Goal: Task Accomplishment & Management: Use online tool/utility

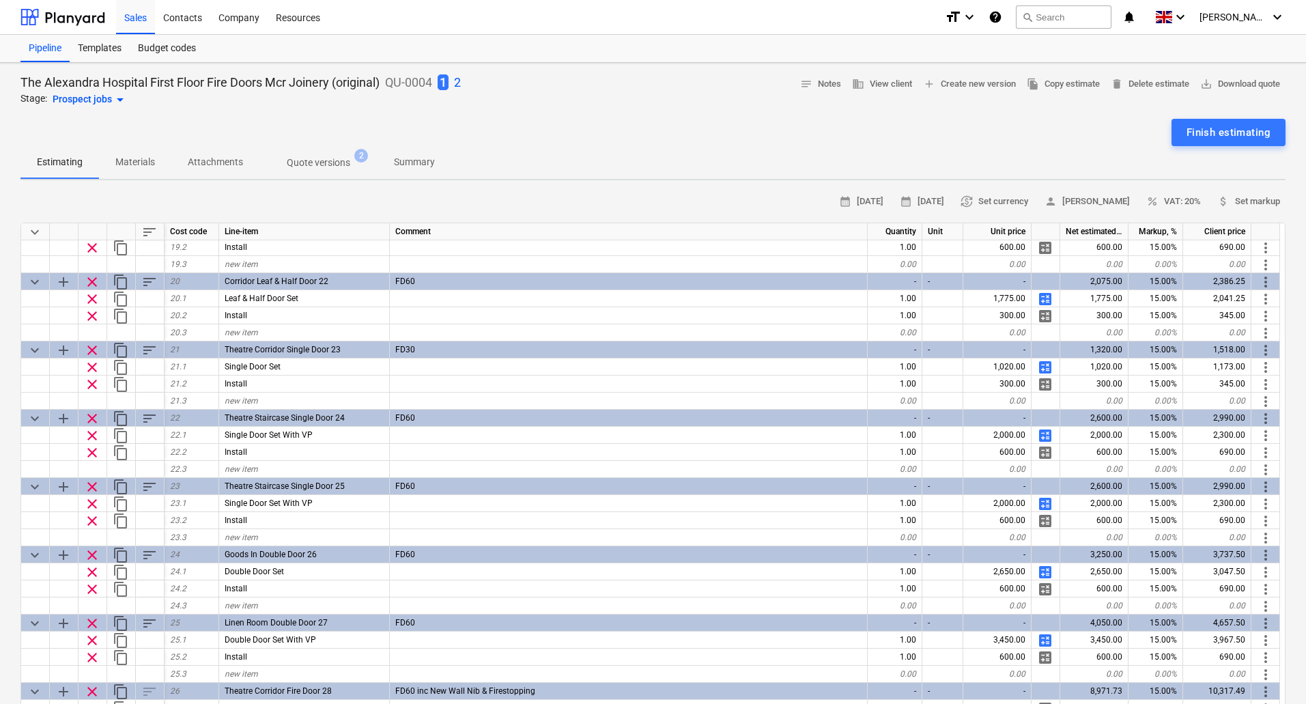
click at [461, 79] on p "2" at bounding box center [457, 82] width 7 height 16
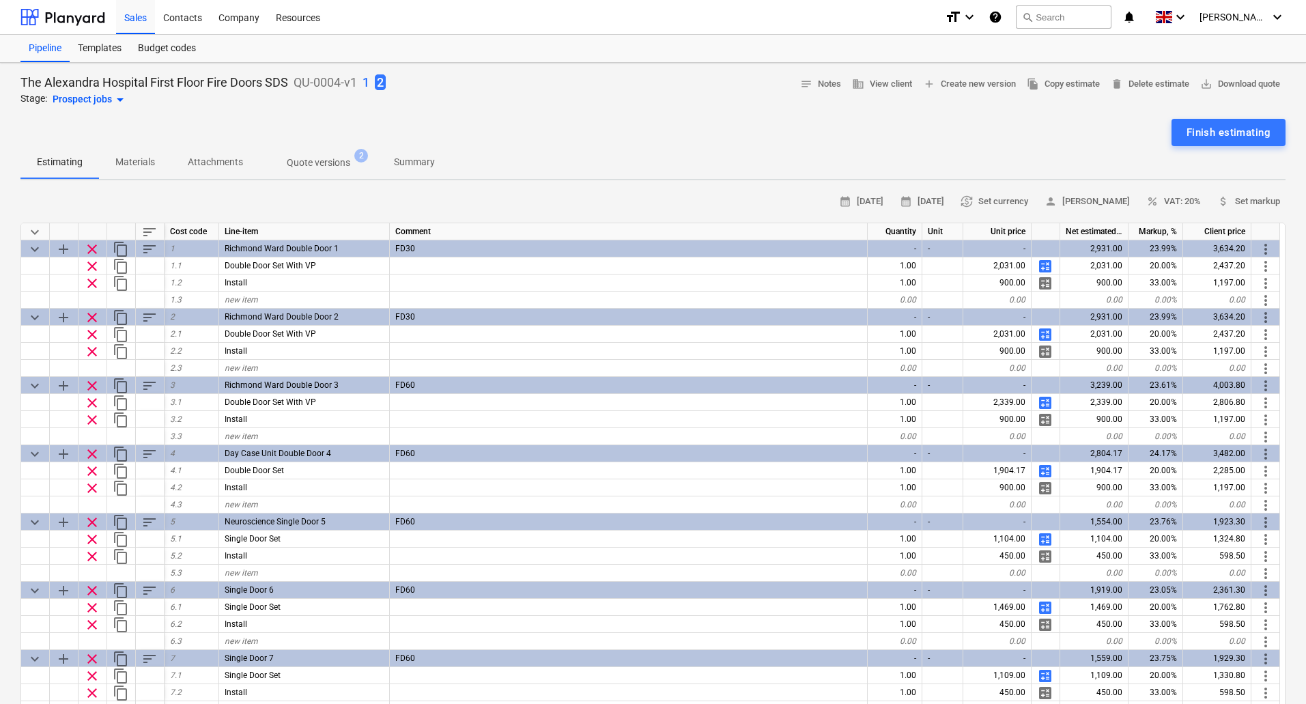
click at [134, 160] on p "Materials" at bounding box center [135, 162] width 40 height 14
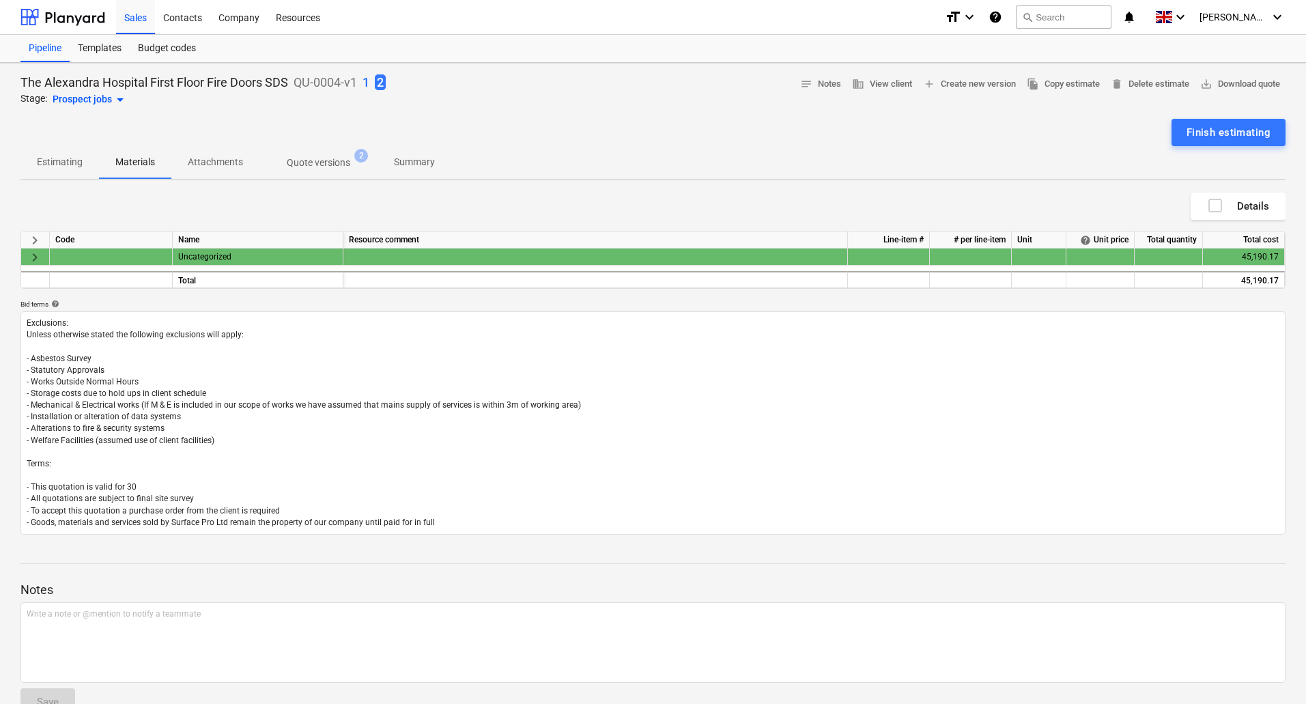
click at [28, 256] on span "keyboard_arrow_right" at bounding box center [35, 257] width 16 height 16
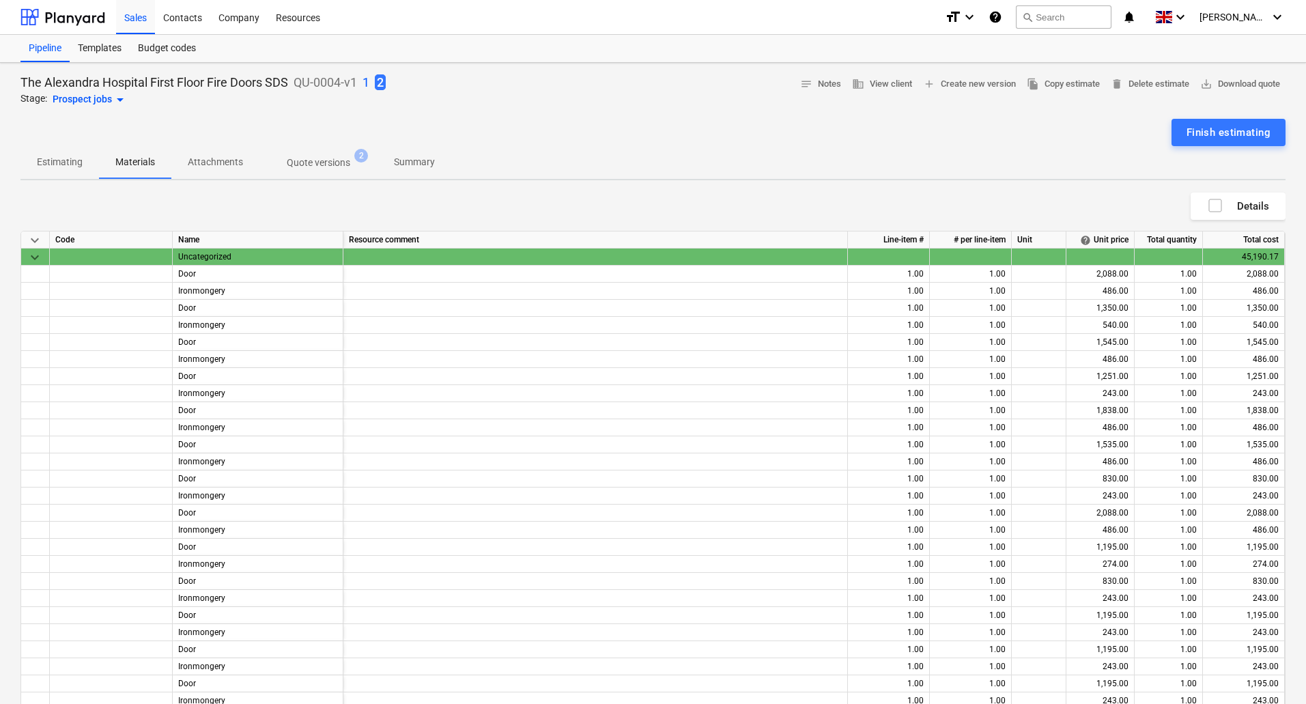
click at [55, 166] on p "Estimating" at bounding box center [60, 162] width 46 height 14
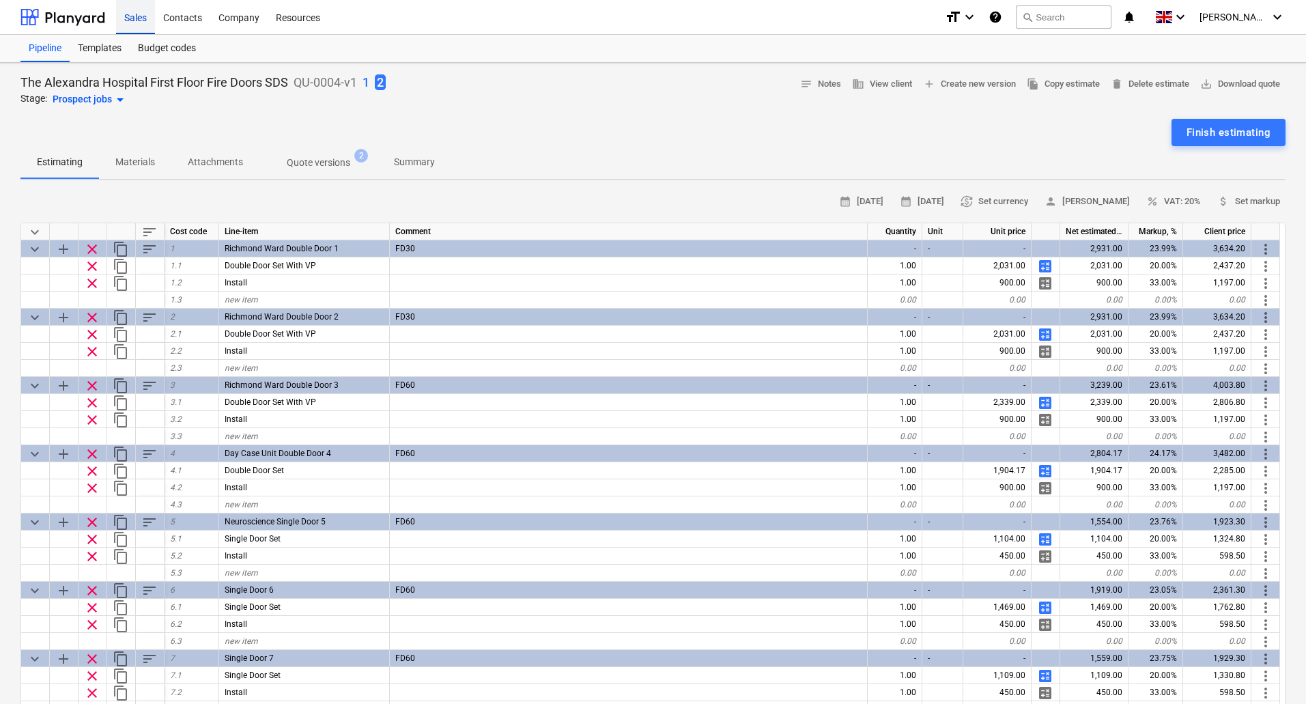
click at [139, 14] on div "Sales" at bounding box center [135, 16] width 39 height 35
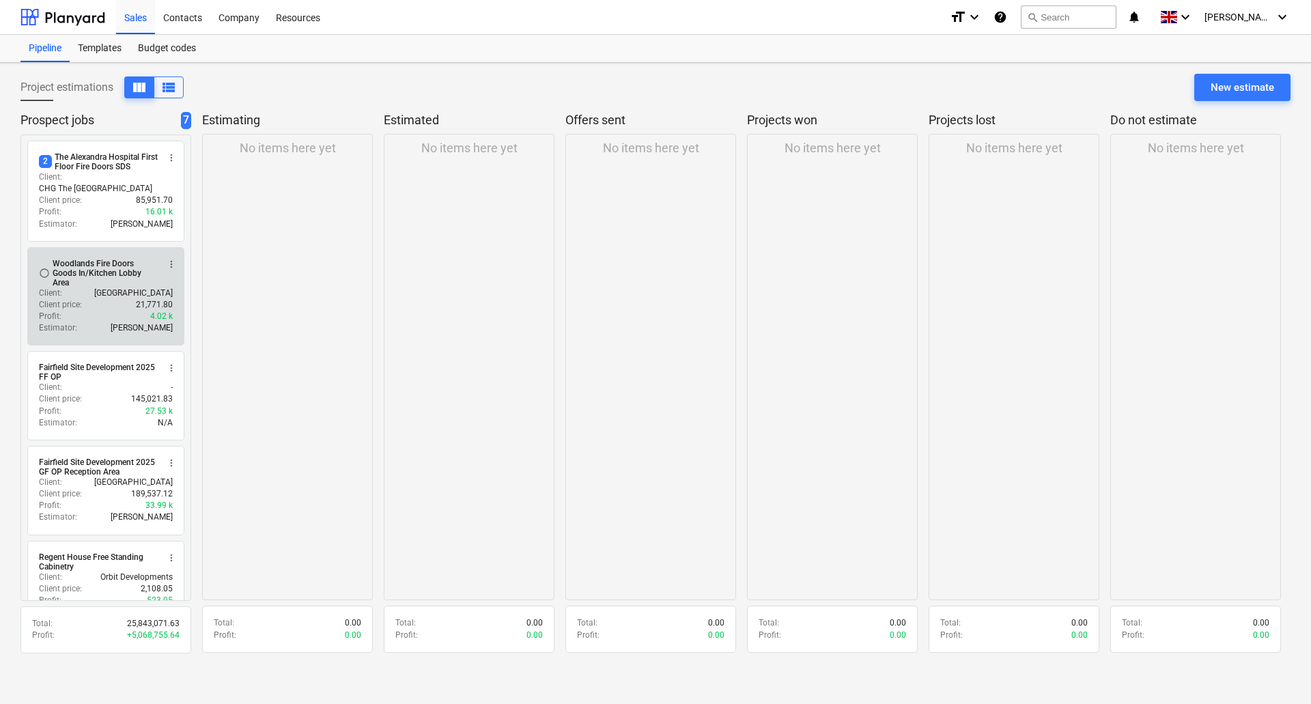
click at [89, 299] on div "Client price : 21,771.80" at bounding box center [106, 305] width 134 height 12
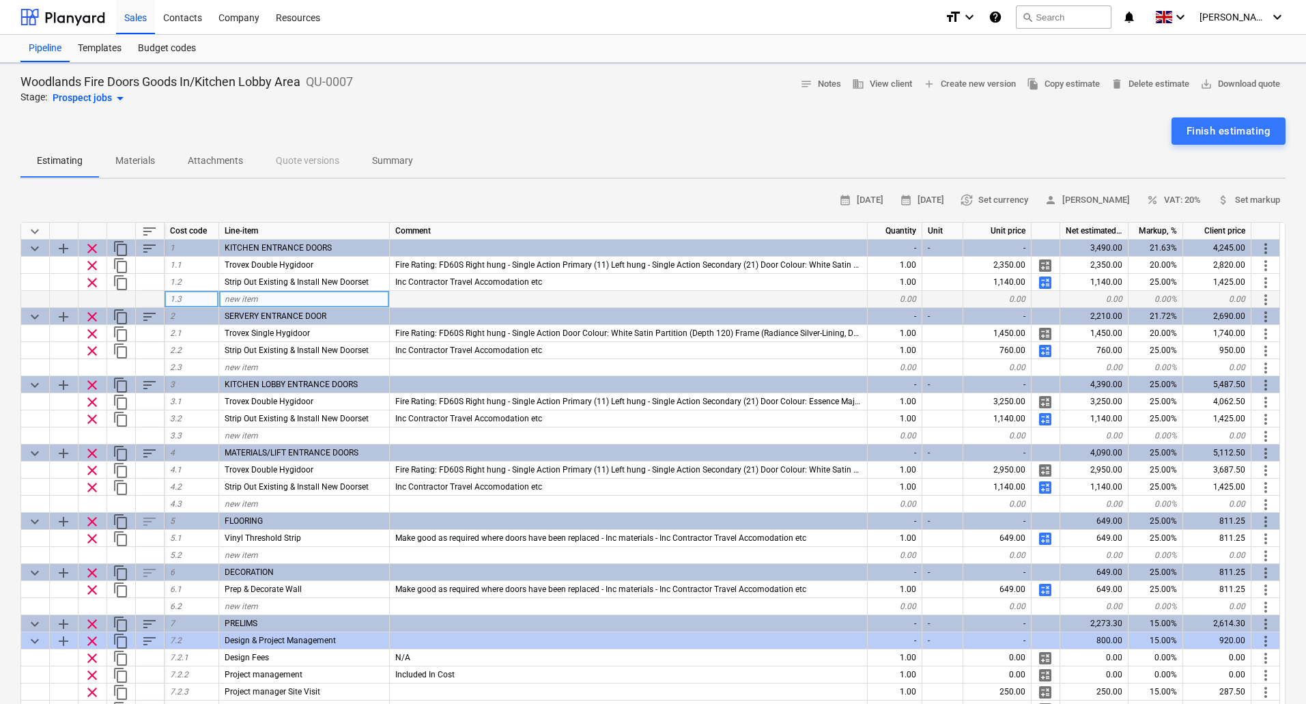
type textarea "x"
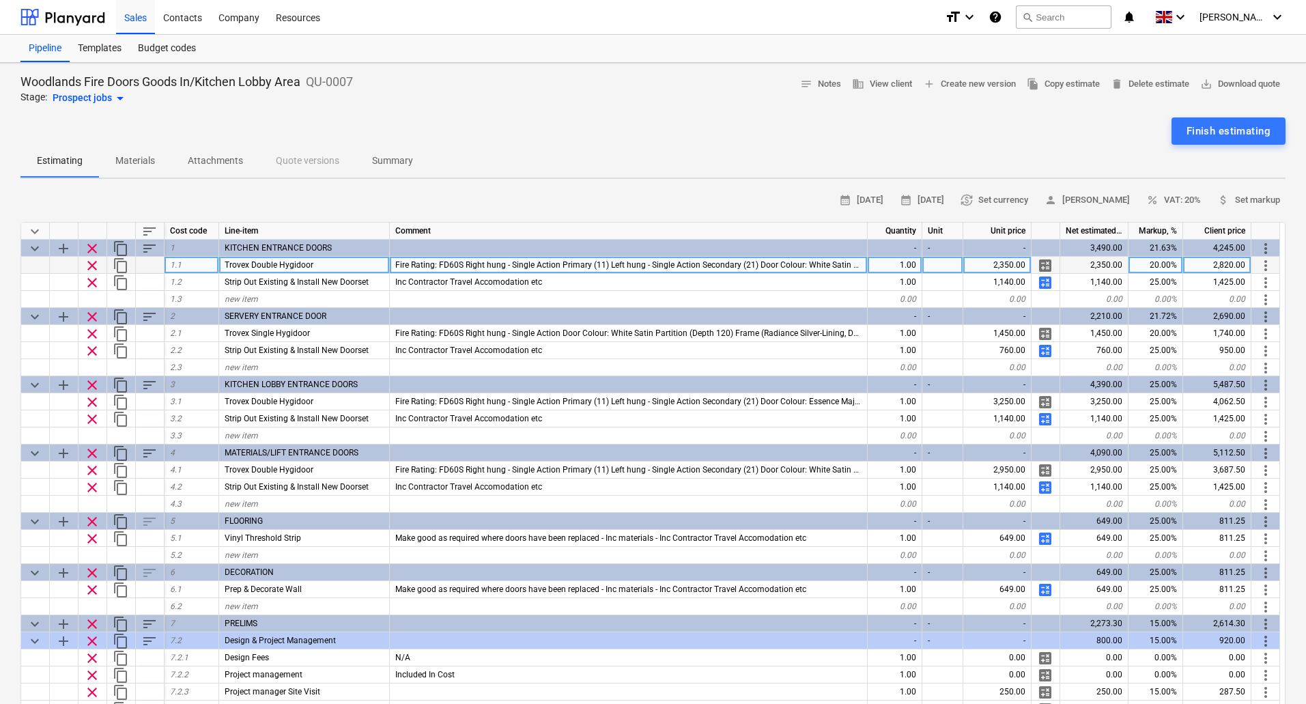
click at [1167, 265] on div "20.00%" at bounding box center [1156, 265] width 55 height 17
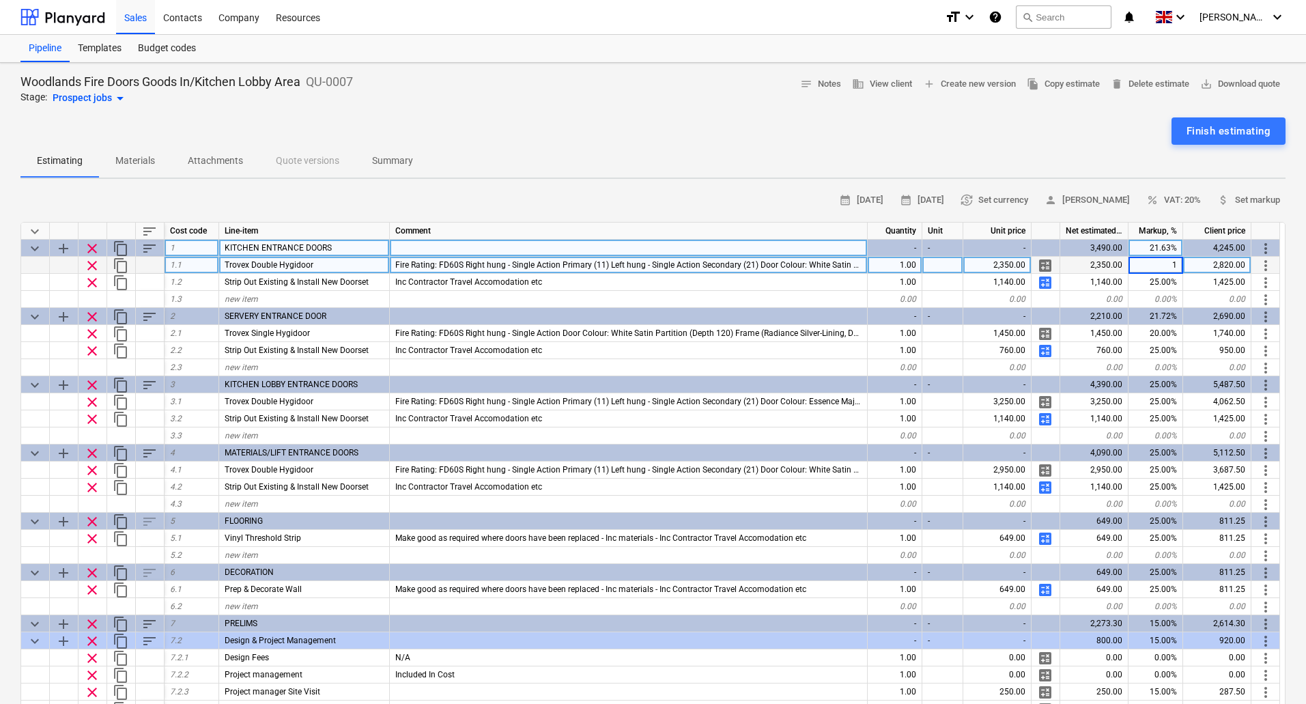
type input "15"
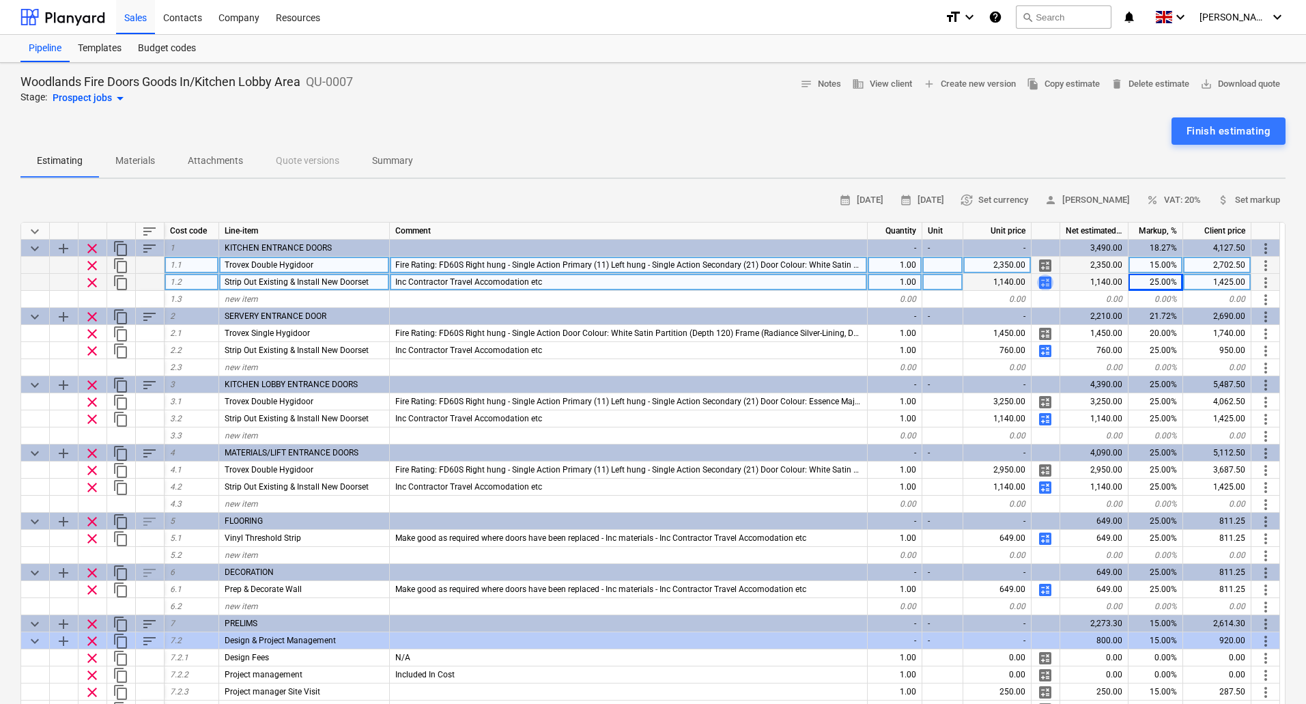
click at [1048, 282] on span "calculate" at bounding box center [1045, 283] width 16 height 16
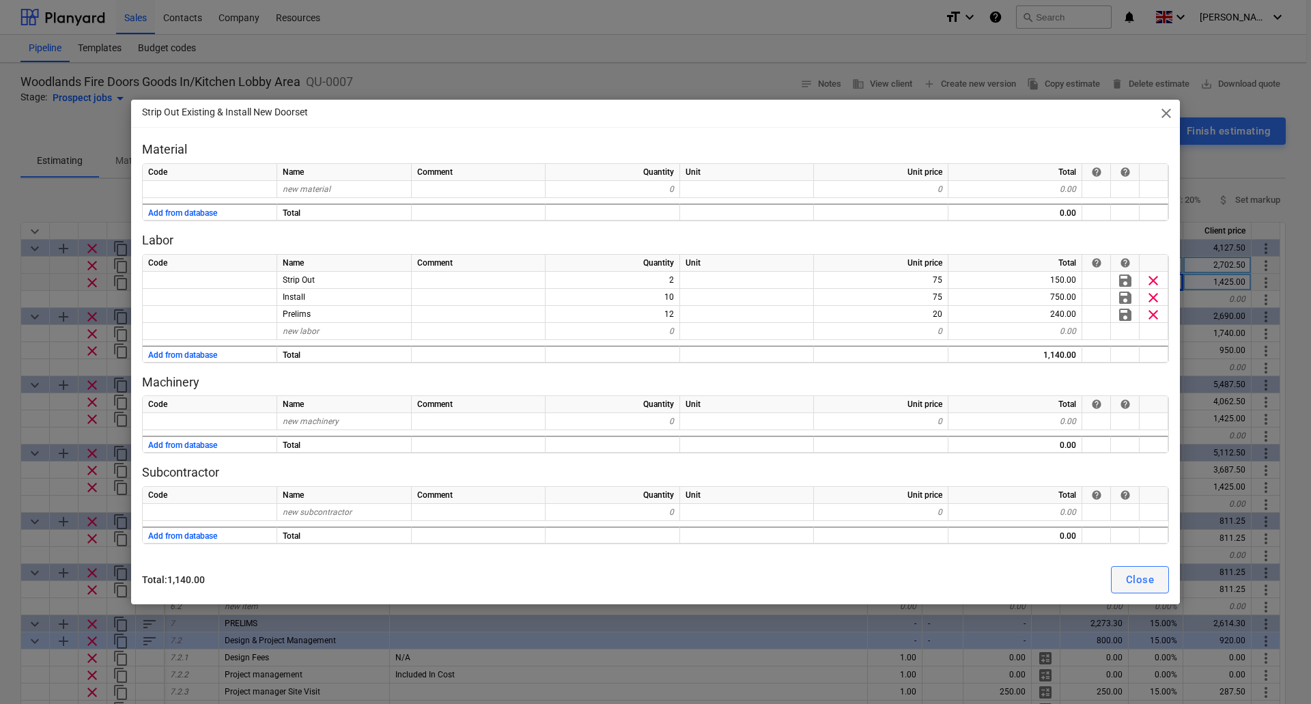
click at [1150, 570] on button "Close" at bounding box center [1140, 579] width 58 height 27
type textarea "x"
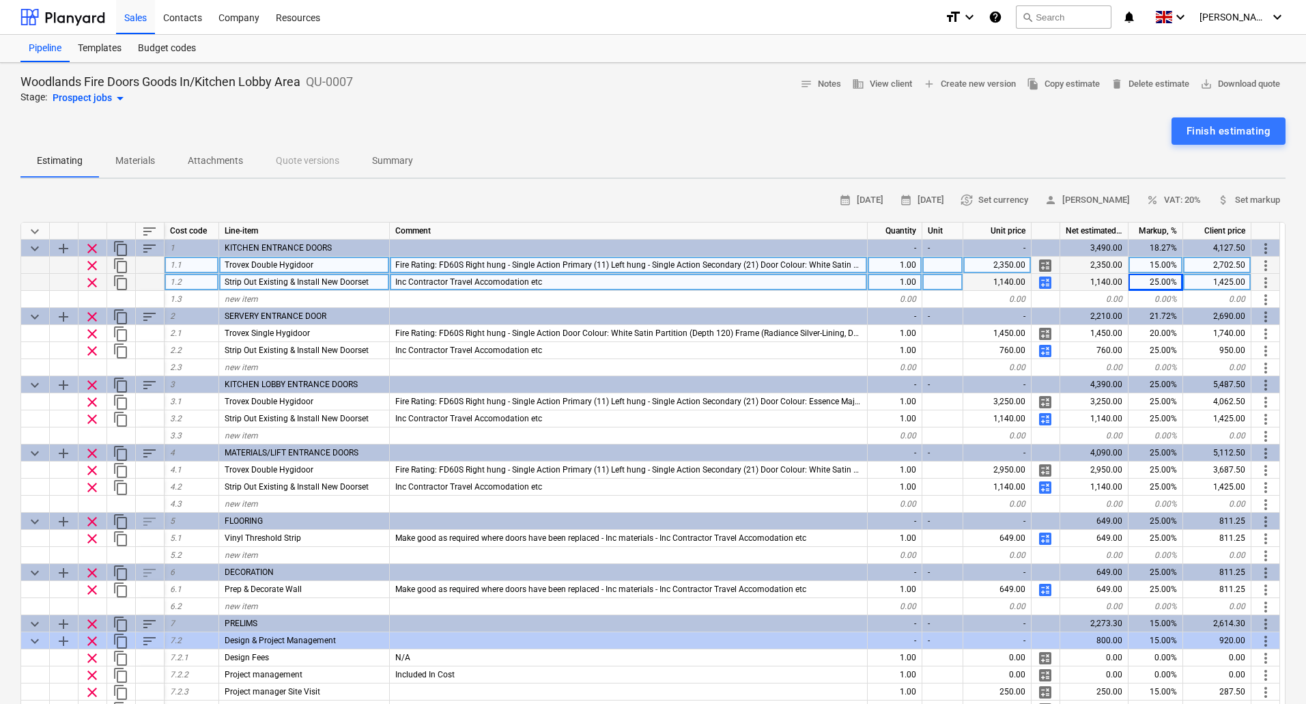
click at [1157, 279] on div "25.00%" at bounding box center [1156, 282] width 55 height 17
type input "15"
type textarea "x"
type input "15"
type textarea "x"
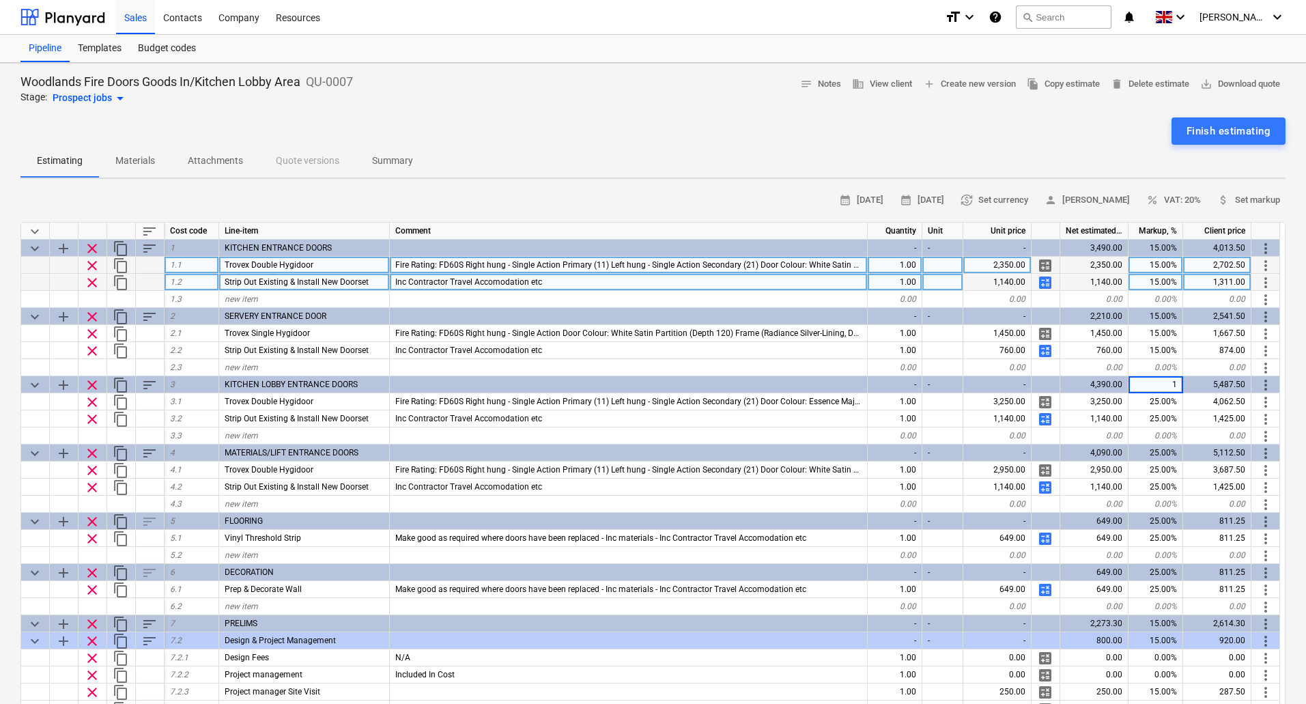
type input "15"
type textarea "x"
type input "15"
type textarea "x"
type input "15"
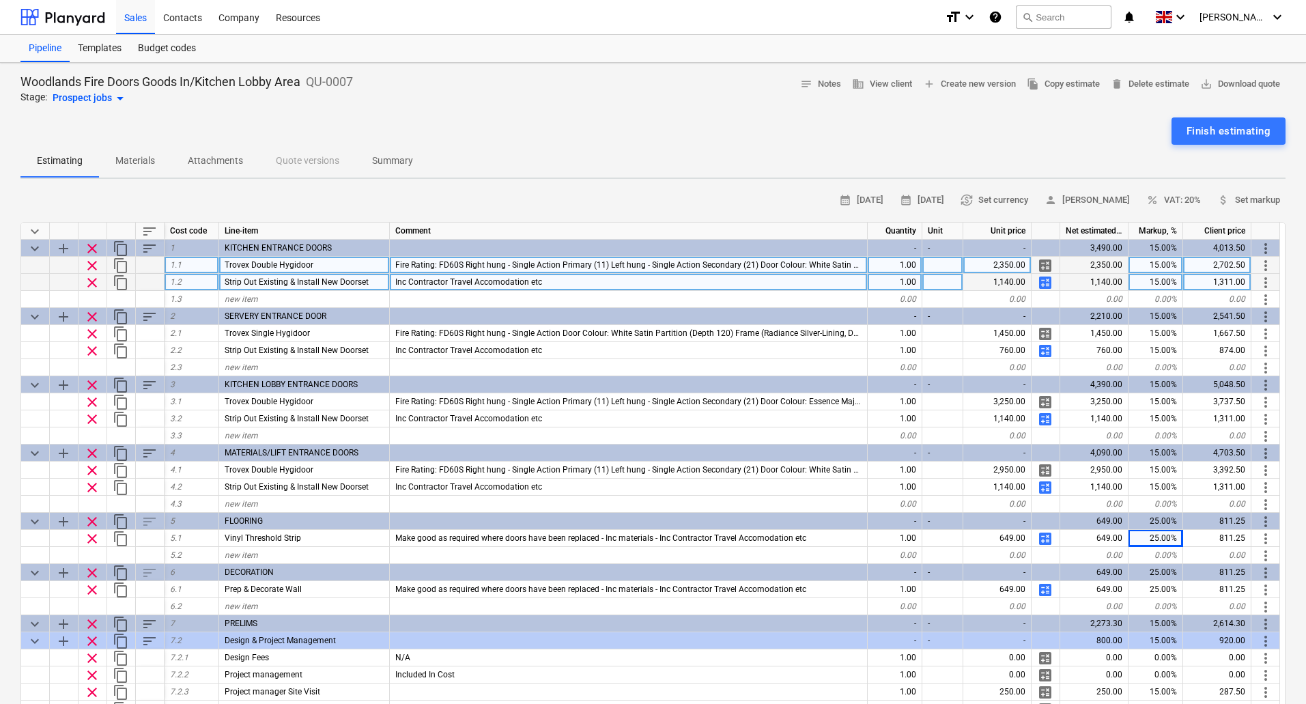
type textarea "x"
type input "25"
type textarea "x"
type input "20"
type textarea "x"
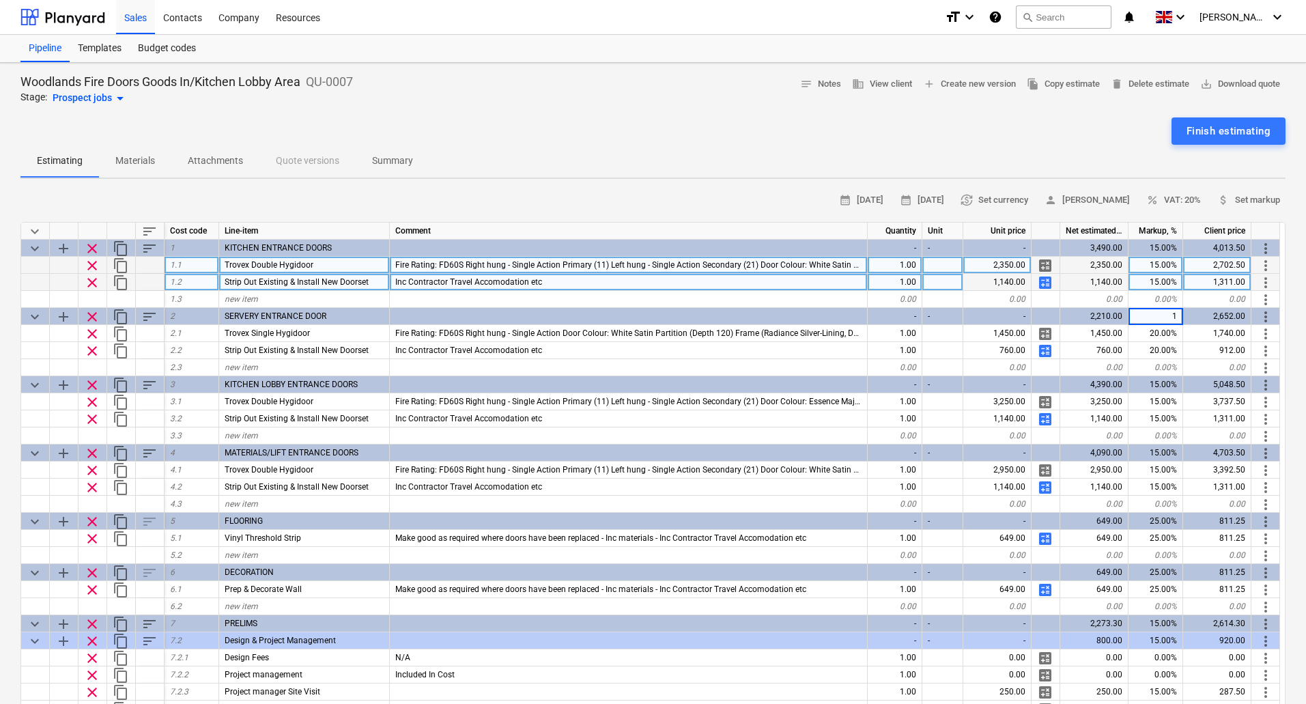
type input "15"
type textarea "x"
type input "20"
type textarea "x"
type input "15"
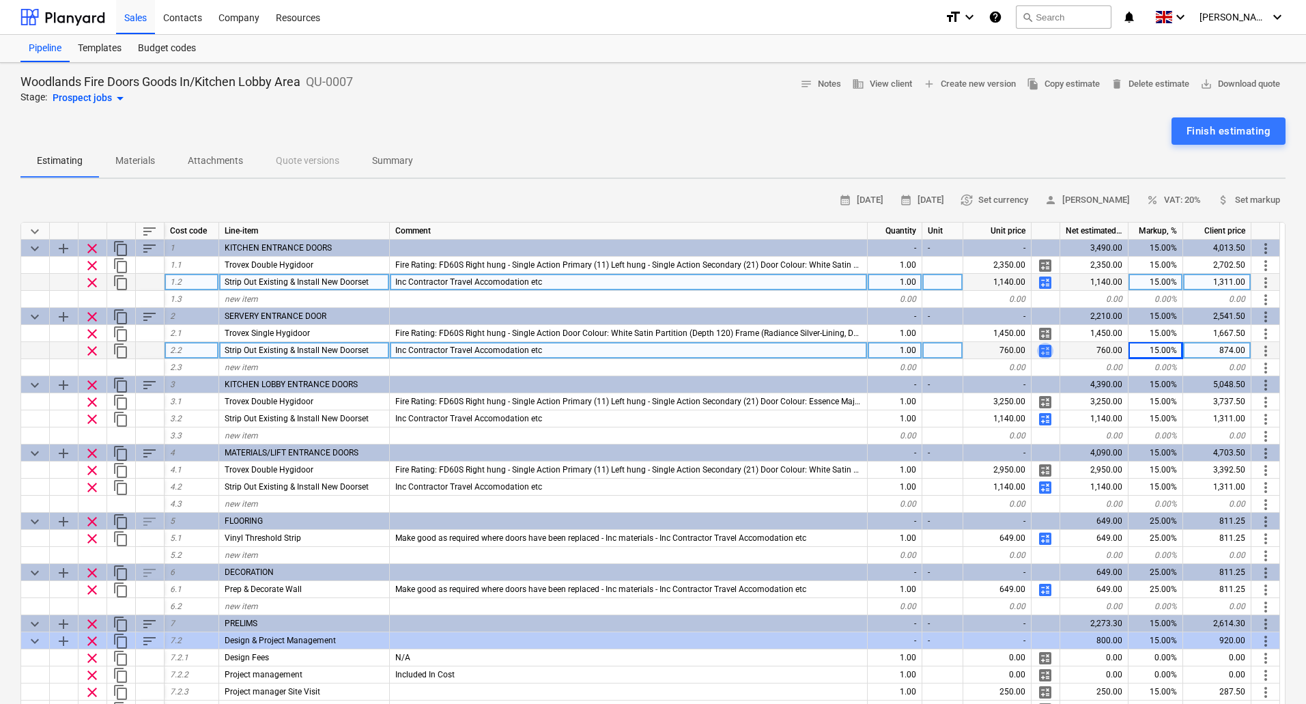
click at [1041, 349] on span "calculate" at bounding box center [1045, 351] width 16 height 16
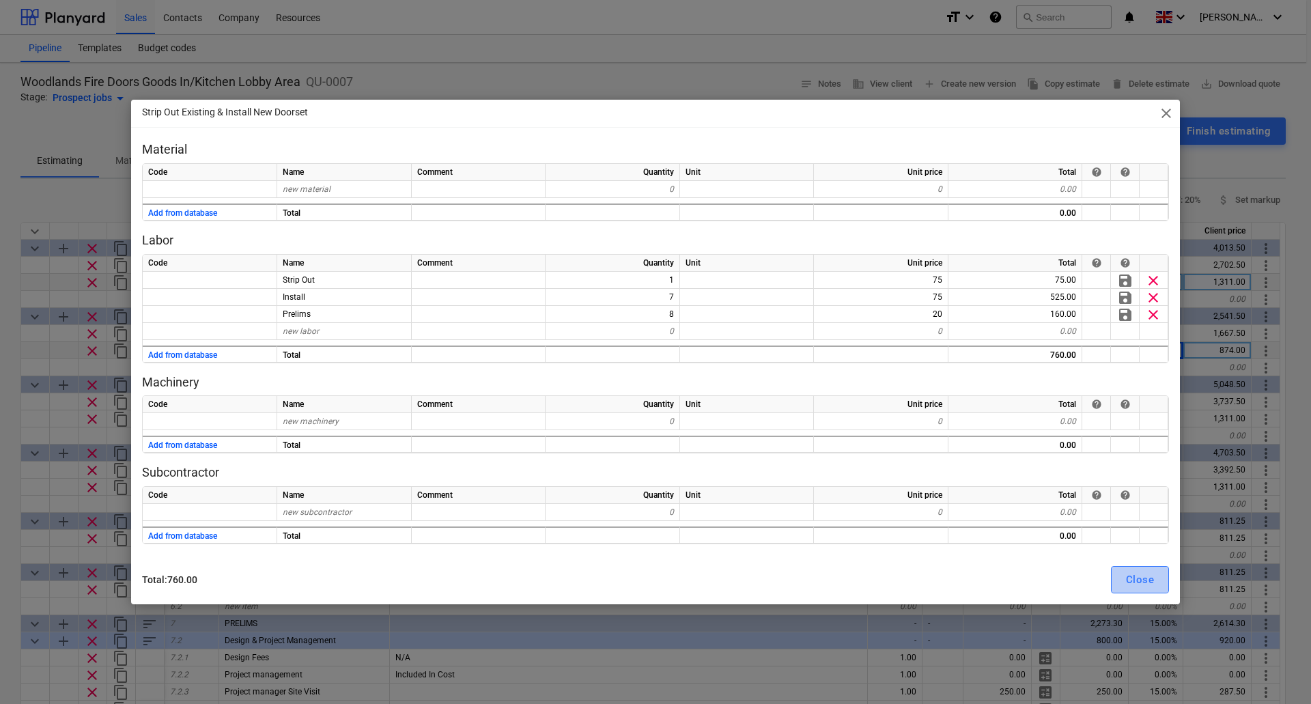
click at [1131, 575] on div "Close" at bounding box center [1140, 580] width 28 height 18
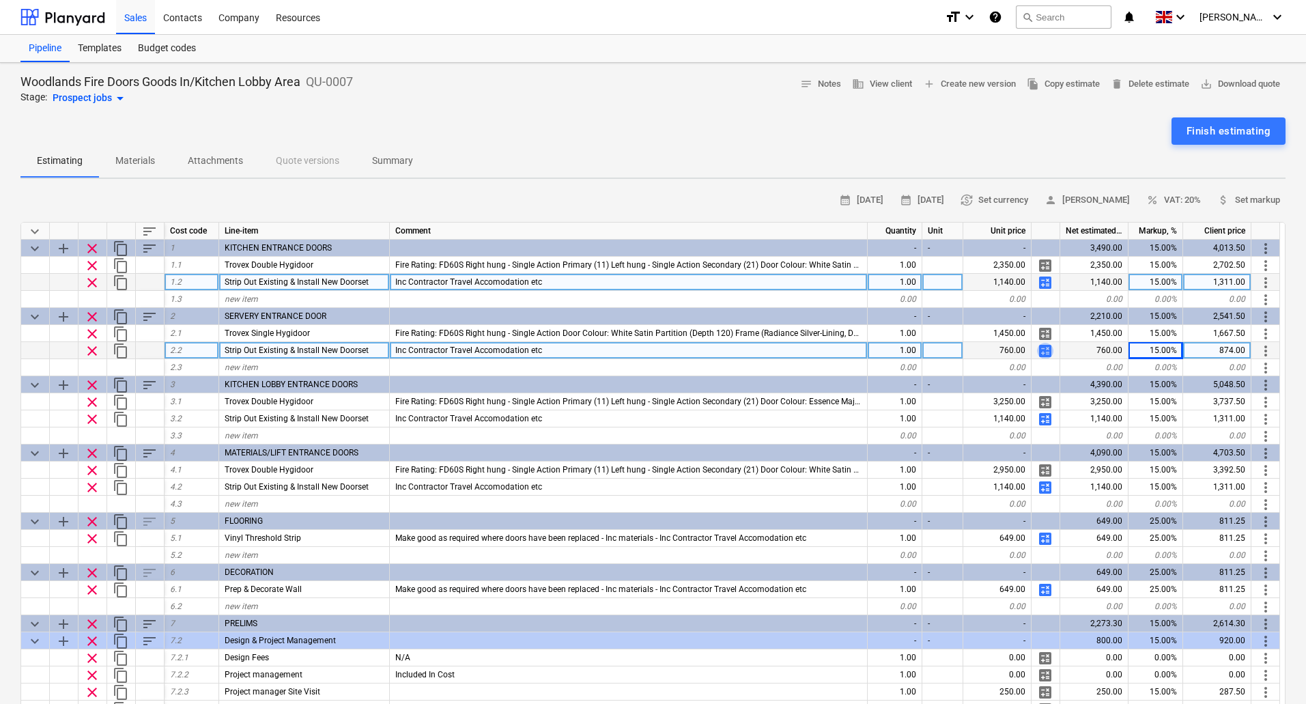
click at [1043, 354] on span "calculate" at bounding box center [1045, 351] width 16 height 16
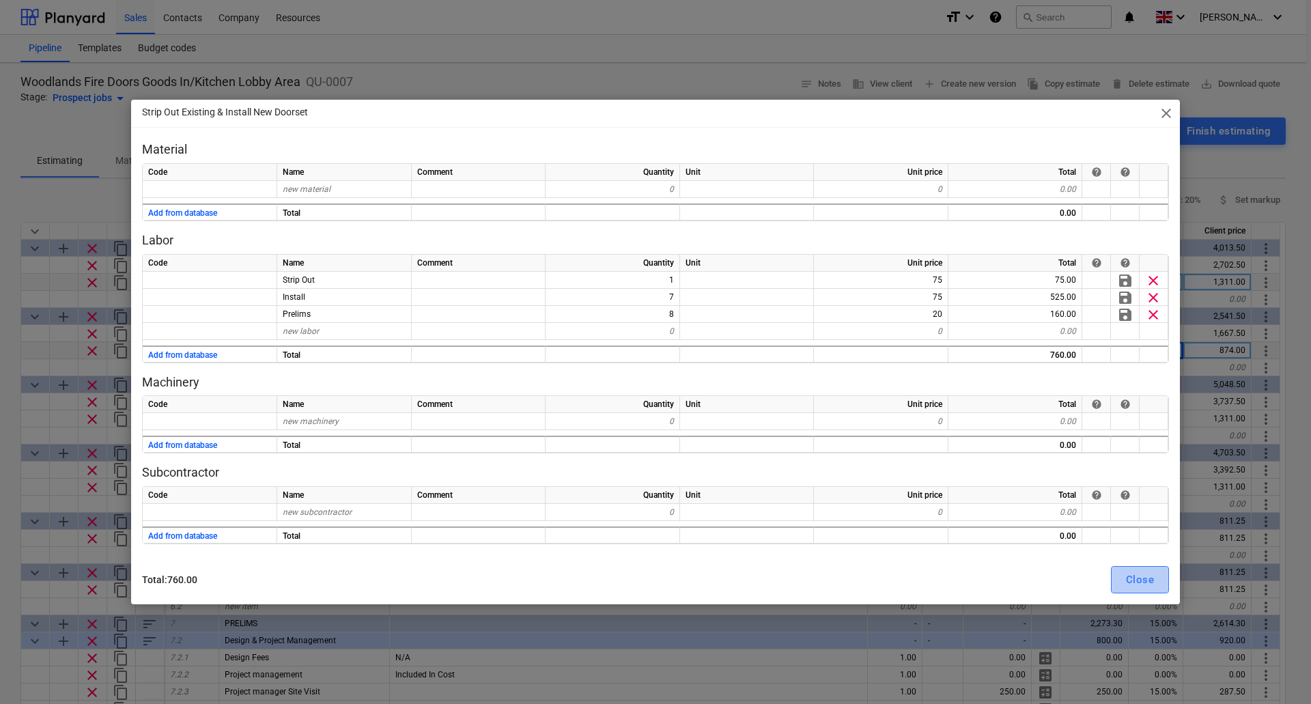
click at [1145, 575] on div "Close" at bounding box center [1140, 580] width 28 height 18
type textarea "x"
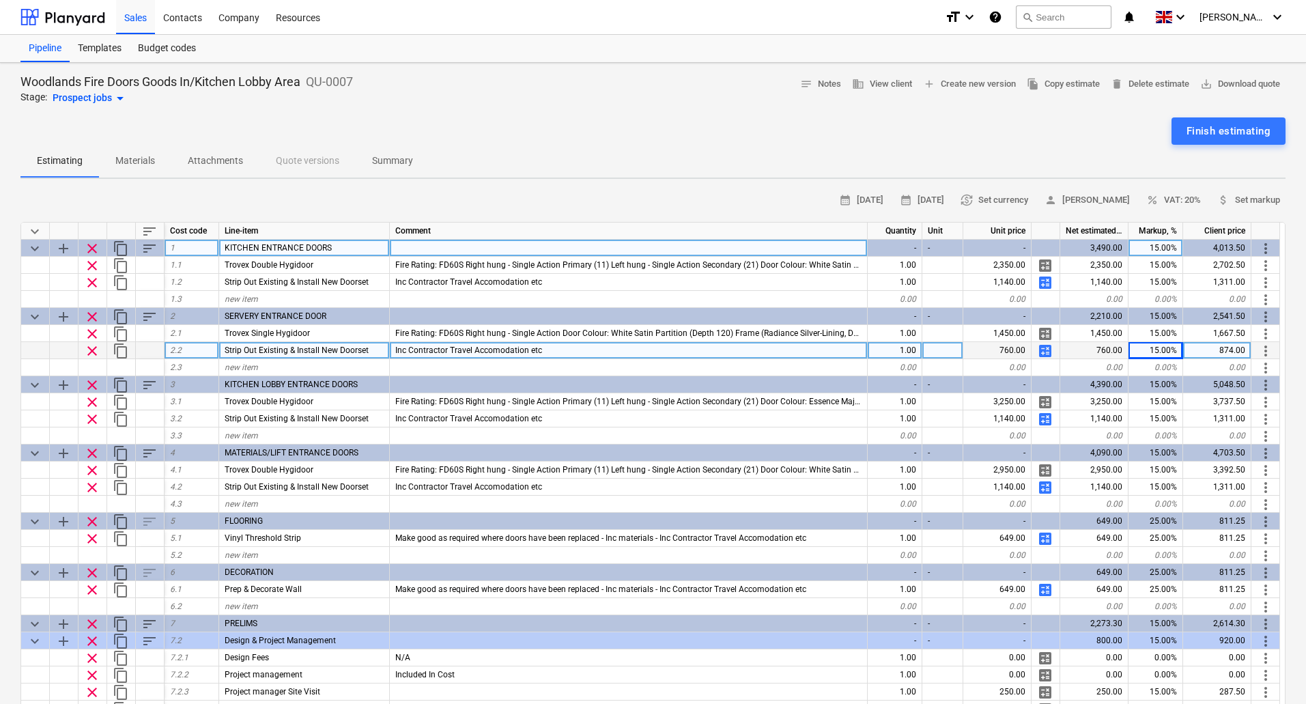
click at [1151, 251] on div "15.00%" at bounding box center [1156, 248] width 55 height 17
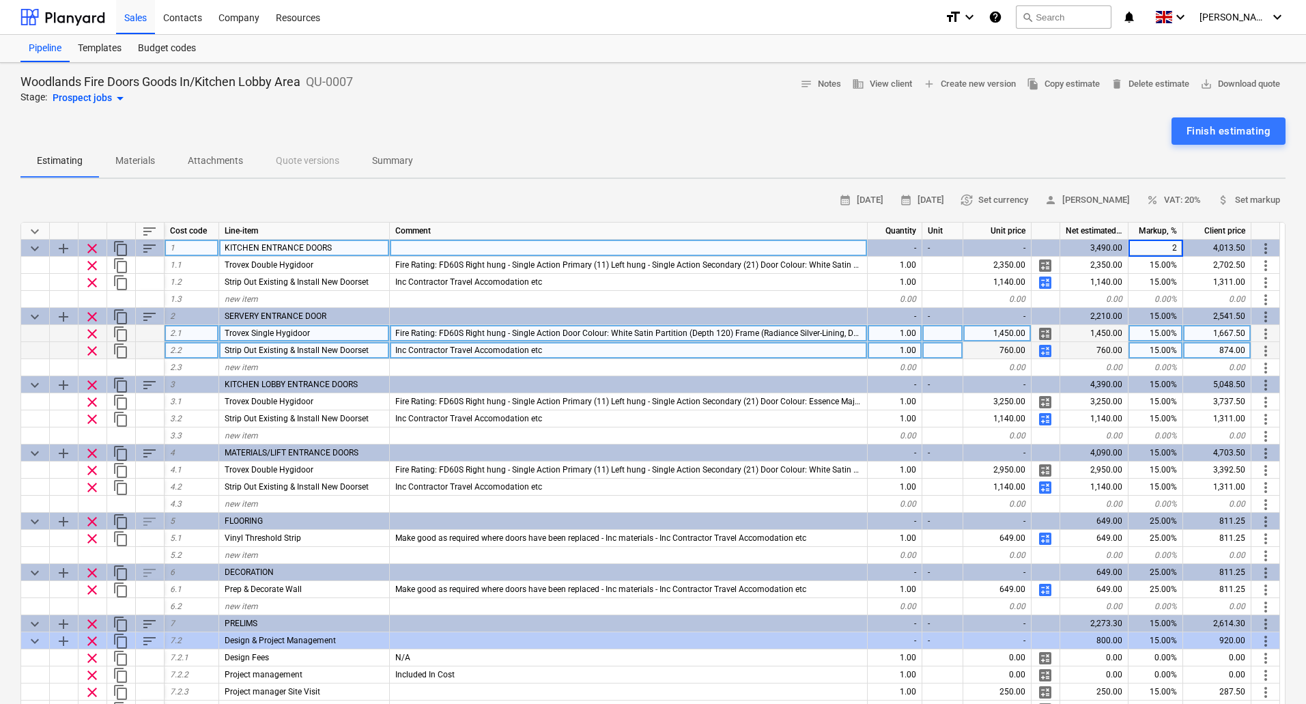
type input "20"
type textarea "x"
type input "20"
type textarea "x"
type input "20"
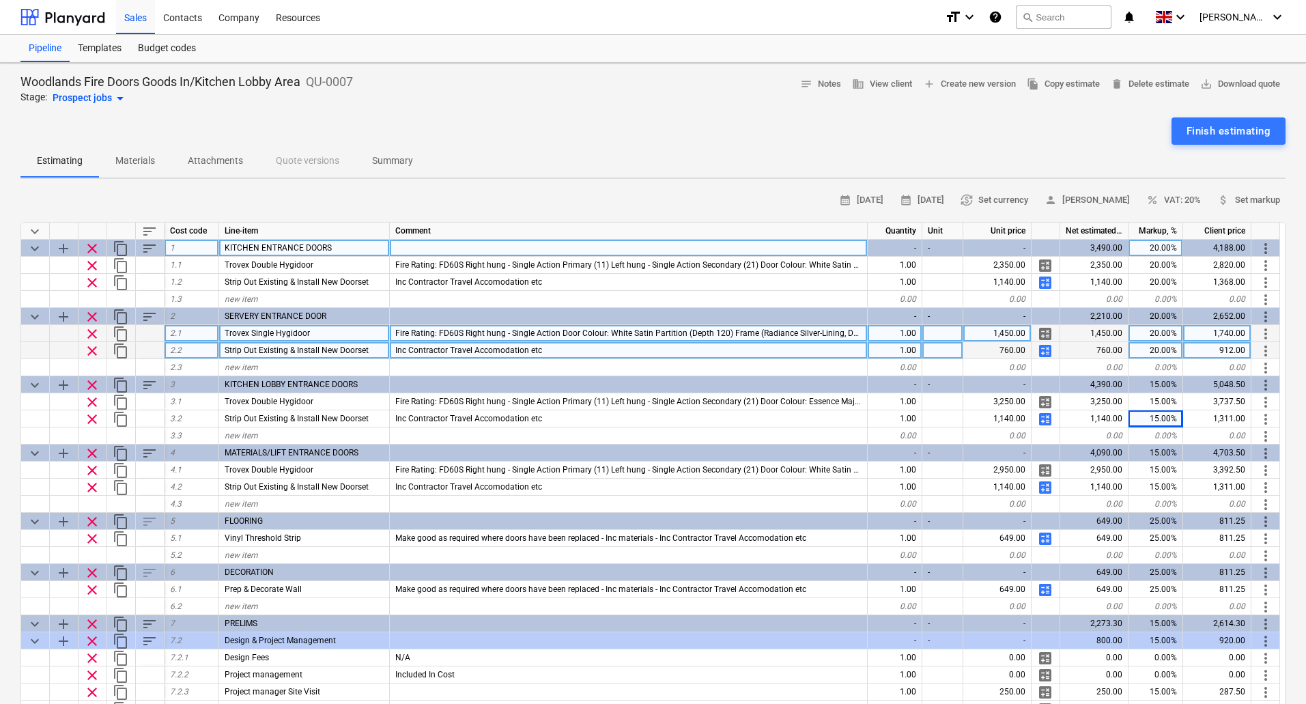
type textarea "x"
type input "20"
type textarea "x"
type input "20"
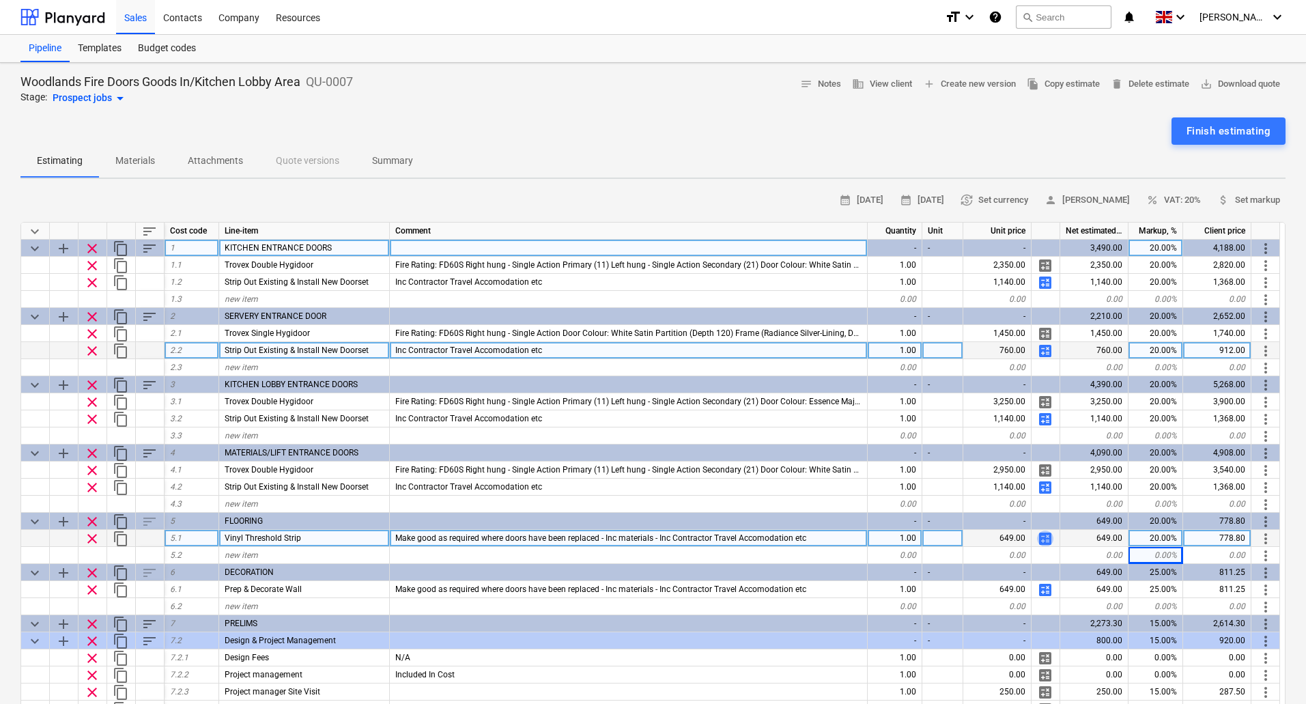
click at [1047, 543] on span "calculate" at bounding box center [1045, 539] width 16 height 16
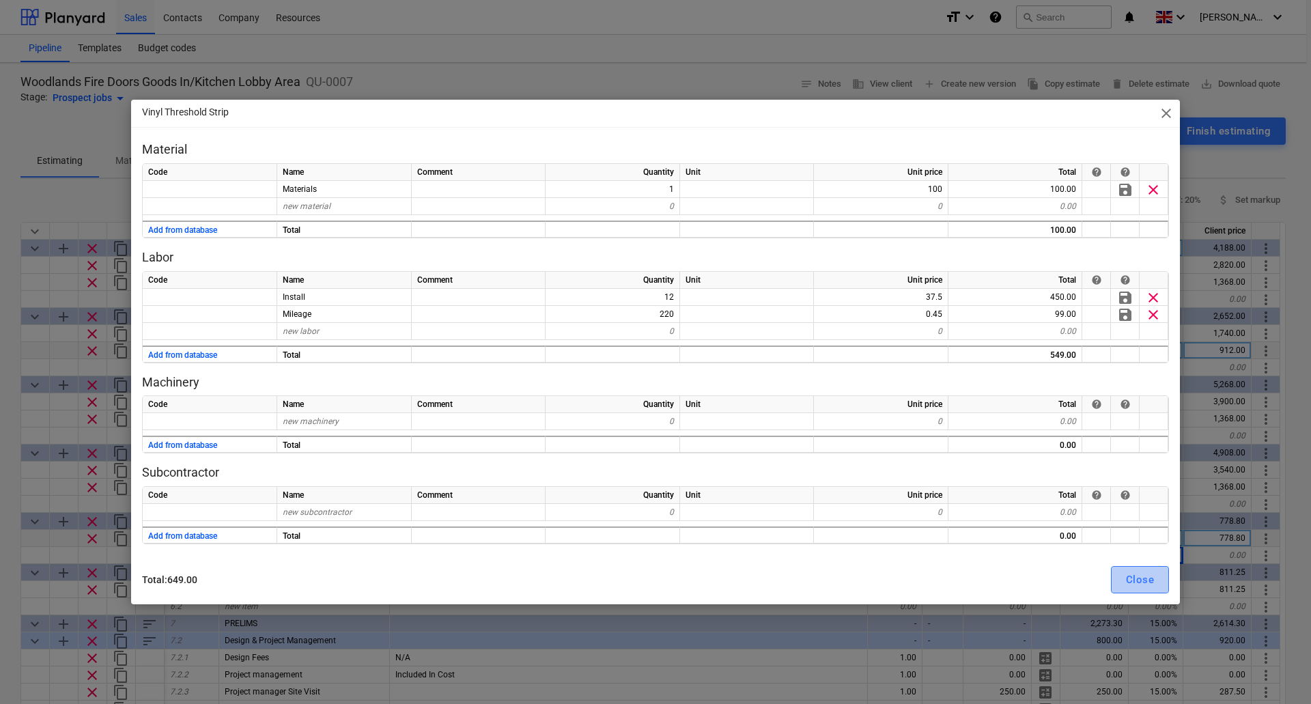
click at [1137, 582] on div "Close" at bounding box center [1140, 580] width 28 height 18
type textarea "x"
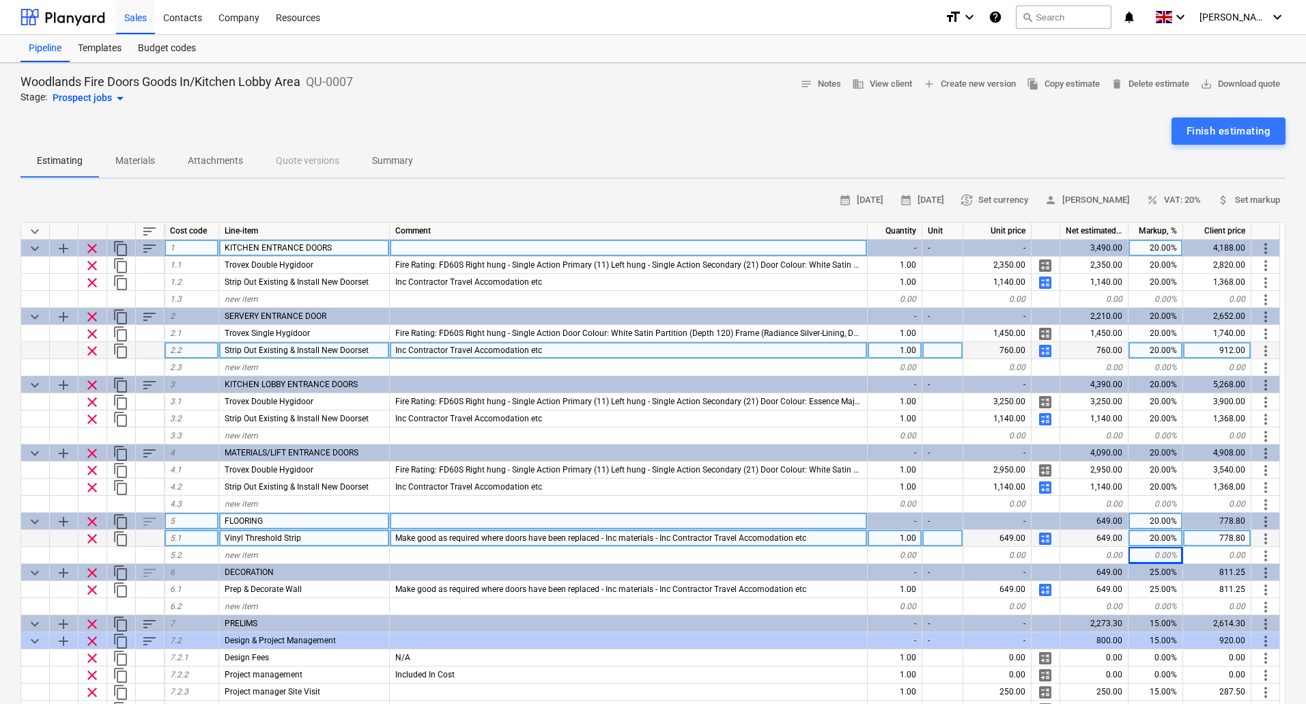
click at [1166, 520] on div "20.00%" at bounding box center [1156, 521] width 55 height 17
type input "25"
type textarea "x"
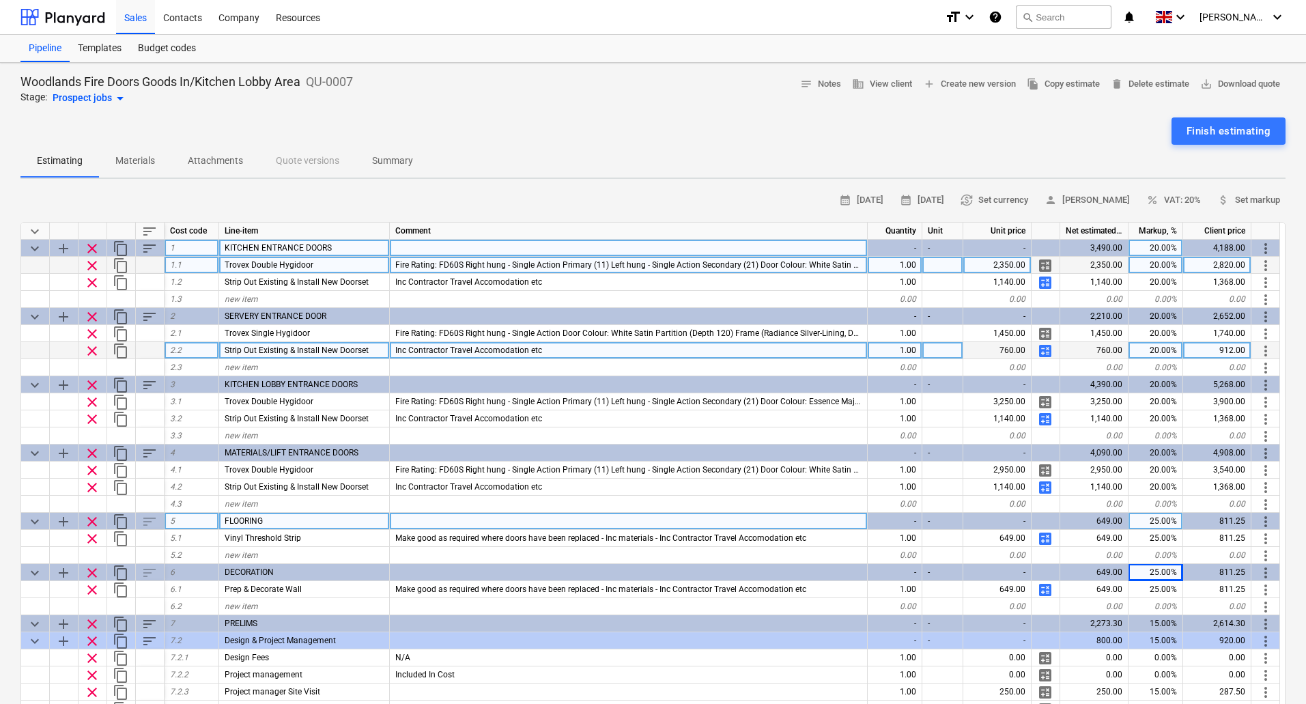
click at [257, 263] on span "Trovex Double Hygidoor" at bounding box center [269, 265] width 89 height 10
type input "Fully Encapsulated PVC Door"
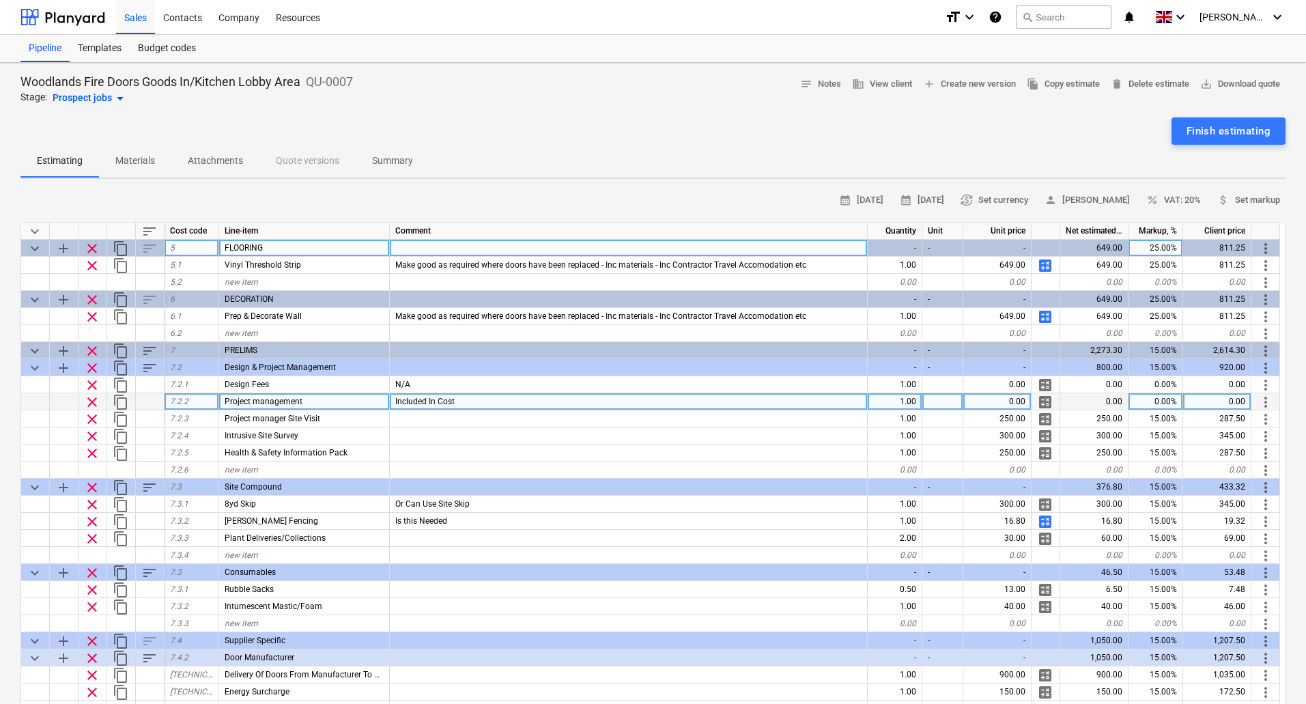
scroll to position [292, 0]
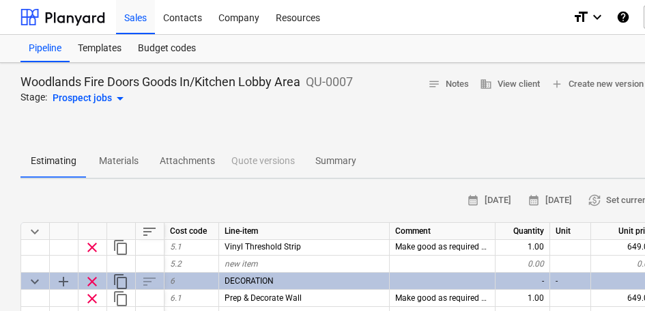
type textarea "x"
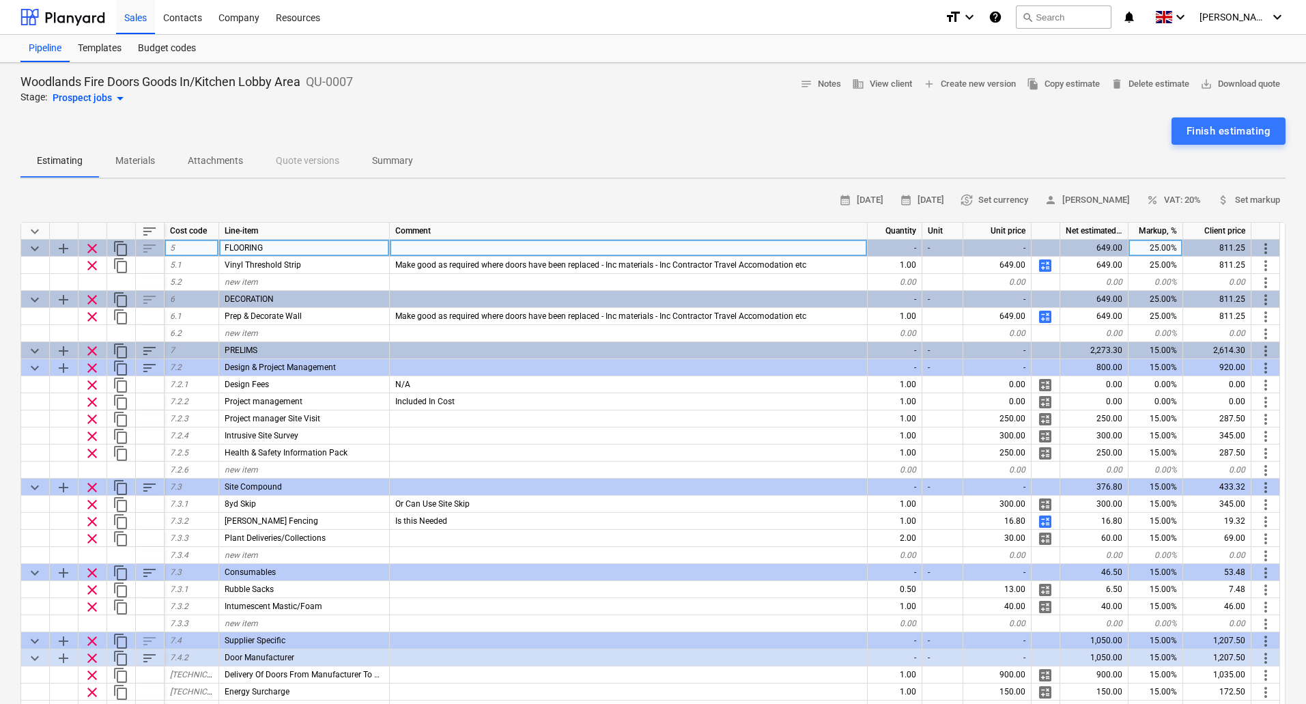
scroll to position [0, 0]
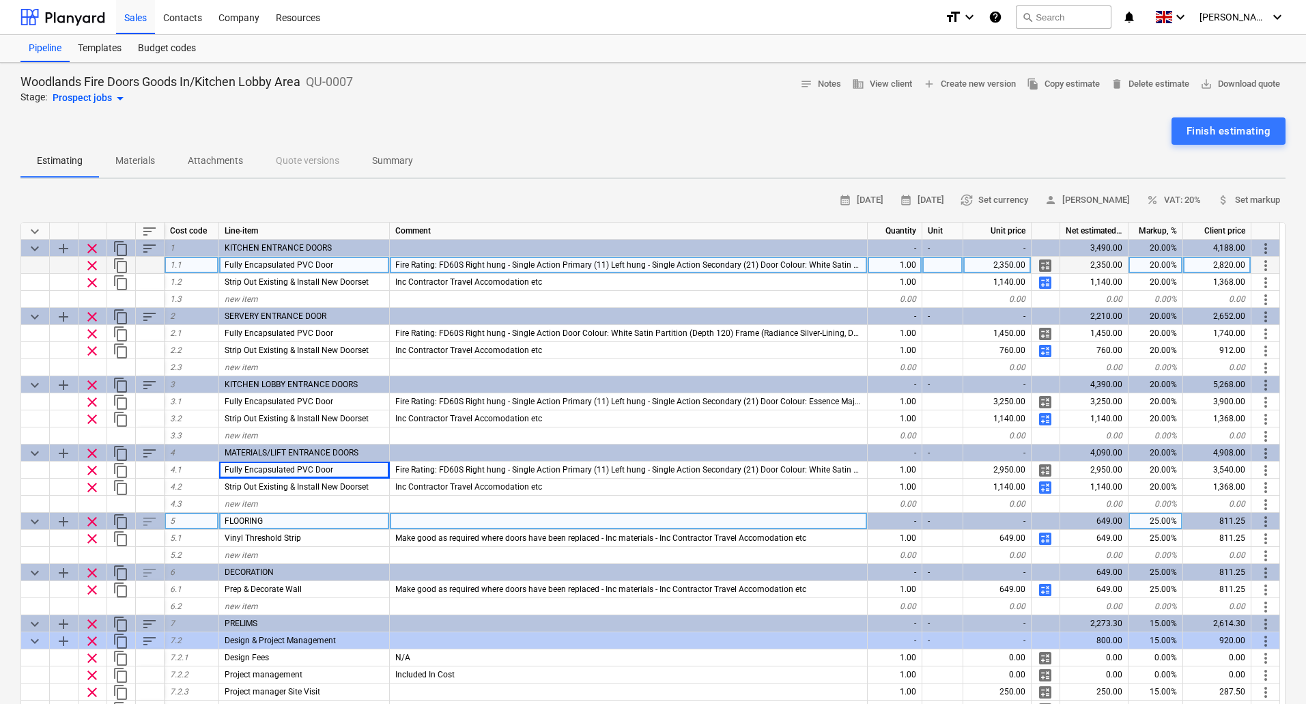
click at [1158, 264] on div "20.00%" at bounding box center [1156, 265] width 55 height 17
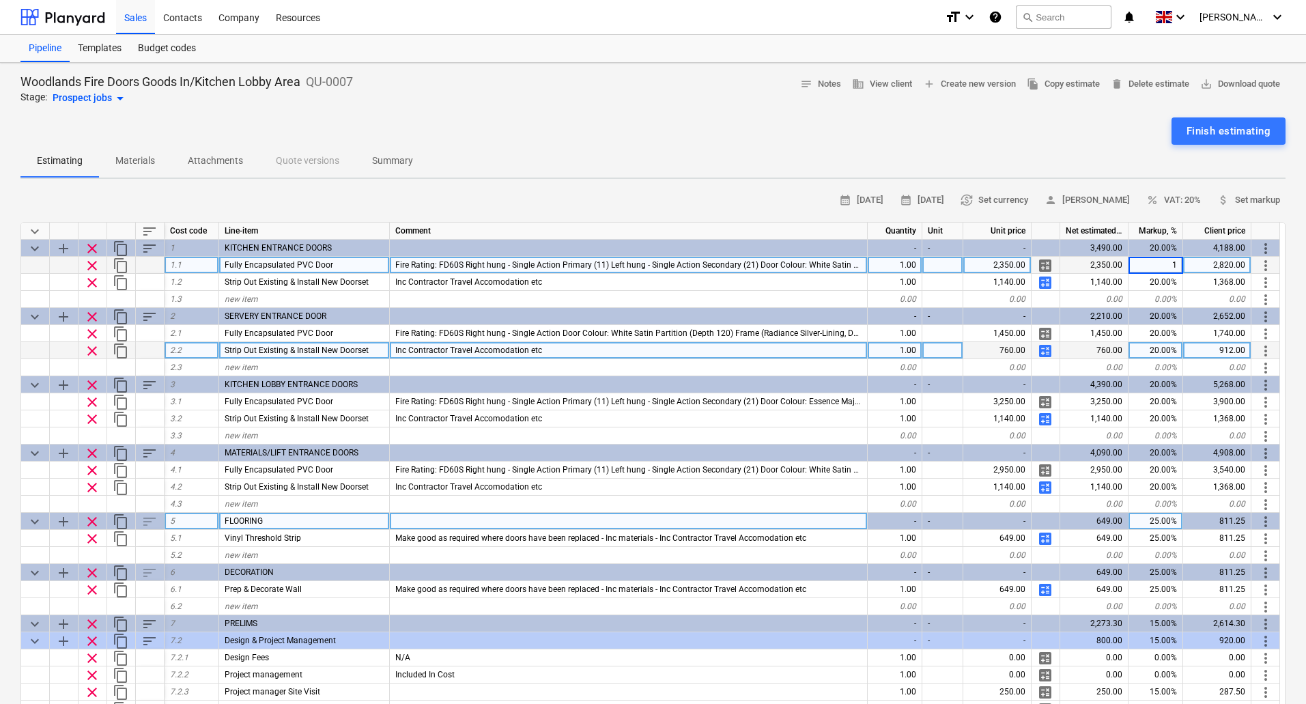
type input "15"
type textarea "x"
type input "15"
type textarea "x"
type input "15"
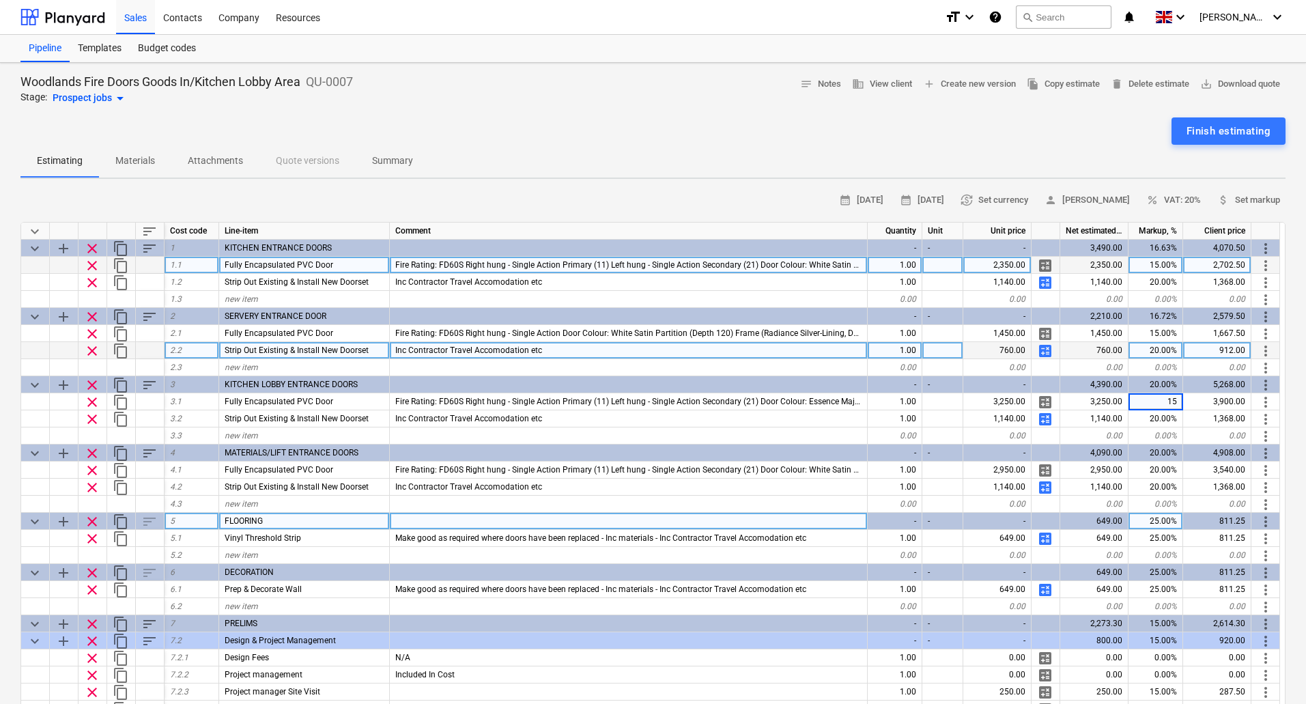
type textarea "x"
type input "15"
type textarea "x"
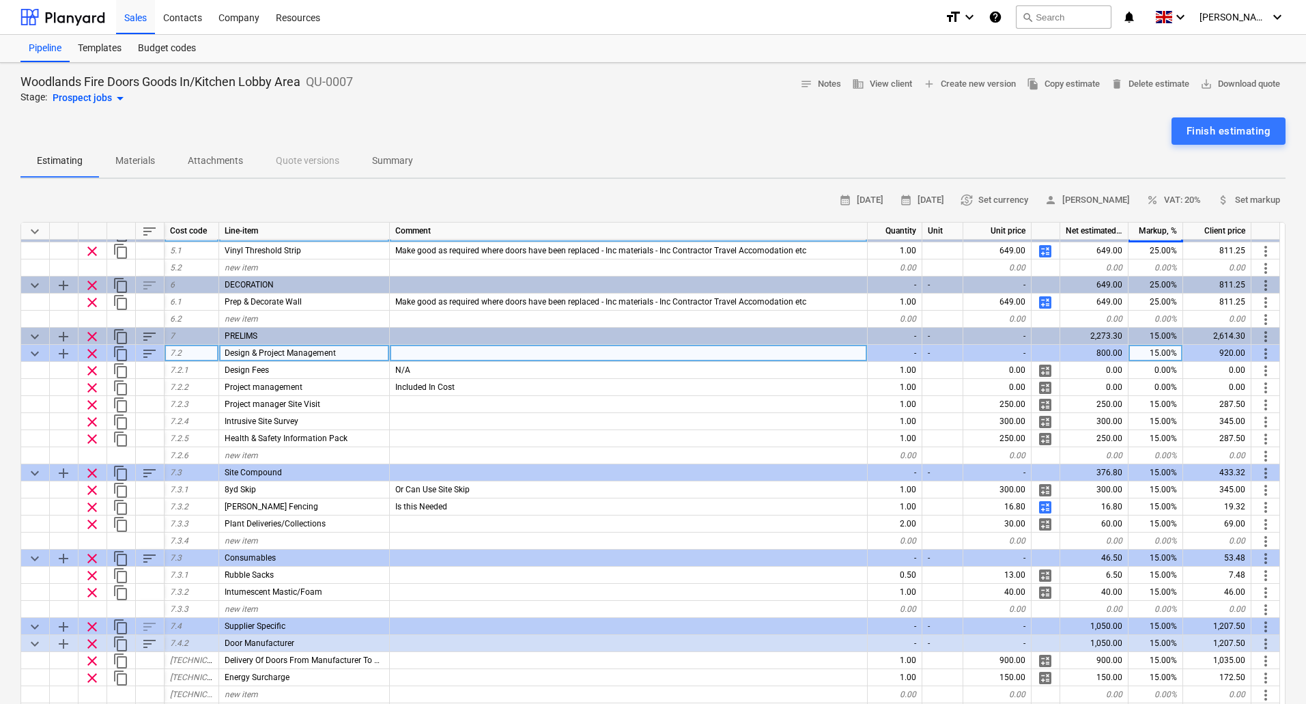
scroll to position [292, 0]
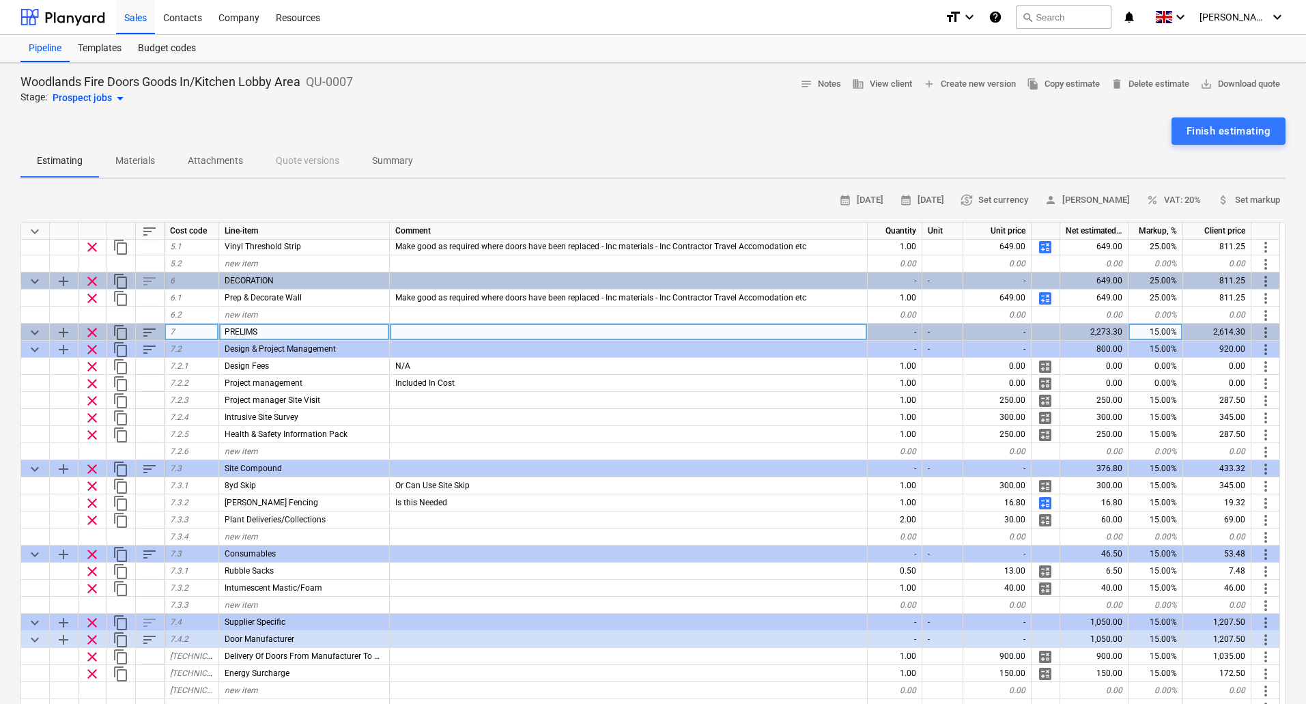
click at [1168, 330] on div "15.00%" at bounding box center [1156, 332] width 55 height 17
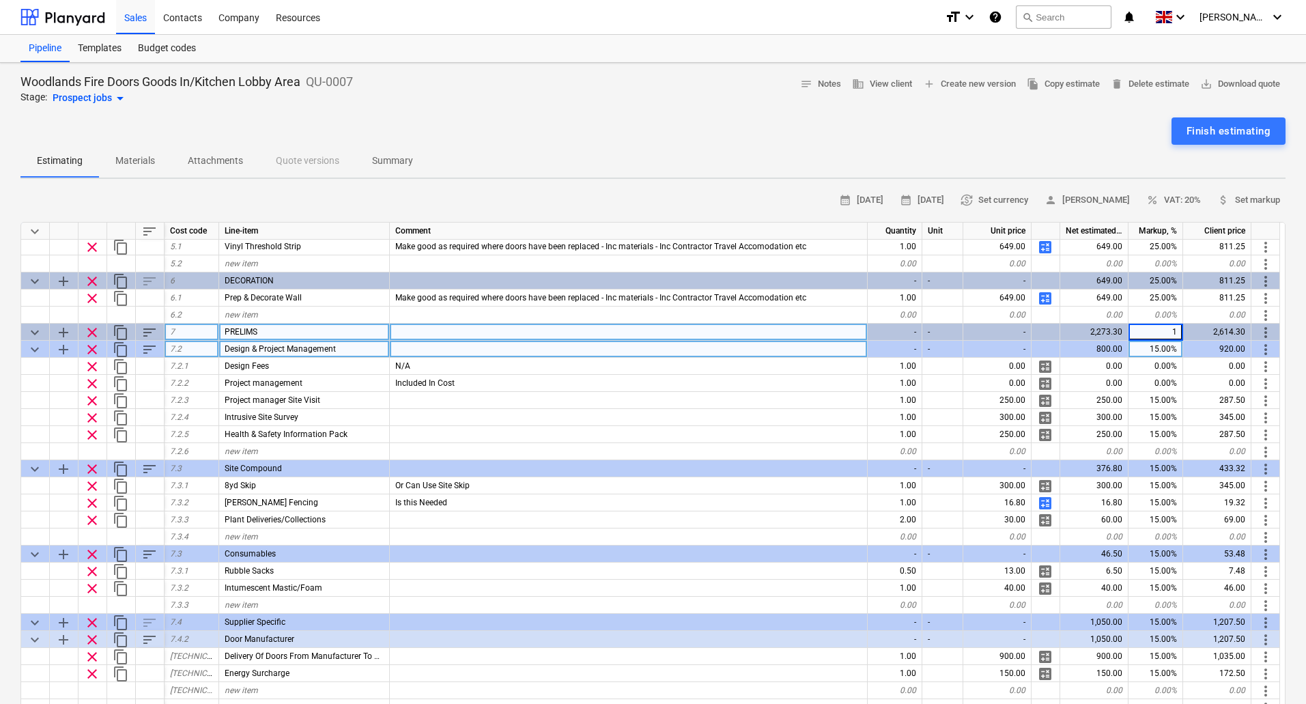
type input "10"
type textarea "x"
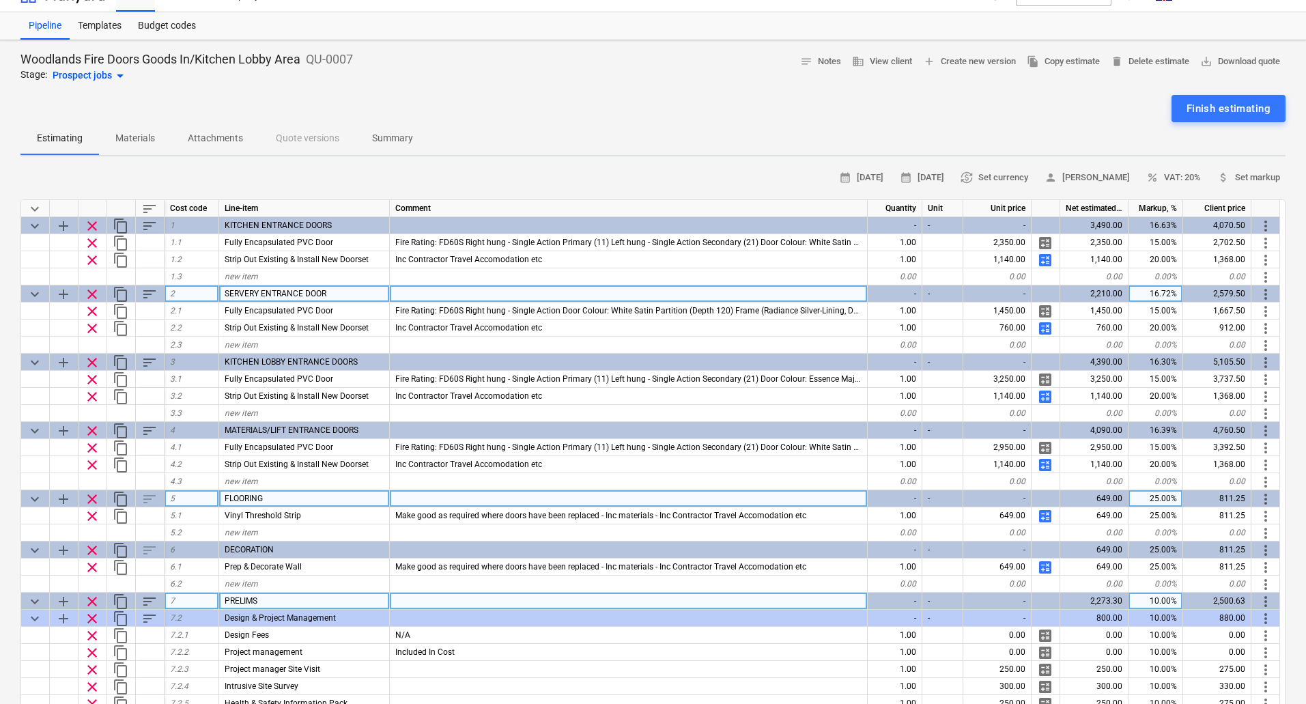
scroll to position [0, 0]
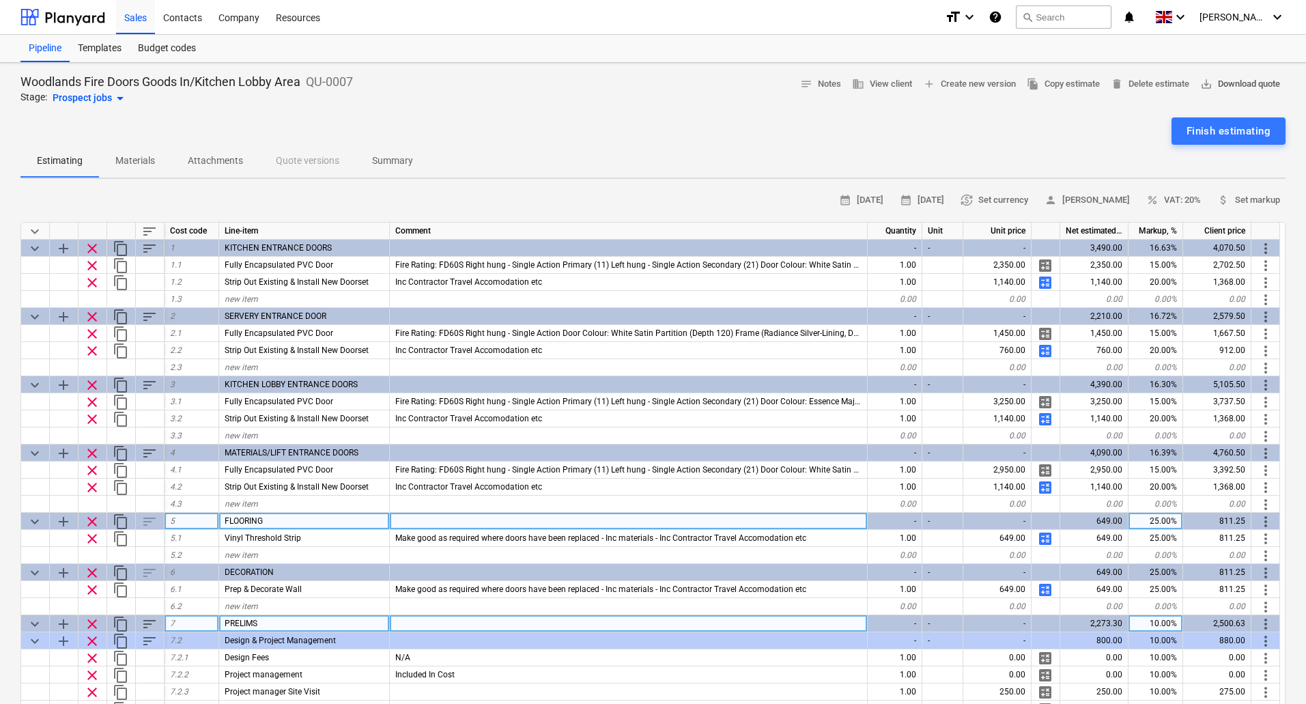
click at [1221, 85] on span "save_alt Download quote" at bounding box center [1240, 84] width 80 height 16
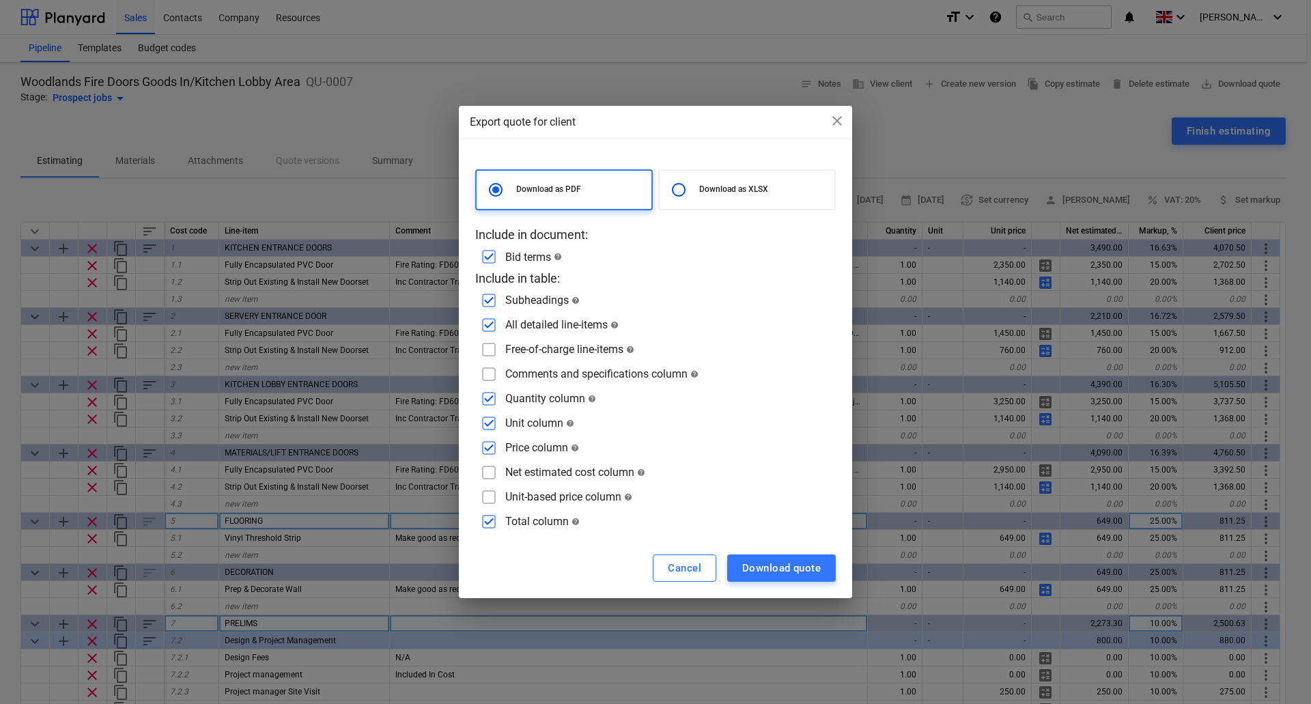
click at [491, 376] on input "checkbox" at bounding box center [489, 374] width 22 height 22
checkbox input "true"
click at [790, 566] on div "Download quote" at bounding box center [781, 568] width 79 height 18
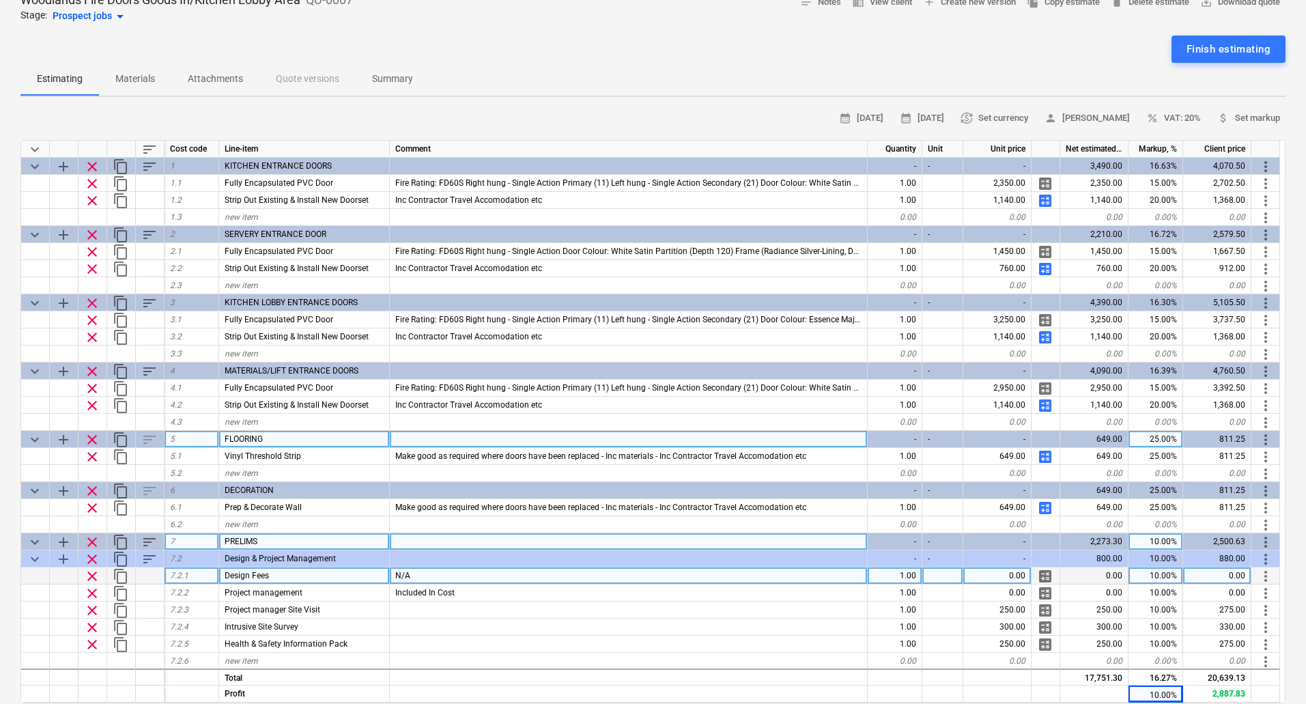
scroll to position [68, 0]
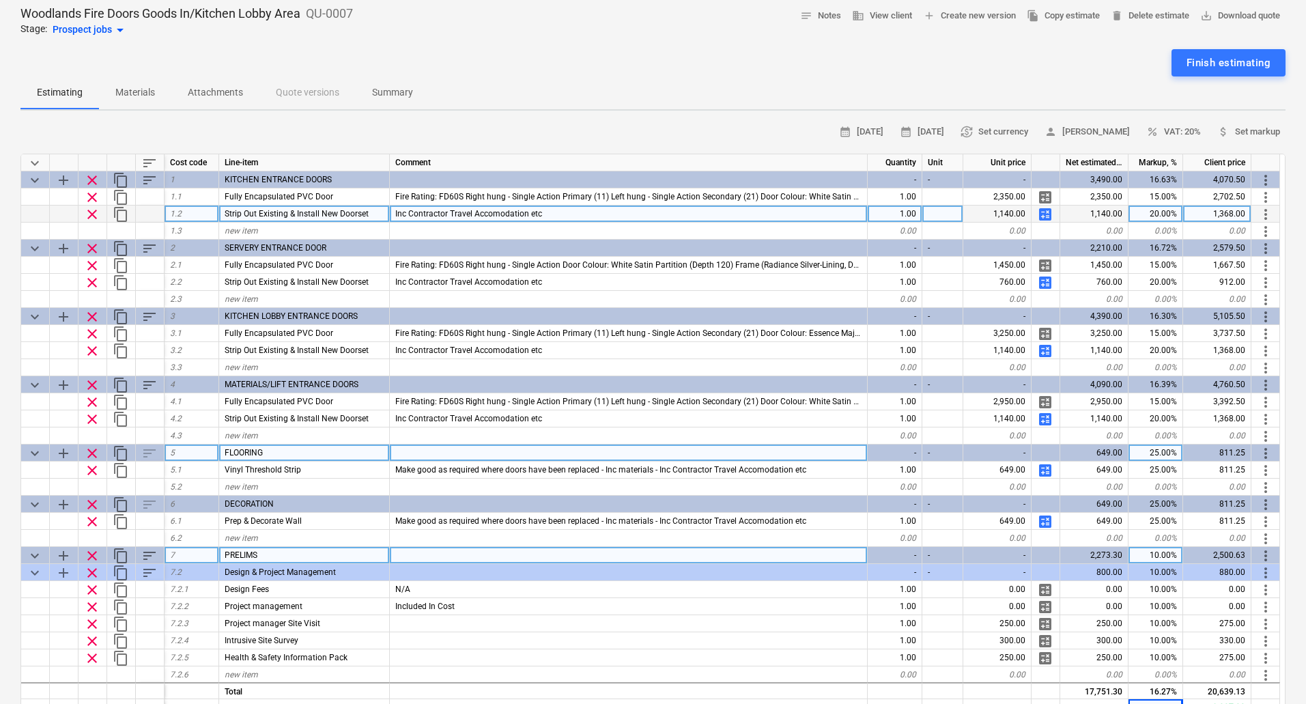
click at [1047, 216] on span "calculate" at bounding box center [1045, 214] width 16 height 16
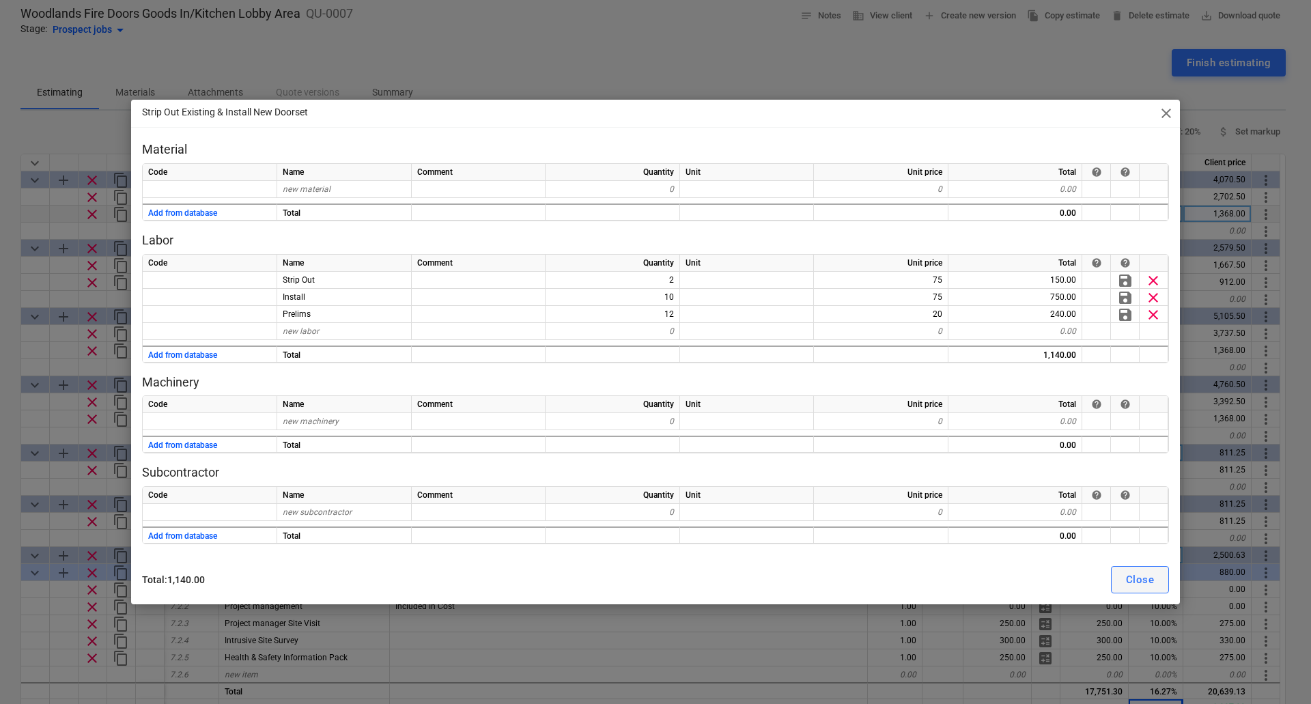
click at [1137, 572] on div "Close" at bounding box center [1140, 580] width 28 height 18
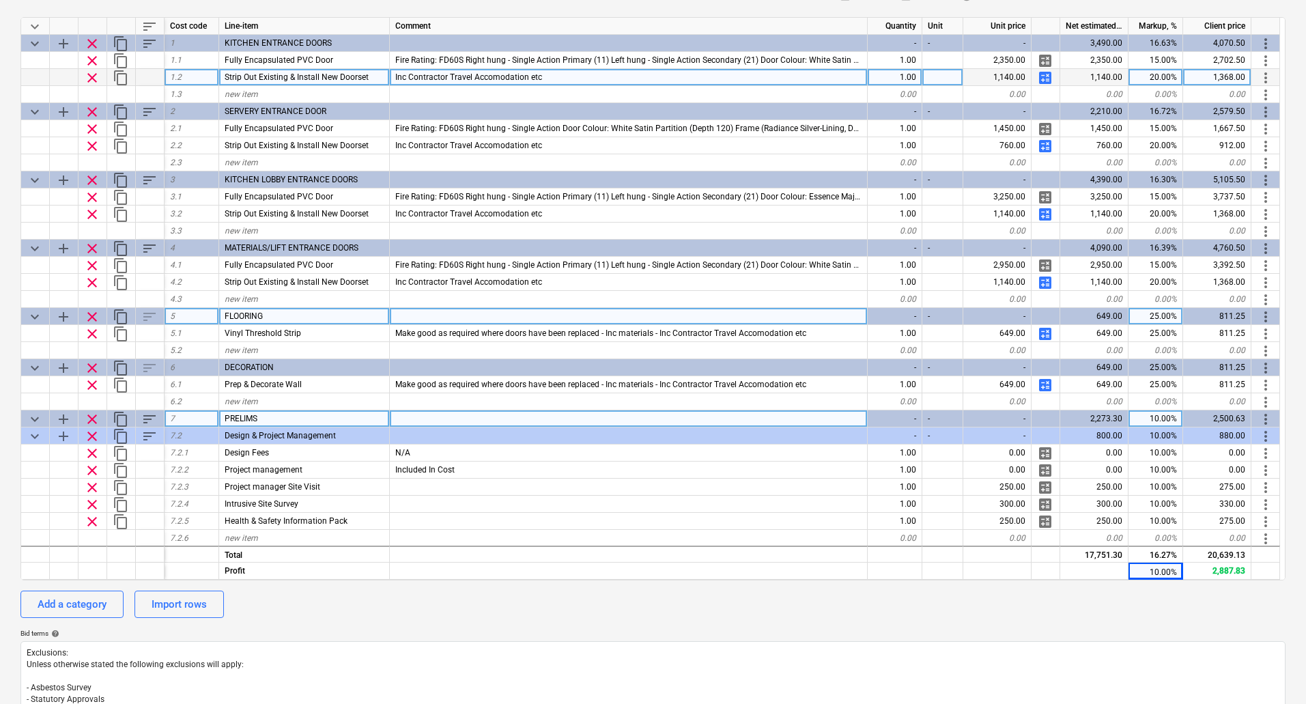
click at [1045, 76] on span "calculate" at bounding box center [1045, 78] width 16 height 16
type textarea "x"
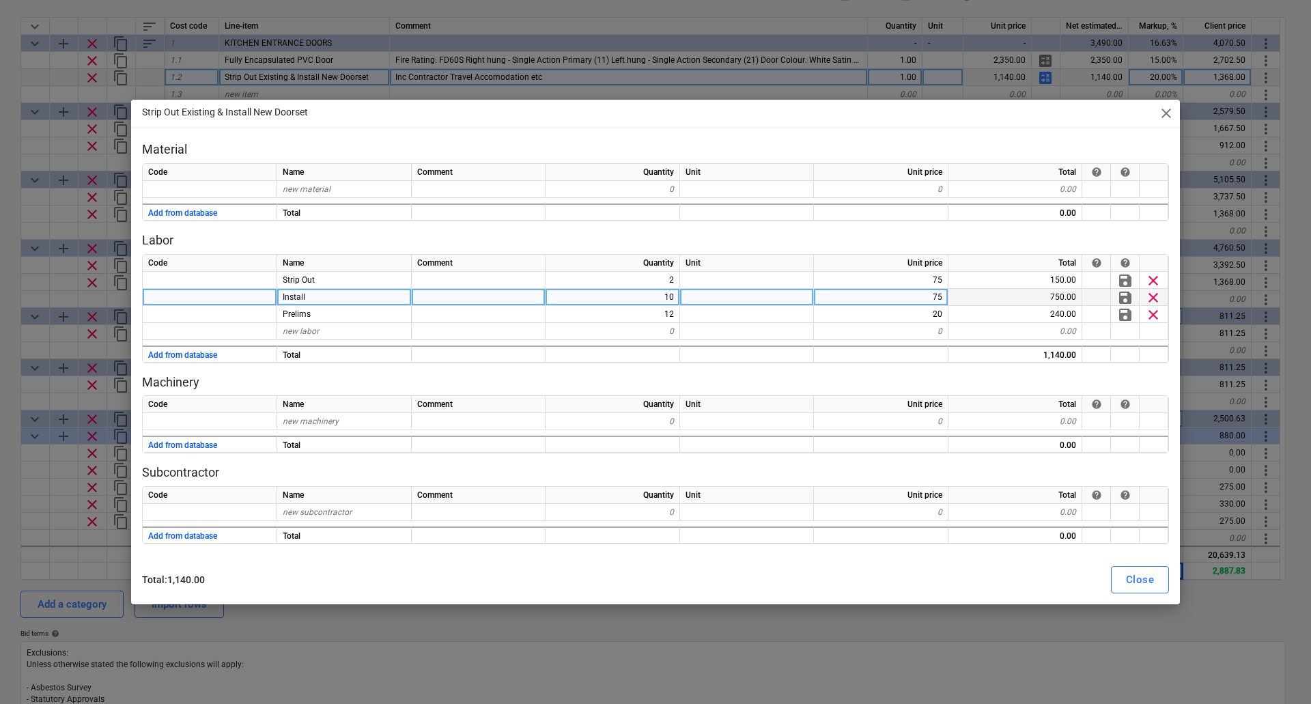
click at [651, 292] on div "10" at bounding box center [613, 297] width 135 height 17
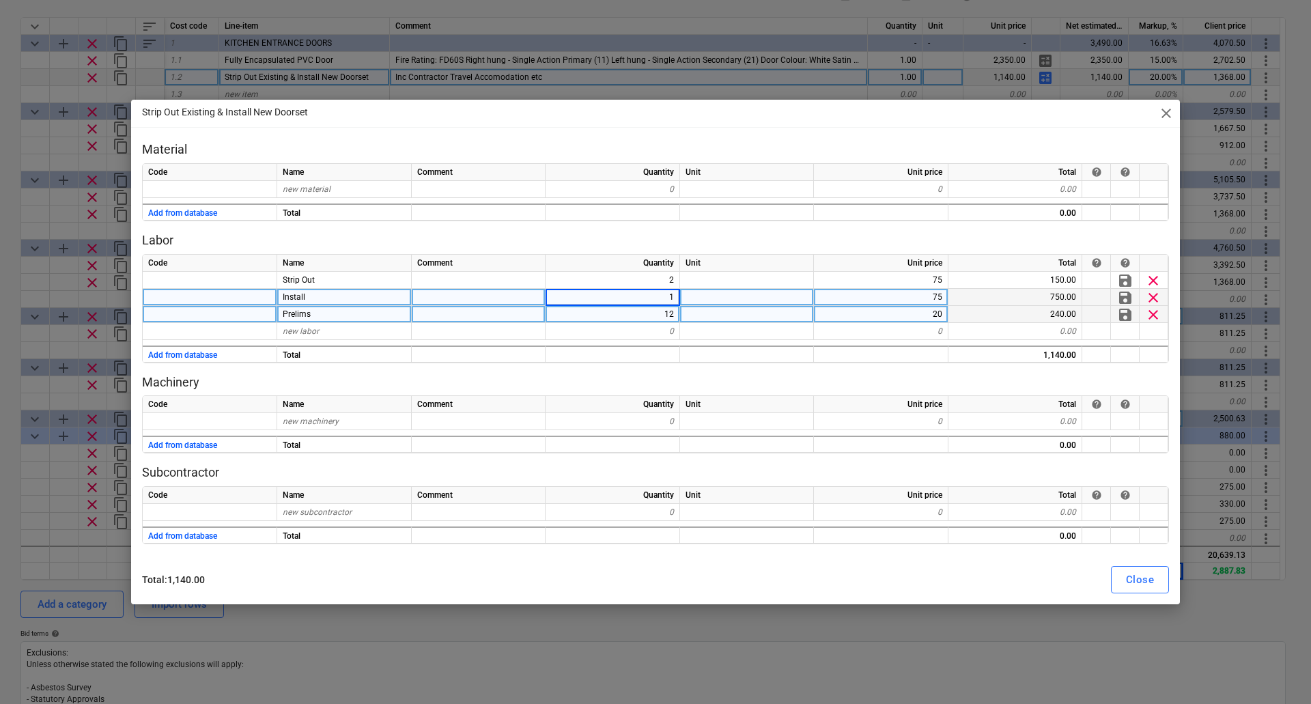
type input "14"
type textarea "x"
type input "16"
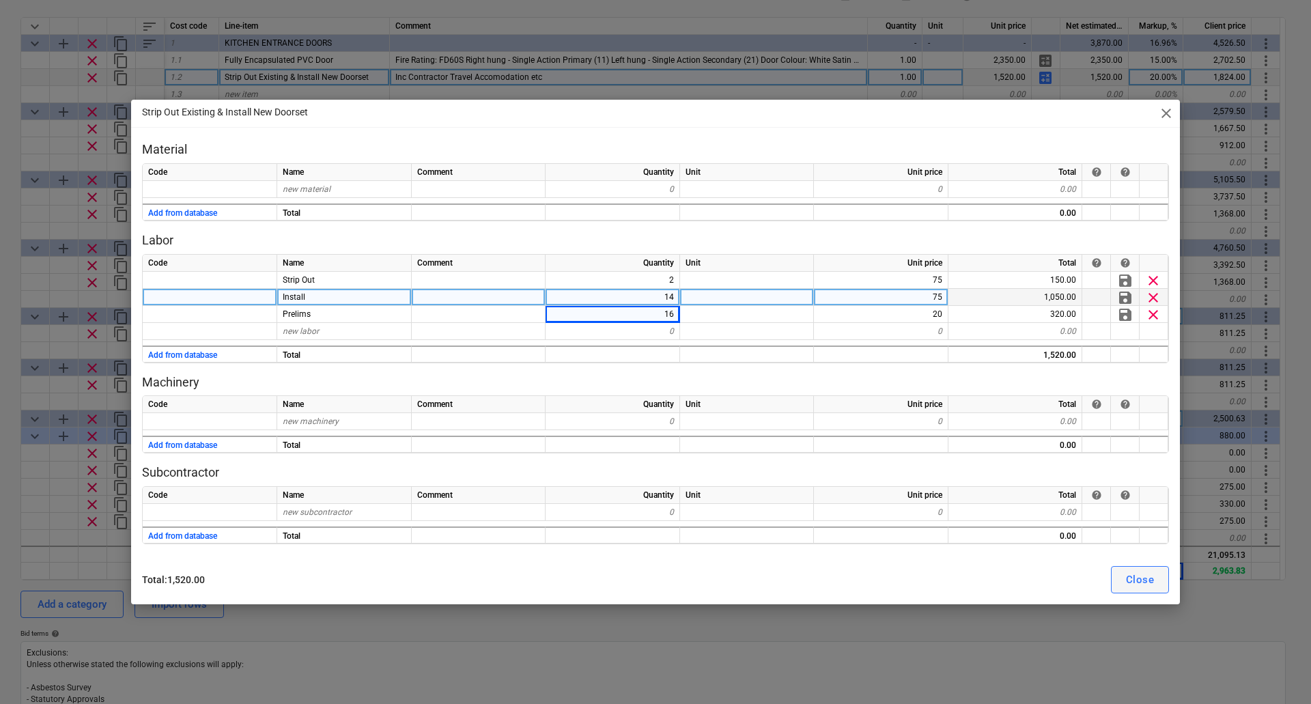
click at [1144, 582] on div "Close" at bounding box center [1140, 580] width 28 height 18
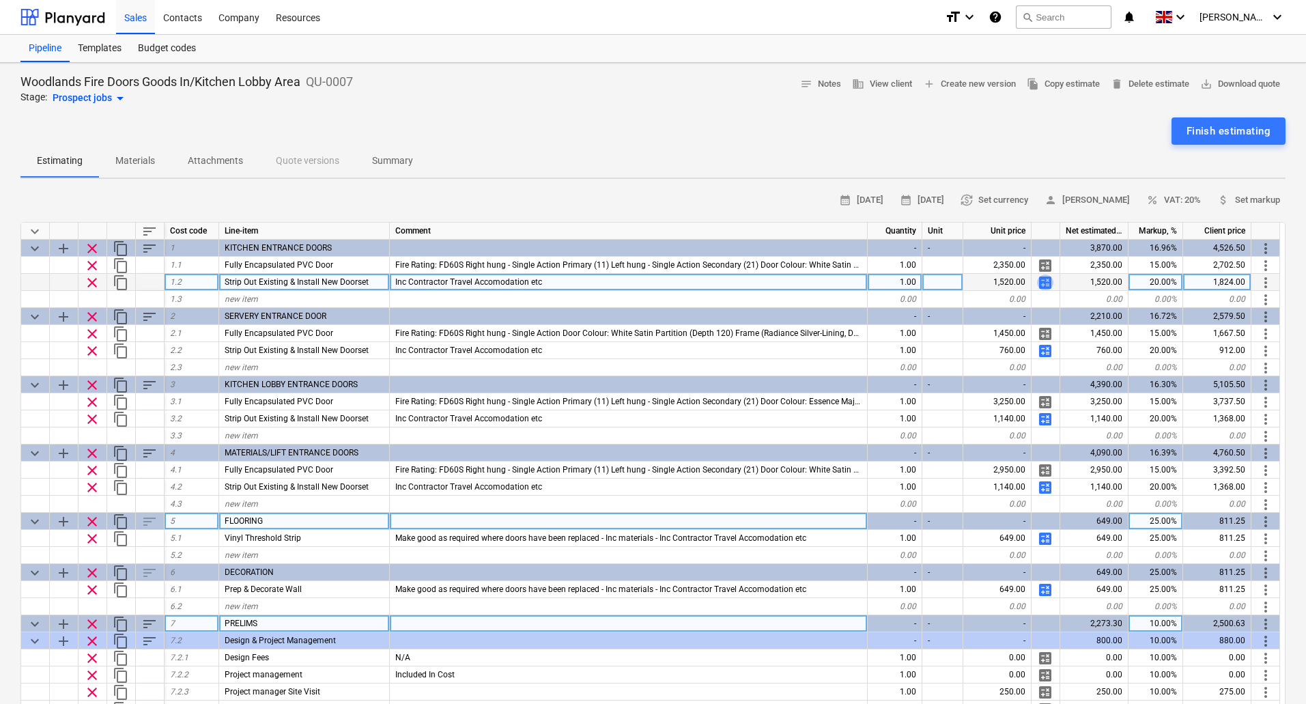
click at [1047, 279] on span "calculate" at bounding box center [1045, 283] width 16 height 16
type textarea "x"
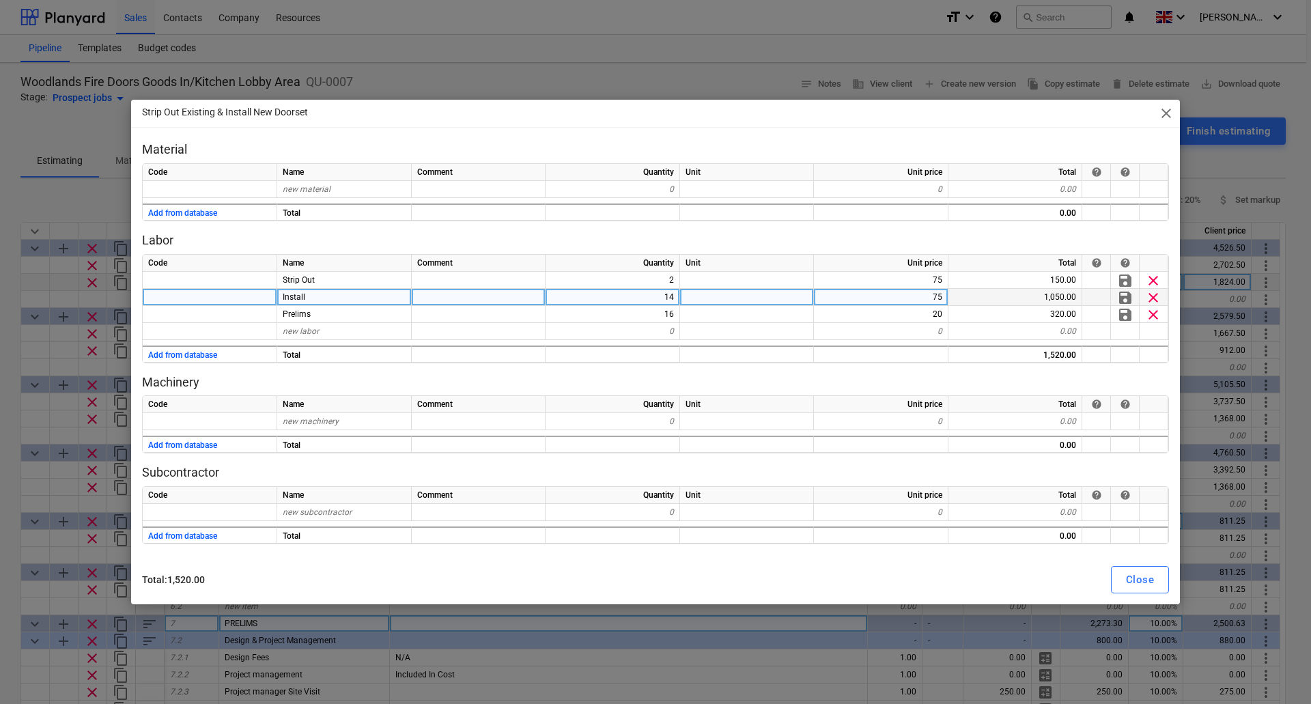
click at [673, 298] on div "14" at bounding box center [613, 297] width 135 height 17
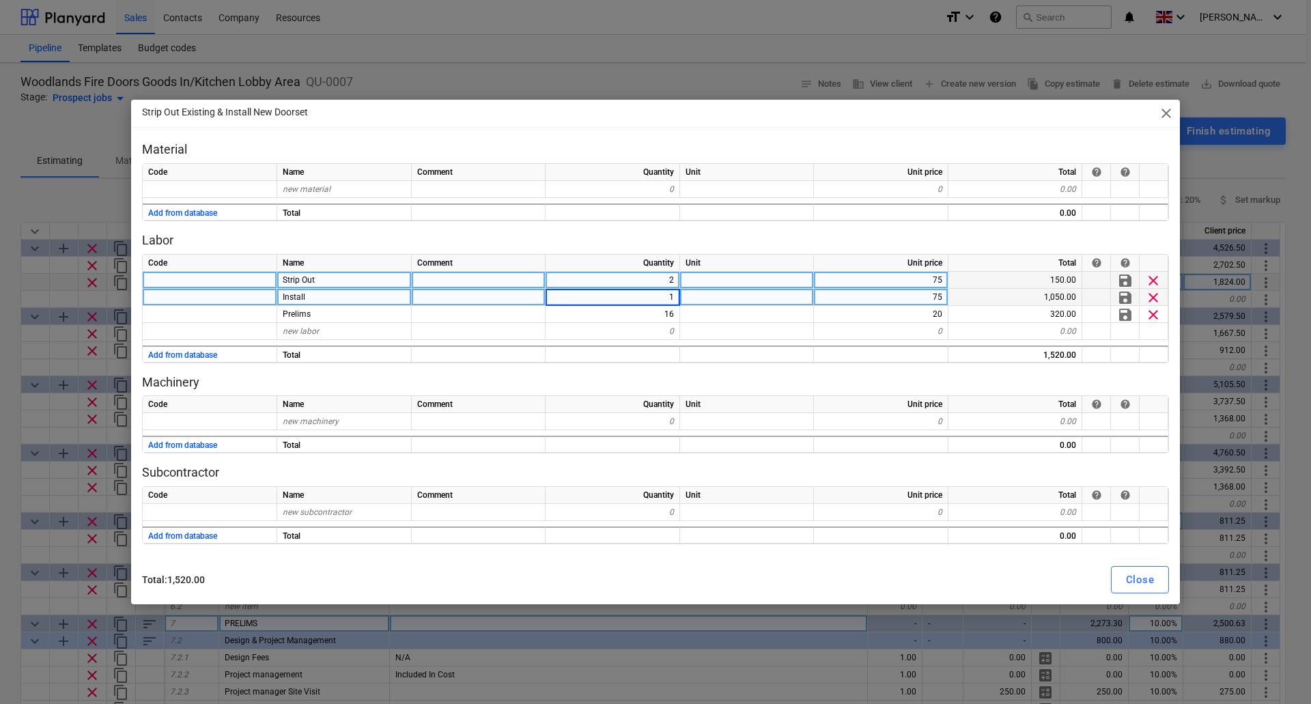
type input "10"
type textarea "x"
type input "12"
type textarea "x"
type input "24"
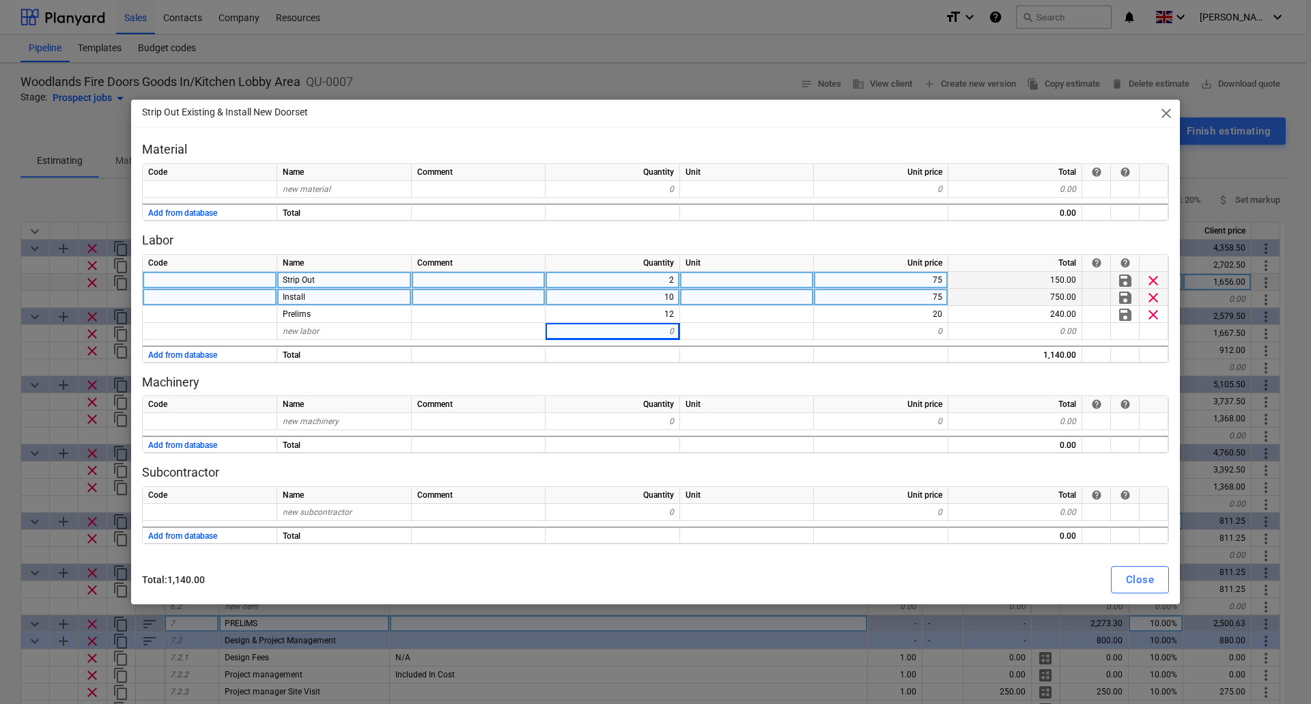
type textarea "x"
type input "12"
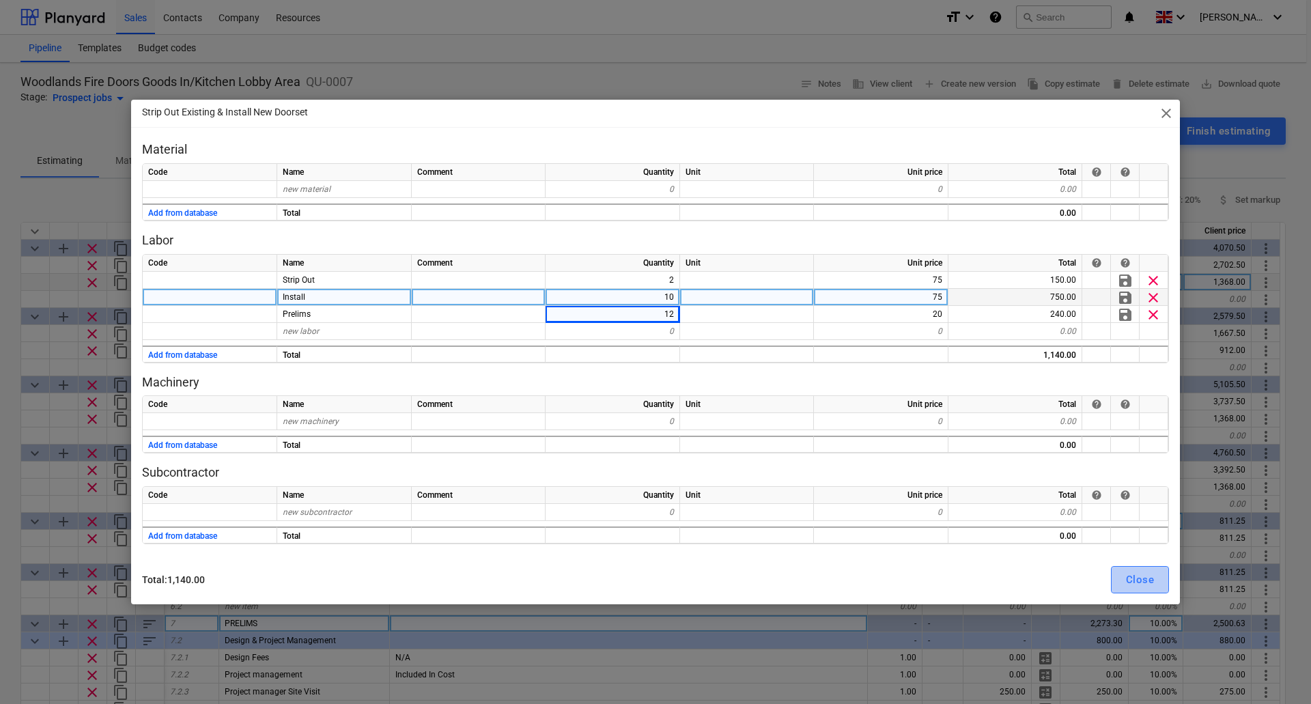
click at [1153, 573] on div "Close" at bounding box center [1140, 580] width 28 height 18
type textarea "x"
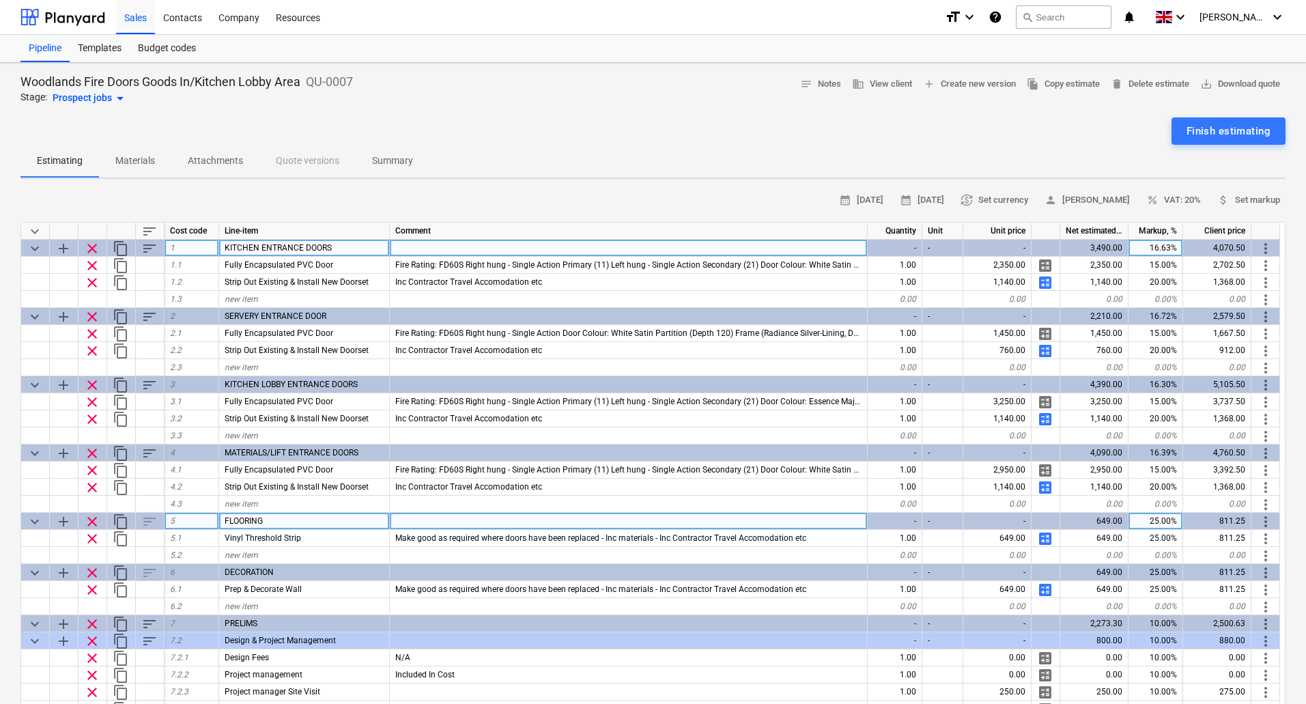
click at [1156, 244] on div "16.63%" at bounding box center [1156, 248] width 55 height 17
type input "20"
type textarea "x"
click at [1225, 82] on span "save_alt Download quote" at bounding box center [1240, 84] width 80 height 16
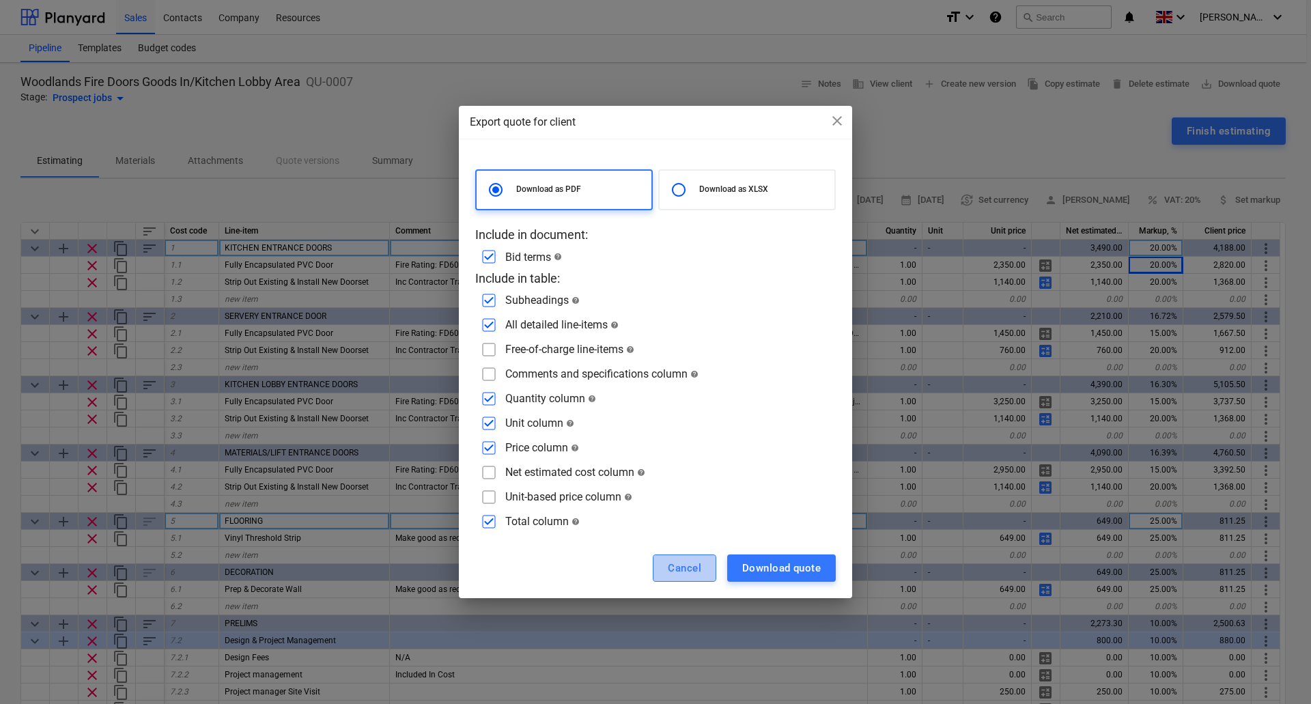
click at [691, 562] on div "Cancel" at bounding box center [684, 568] width 33 height 18
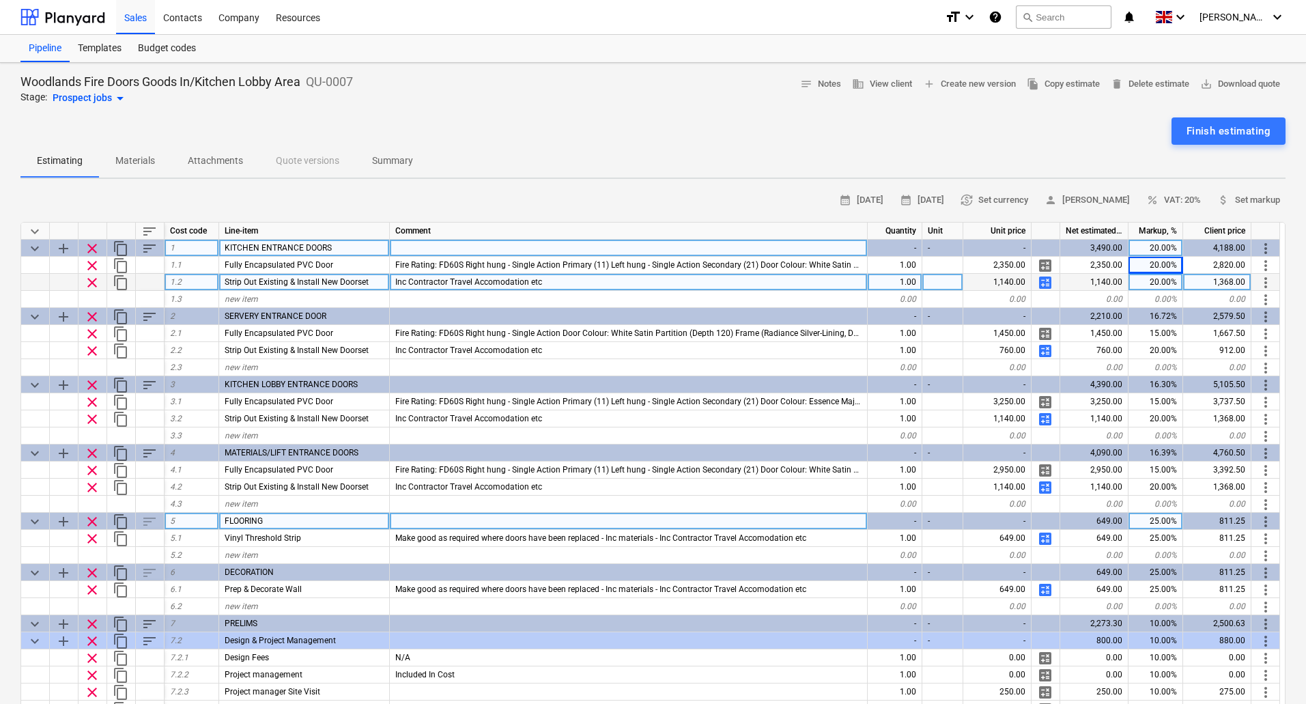
click at [1162, 277] on div "20.00%" at bounding box center [1156, 282] width 55 height 17
type input "33"
type textarea "x"
type input "33"
type textarea "x"
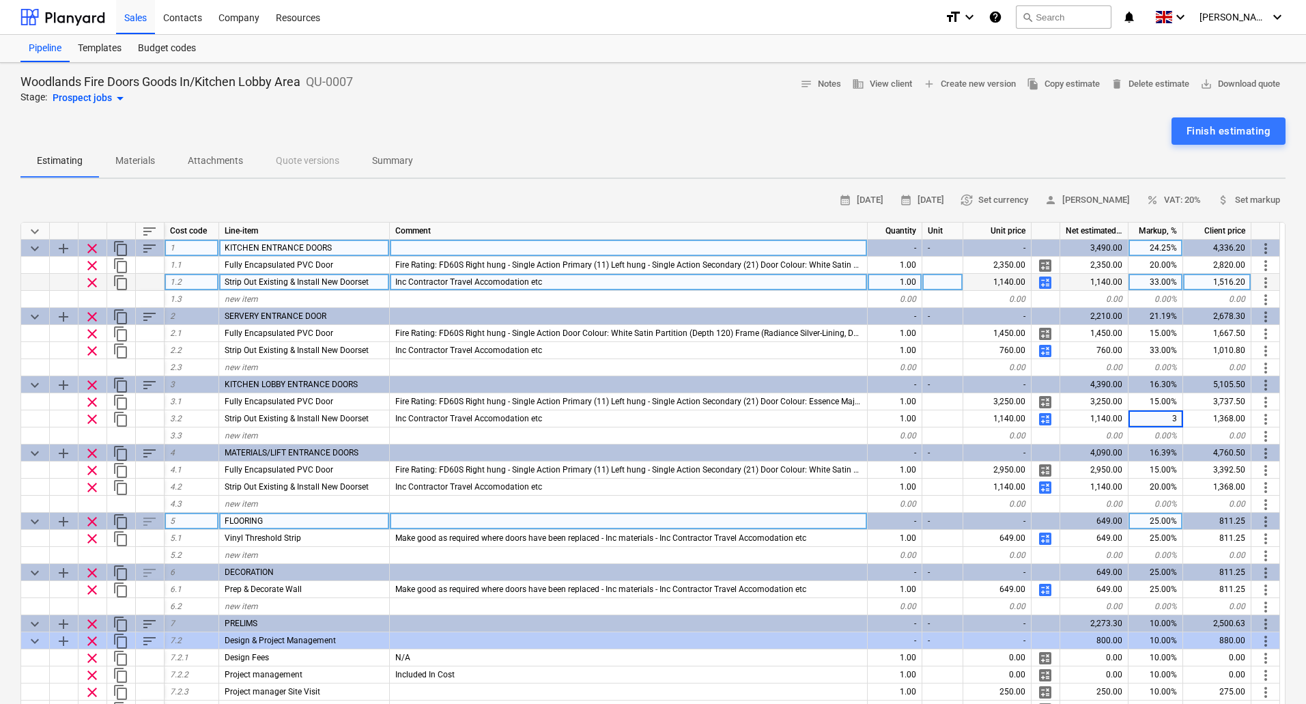
type input "33"
type textarea "x"
type input "33"
type textarea "x"
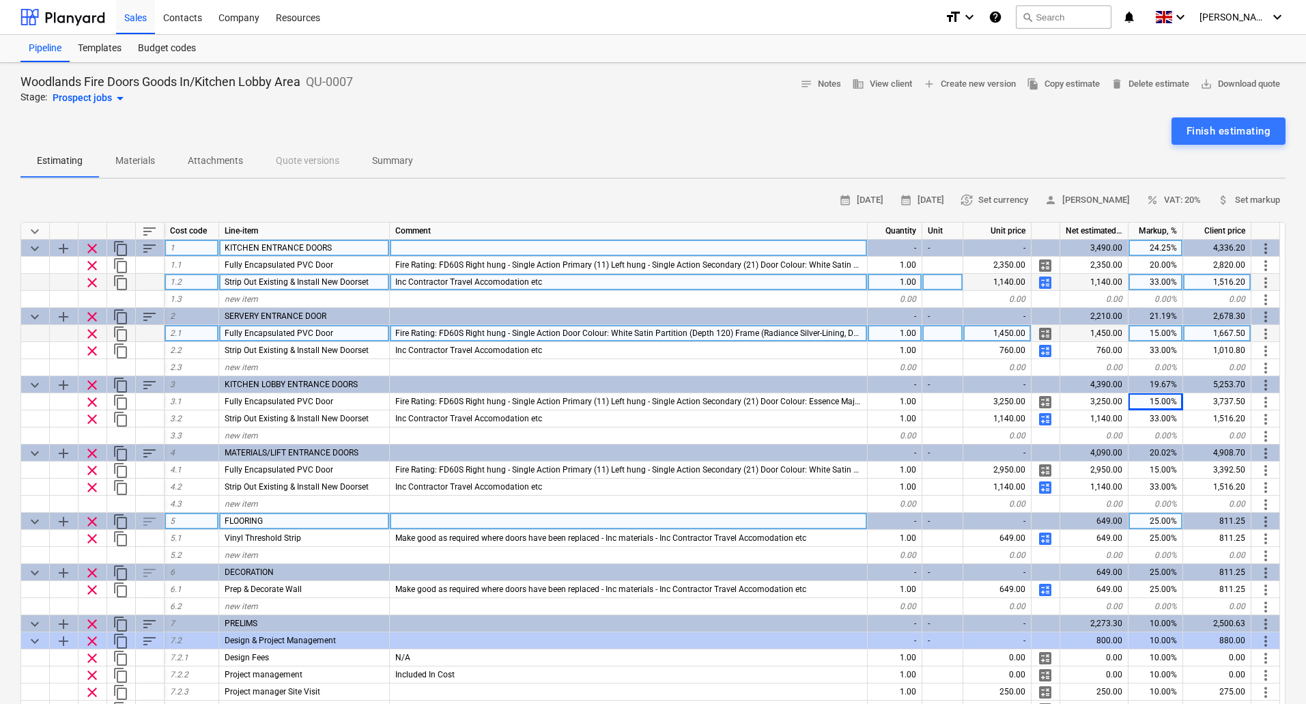
click at [1169, 330] on div "15.00%" at bounding box center [1156, 333] width 55 height 17
type input "20"
type textarea "x"
type input "20"
type textarea "x"
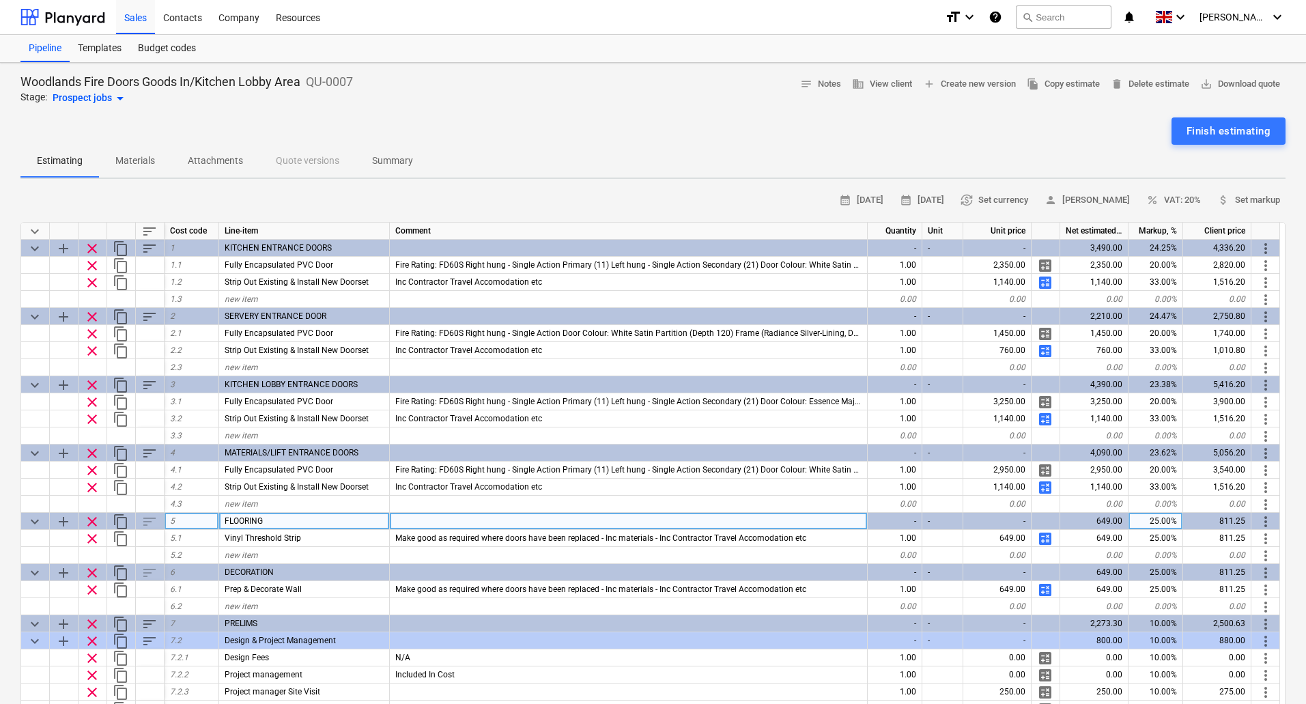
click at [1164, 522] on div "25.00%" at bounding box center [1156, 521] width 55 height 17
type input "33"
type textarea "x"
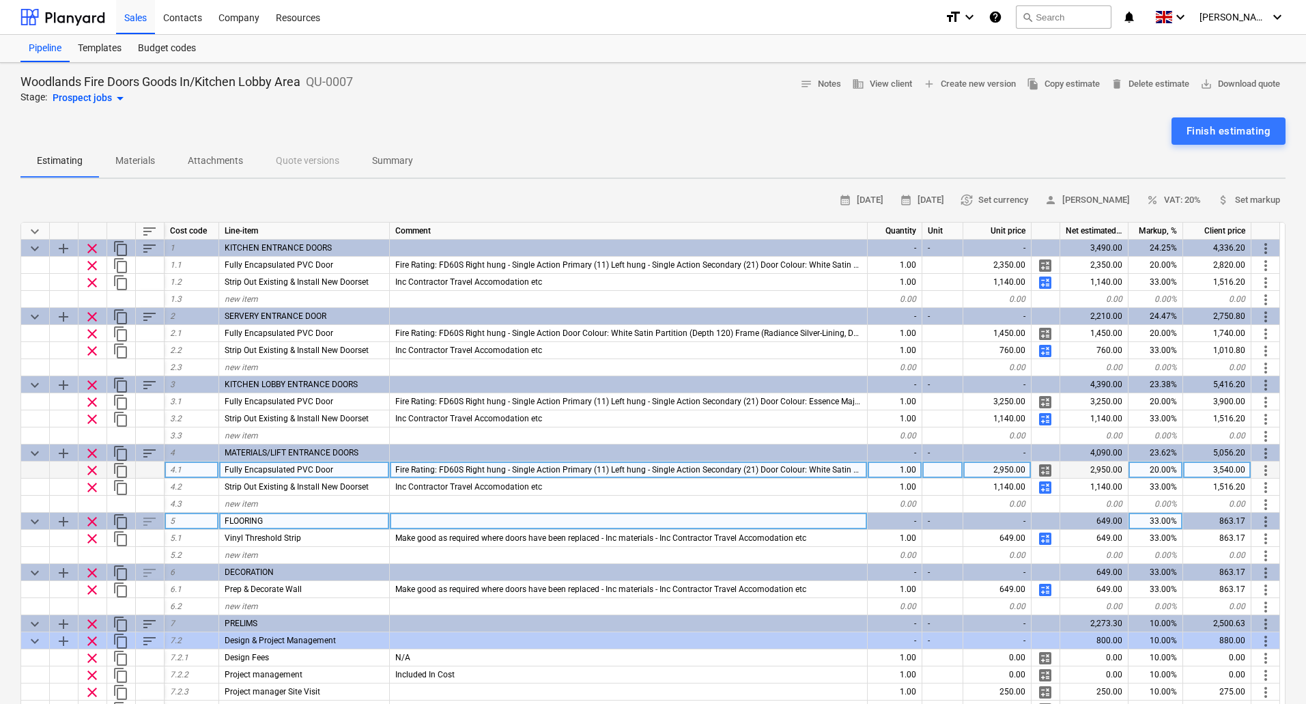
click at [1155, 470] on div "20.00%" at bounding box center [1156, 470] width 55 height 17
type input "15"
type textarea "x"
type input "20"
type textarea "x"
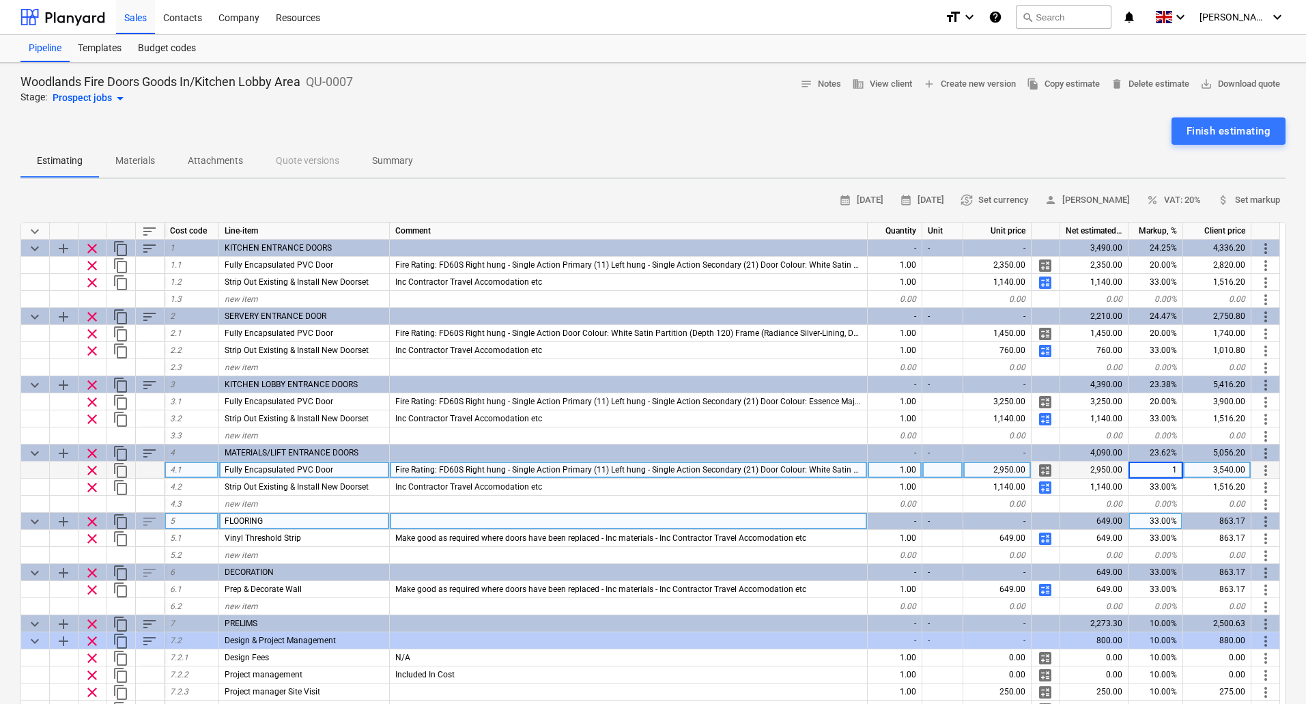
type input "15"
type textarea "x"
type input "15"
type textarea "x"
type input "15"
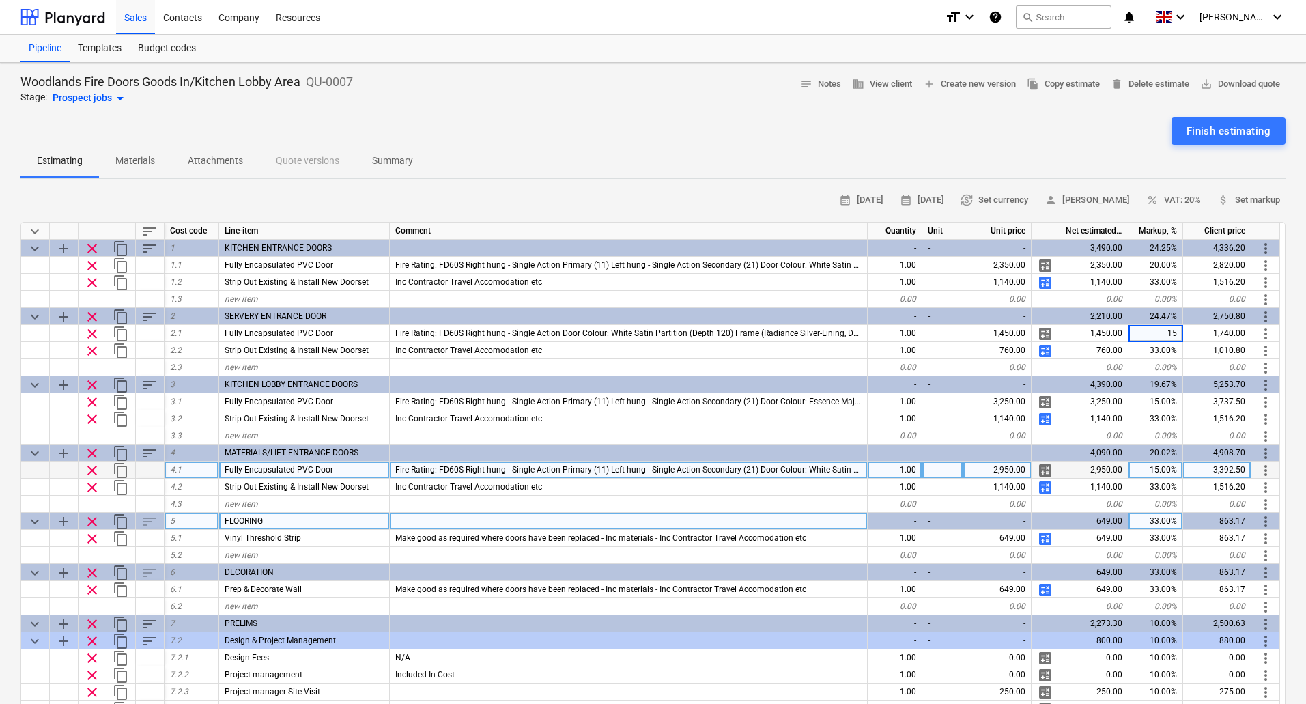
type textarea "x"
type input "15"
click at [739, 164] on div "Estimating Materials Attachments Quote versions Summary" at bounding box center [652, 161] width 1265 height 33
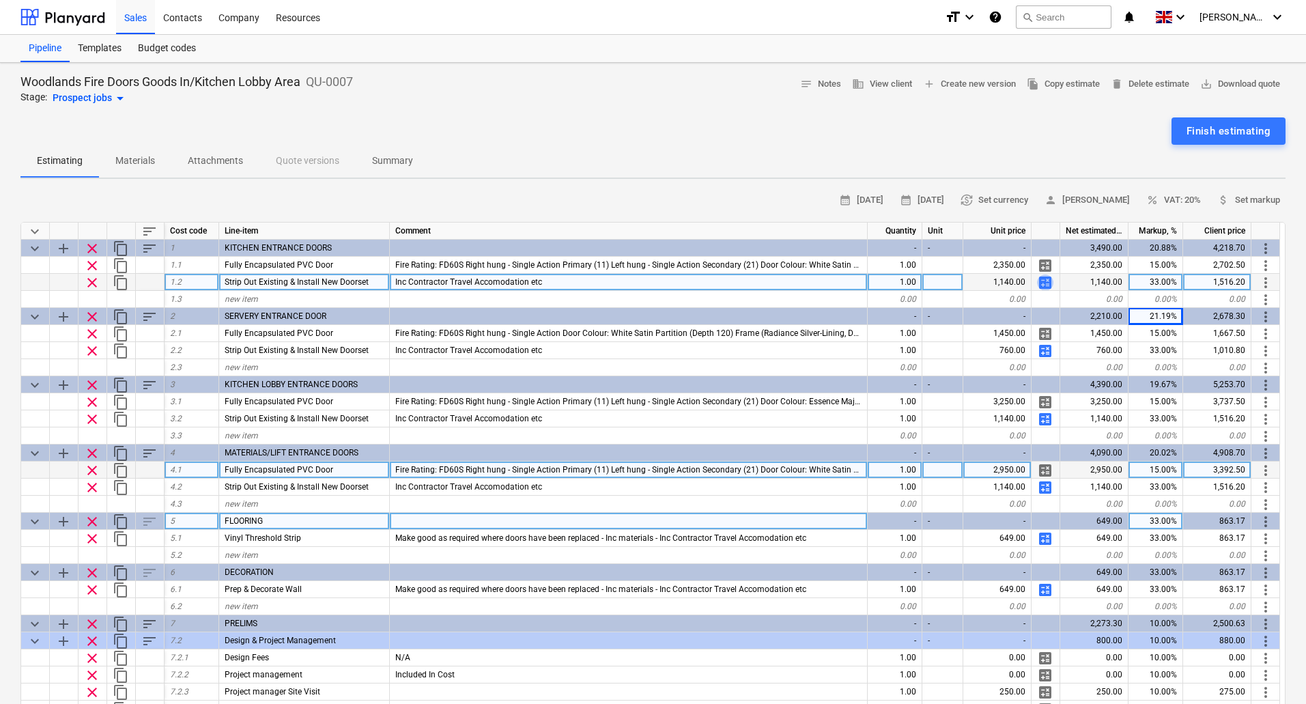
click at [1043, 279] on span "calculate" at bounding box center [1045, 283] width 16 height 16
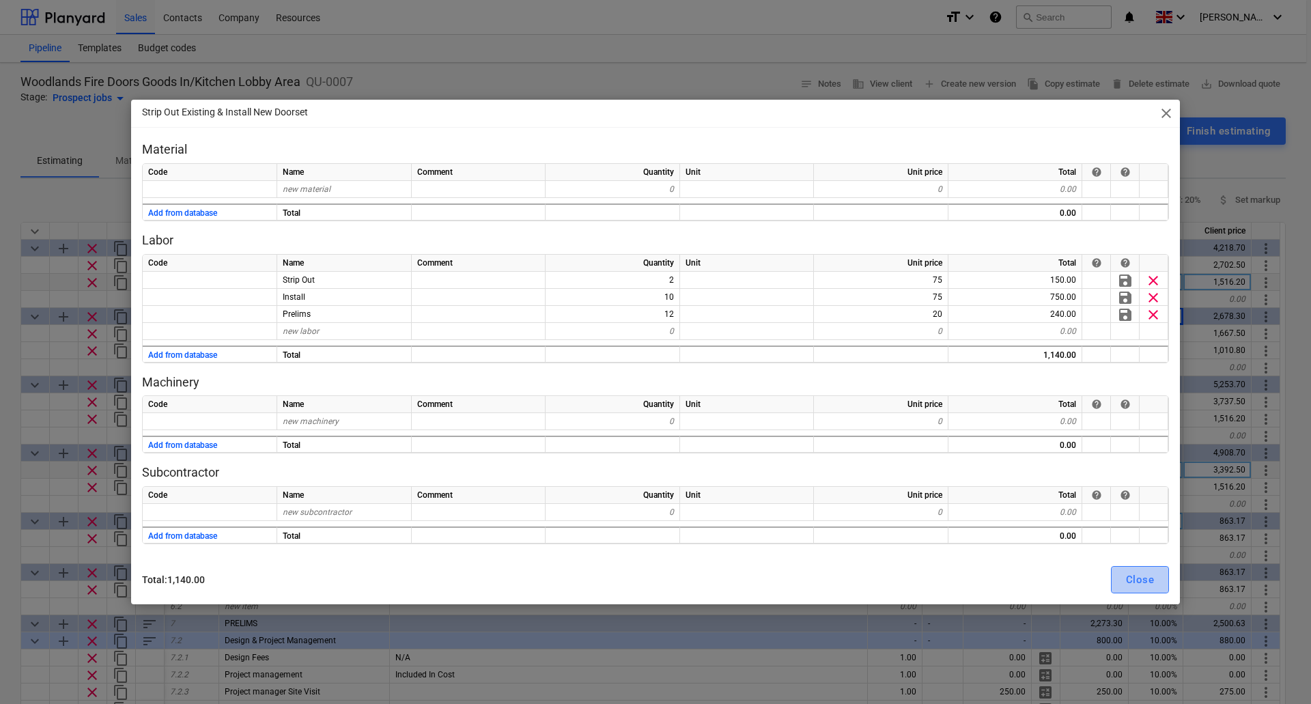
click at [1145, 574] on div "Close" at bounding box center [1140, 580] width 28 height 18
type textarea "x"
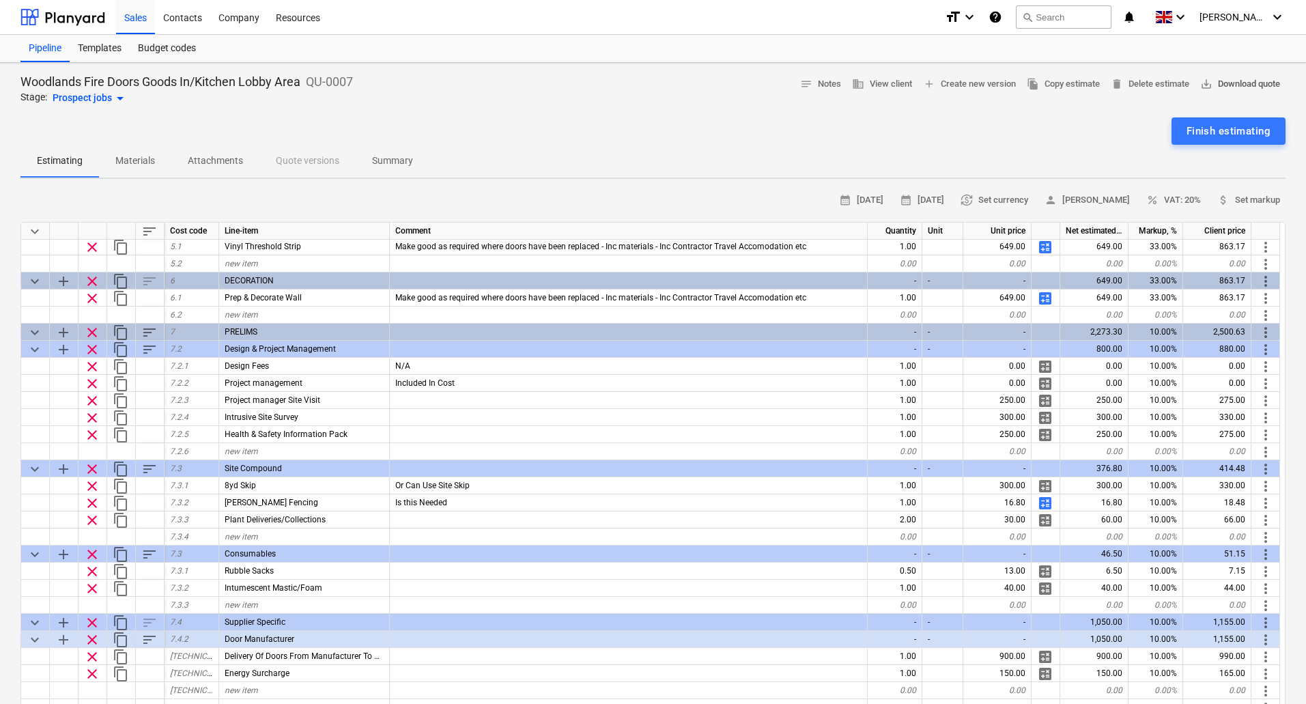
click at [1241, 86] on span "save_alt Download quote" at bounding box center [1240, 84] width 80 height 16
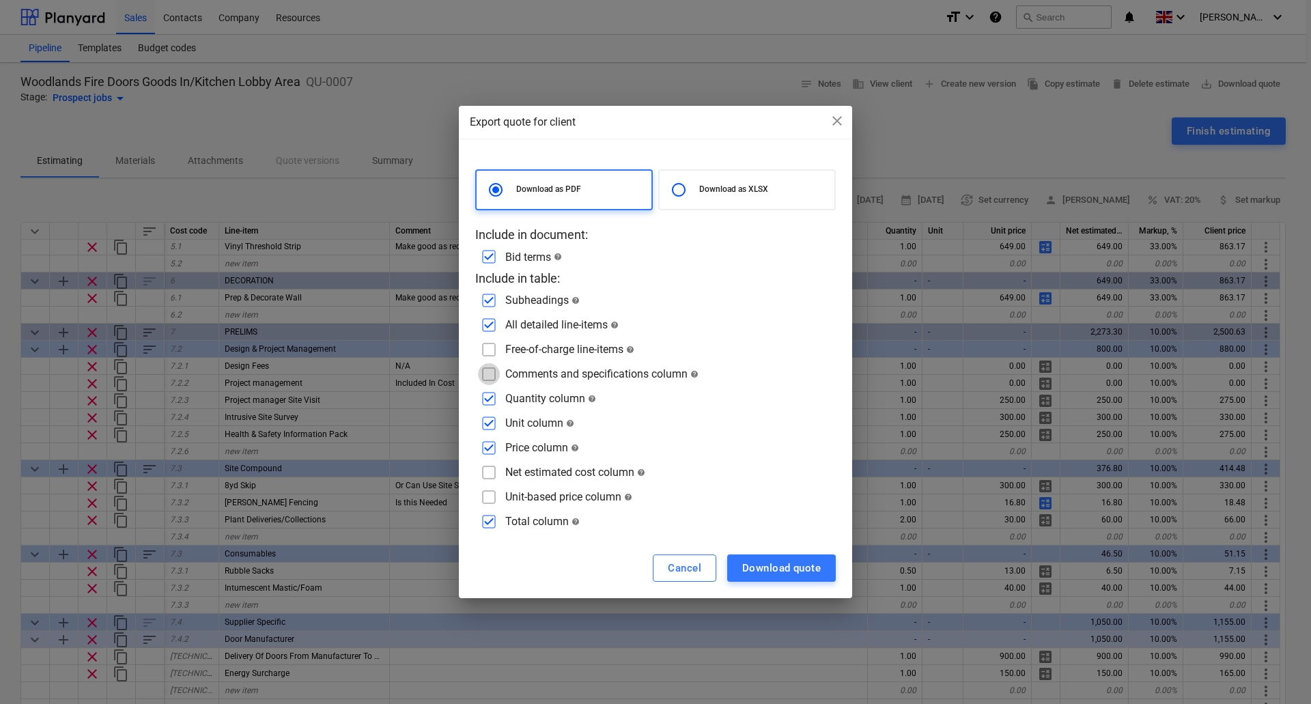
click at [492, 376] on input "checkbox" at bounding box center [489, 374] width 22 height 22
checkbox input "true"
click at [774, 568] on div "Download quote" at bounding box center [781, 568] width 79 height 18
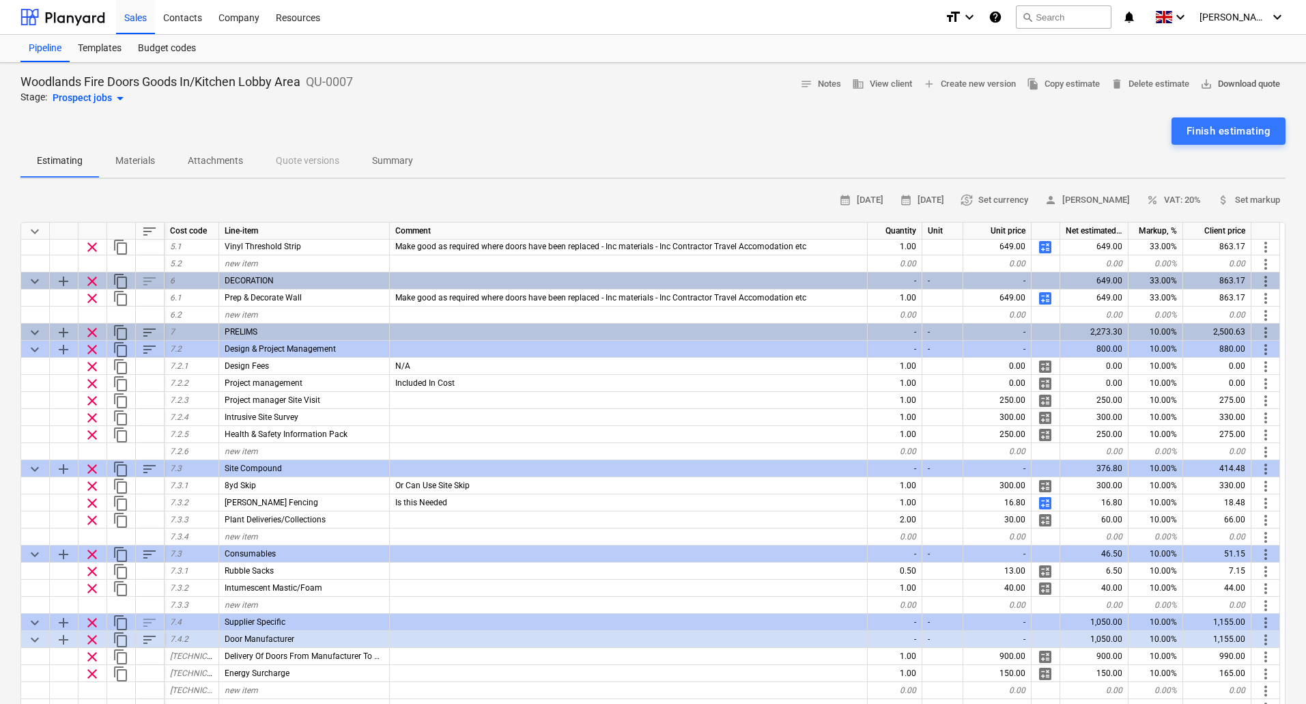
click at [1244, 83] on span "save_alt Download quote" at bounding box center [1240, 84] width 80 height 16
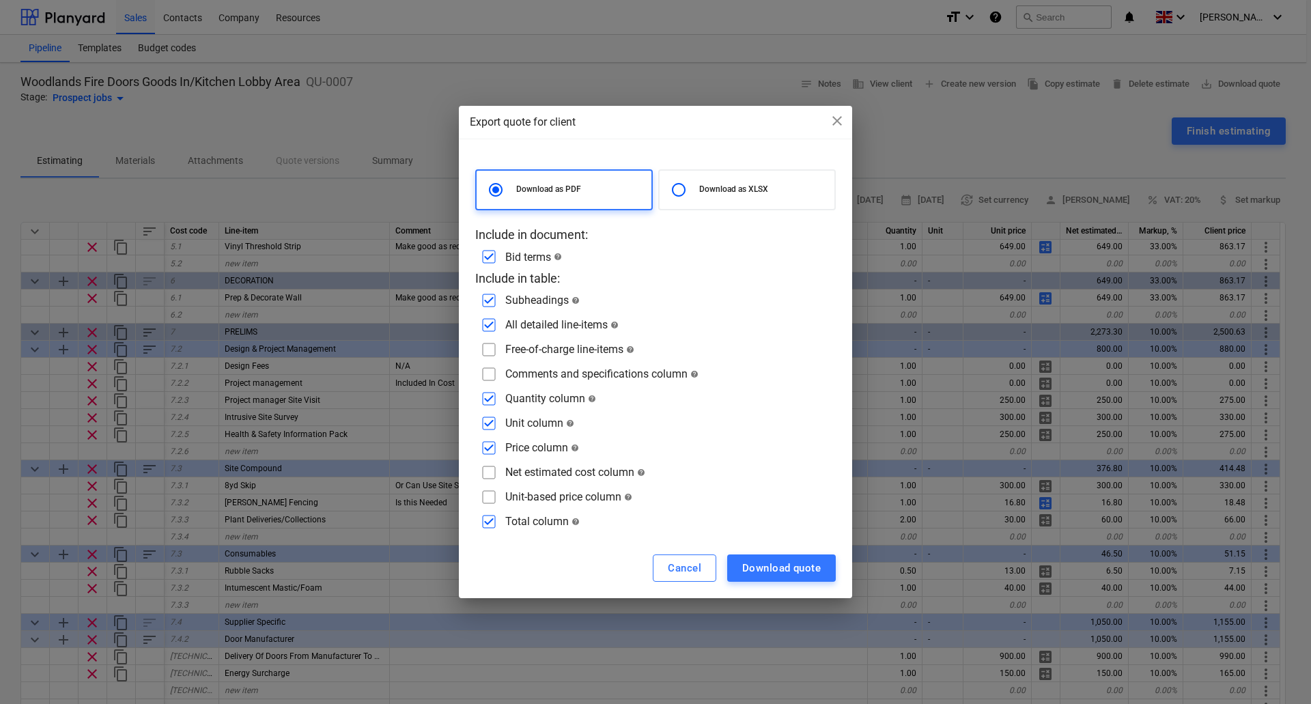
click at [716, 184] on p "Download as XLSX" at bounding box center [764, 190] width 130 height 12
radio input "false"
radio input "true"
checkbox input "false"
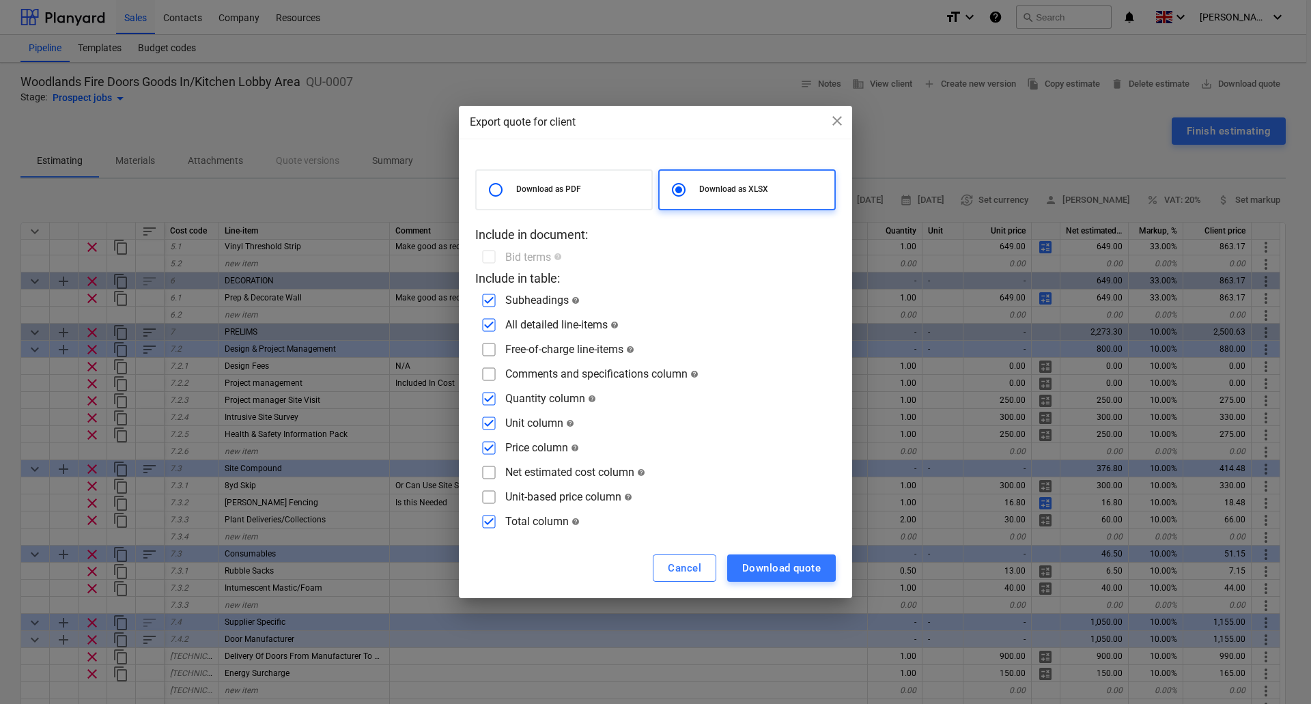
click at [489, 374] on input "checkbox" at bounding box center [489, 374] width 22 height 22
checkbox input "true"
click at [774, 566] on div "Download quote" at bounding box center [781, 568] width 79 height 18
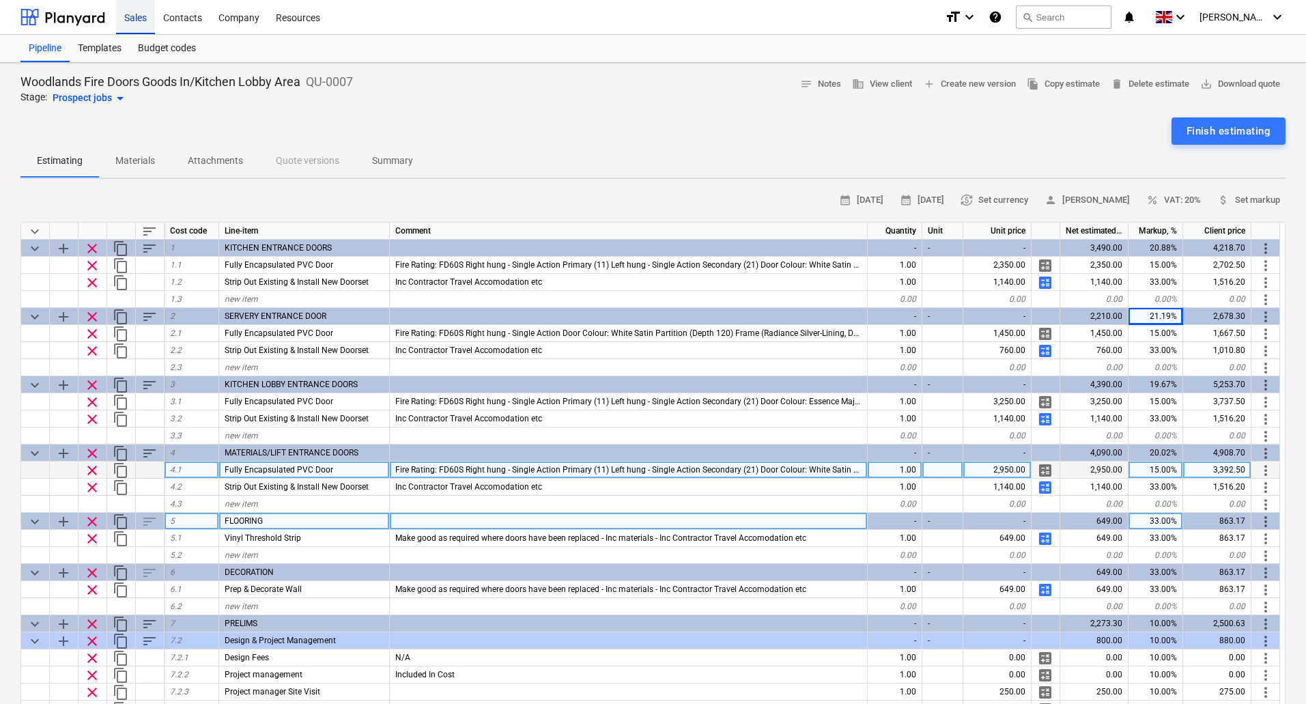
click at [135, 14] on div "Sales" at bounding box center [135, 16] width 39 height 35
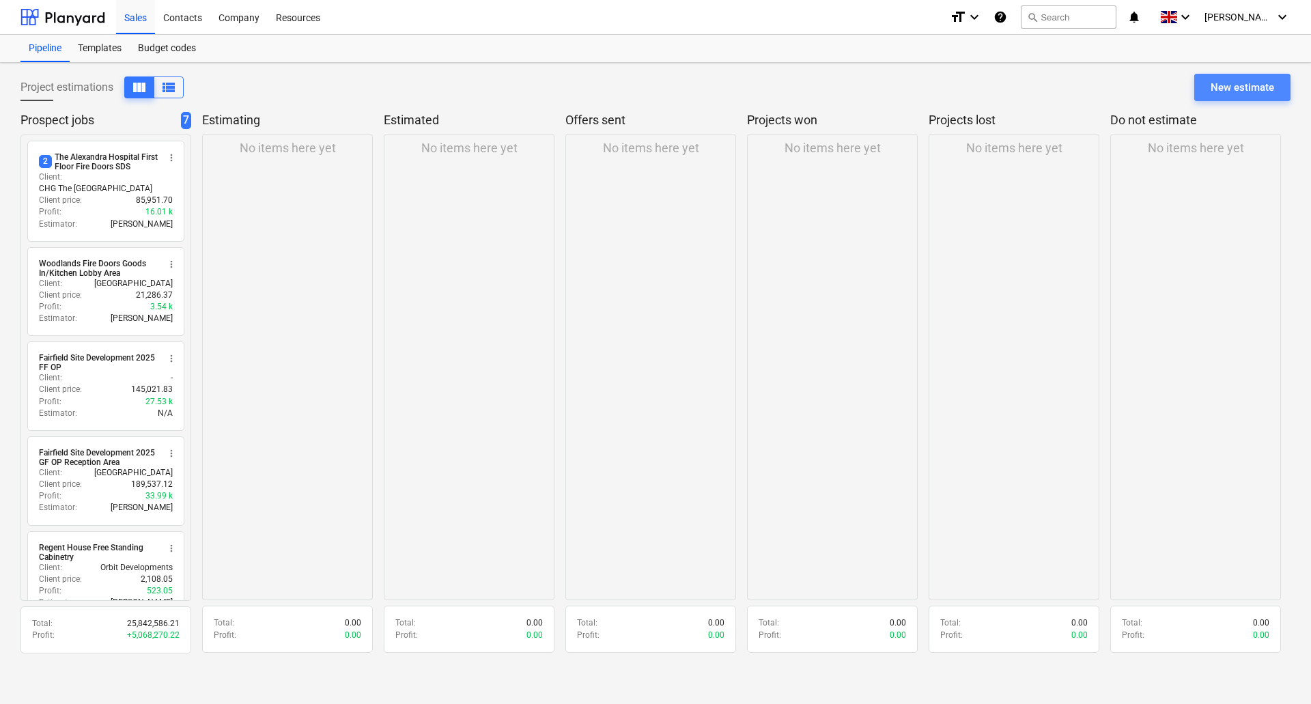
click at [1229, 90] on div "New estimate" at bounding box center [1243, 88] width 64 height 18
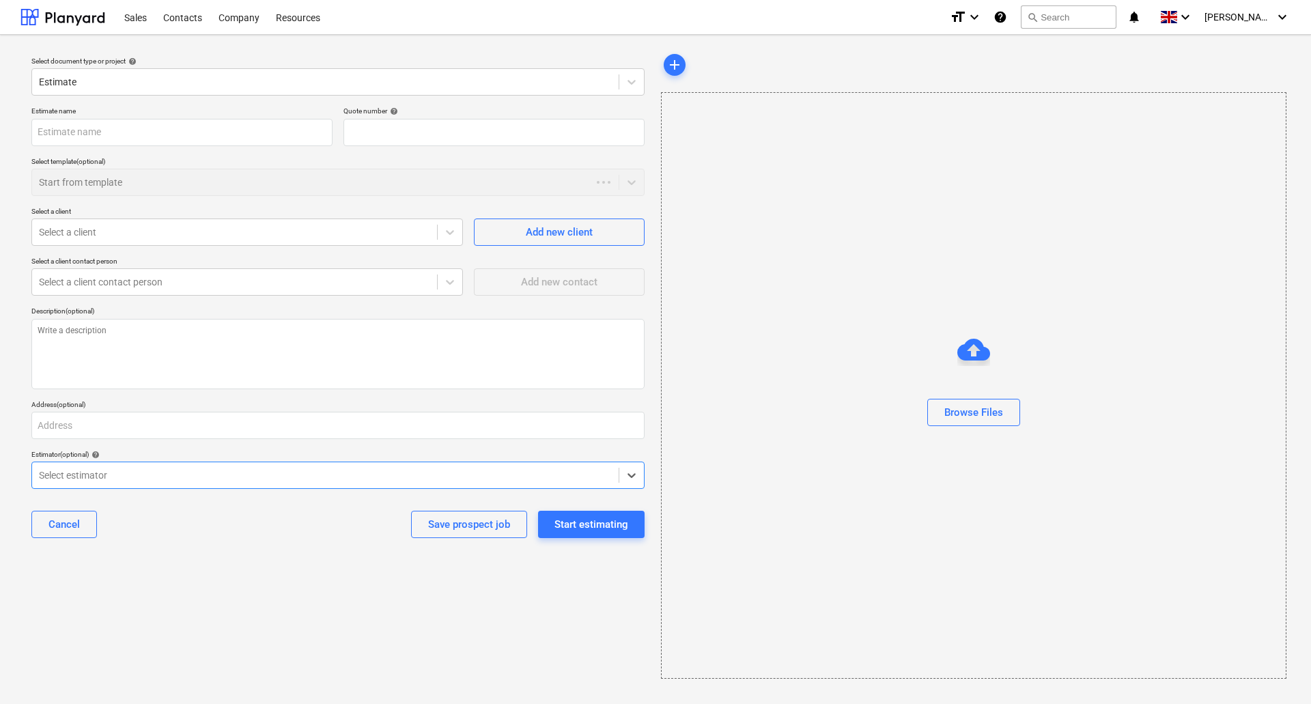
type textarea "x"
type input "QU-0008"
click at [218, 142] on input "text" at bounding box center [181, 132] width 301 height 27
type textarea "x"
type input "W"
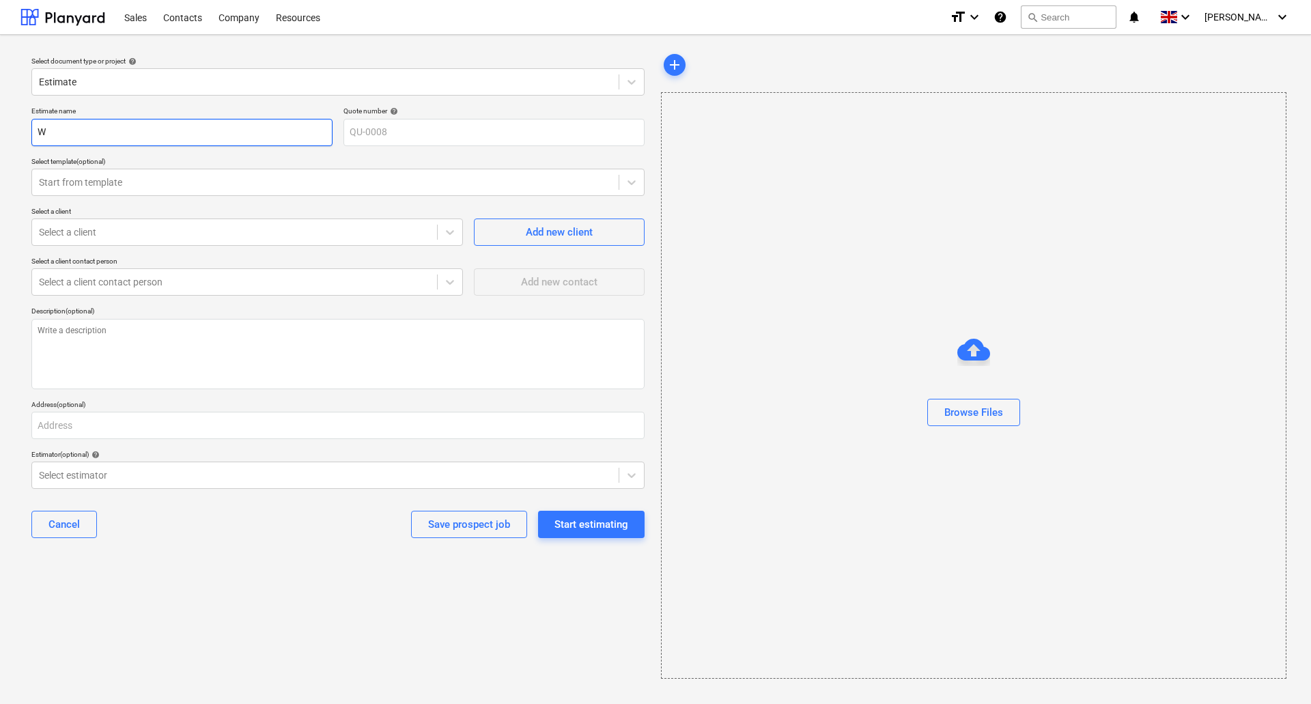
type textarea "x"
type input "Wo"
type textarea "x"
type input "Woo"
type textarea "x"
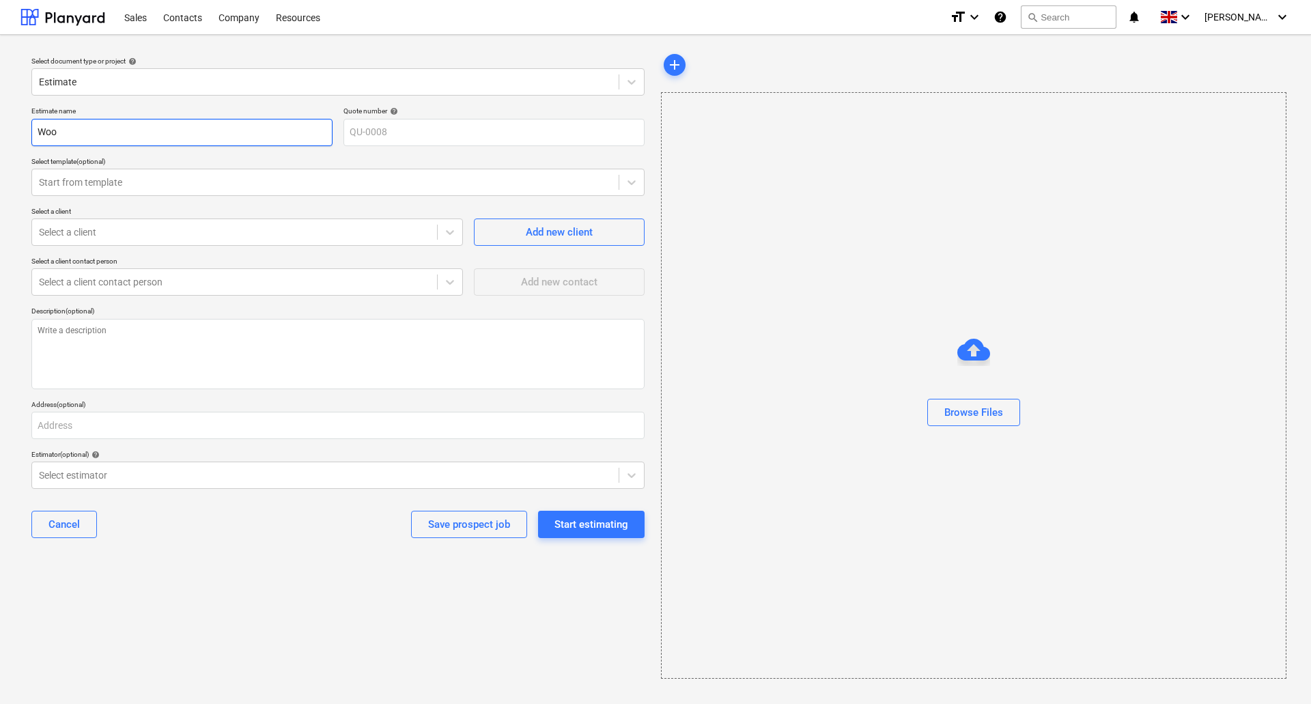
type input "Wood"
type textarea "x"
type input "Woodl"
type textarea "x"
type input "Woodla"
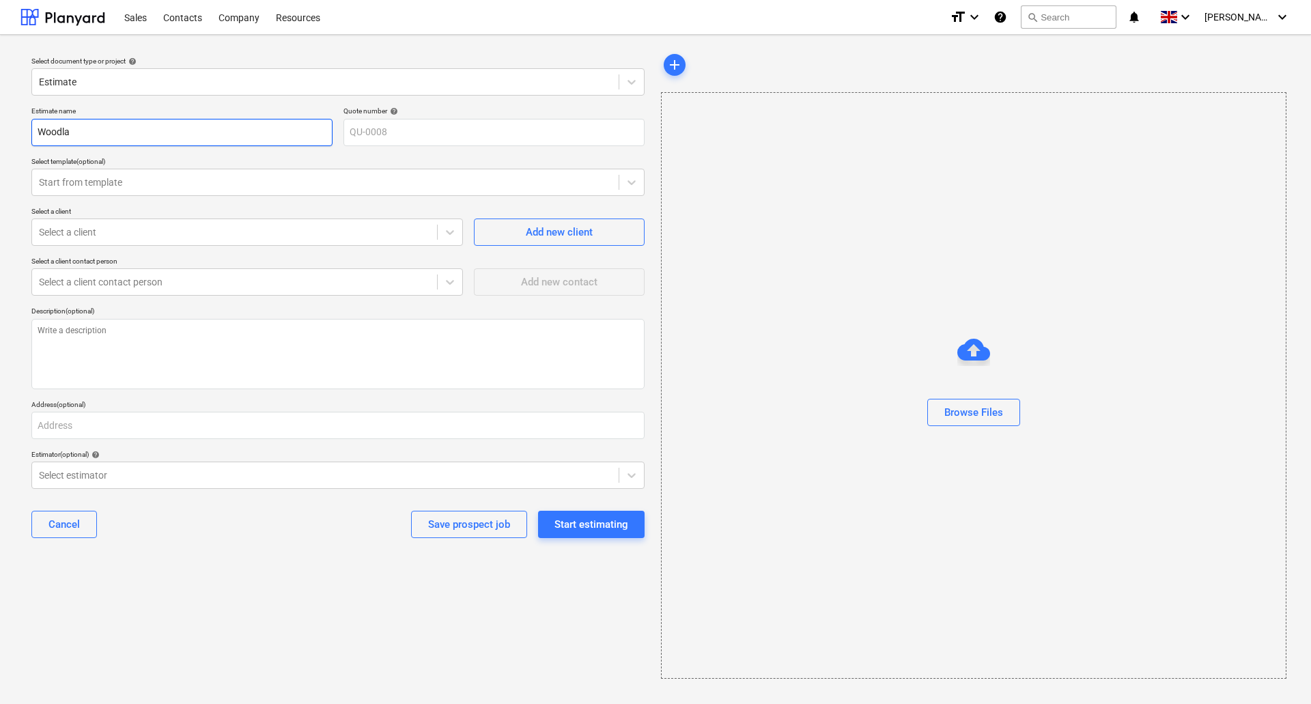
type textarea "x"
type input "Woodlan"
type textarea "x"
type input "Woodland"
type textarea "x"
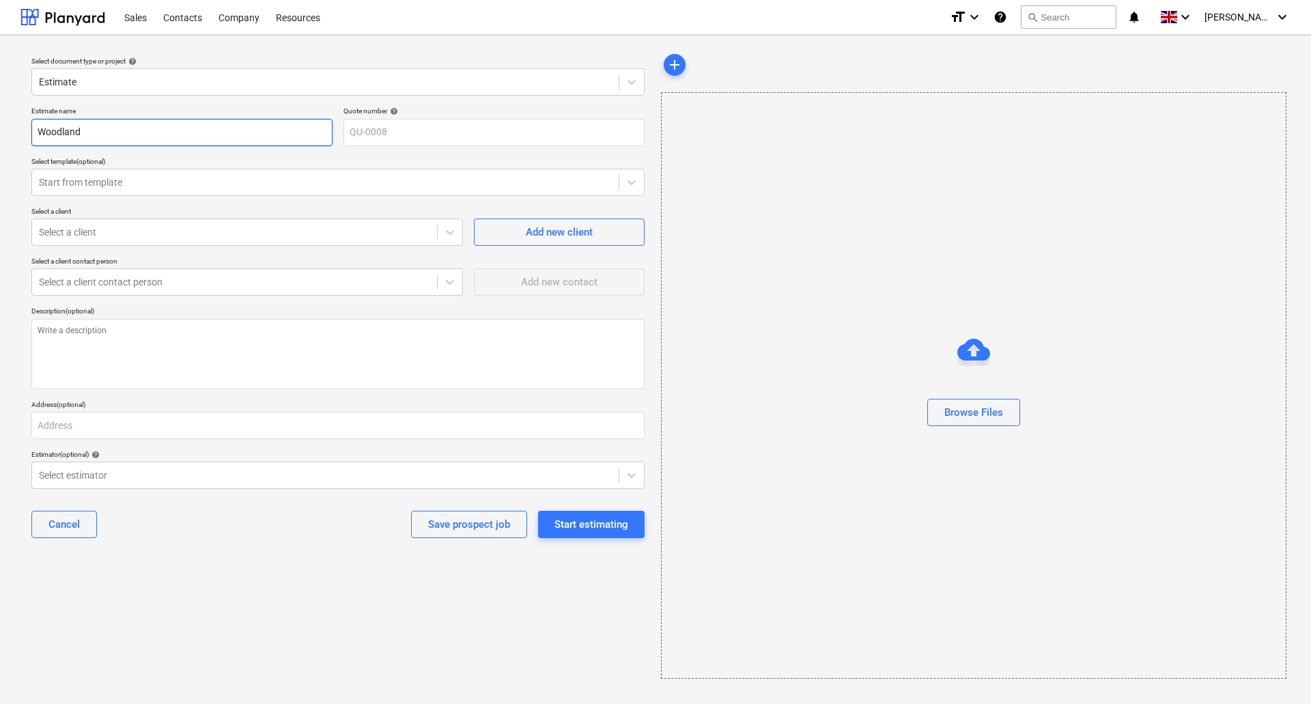
type input "Woodlands"
type textarea "x"
type input "Woodlands"
type textarea "x"
type input "Woodlands F"
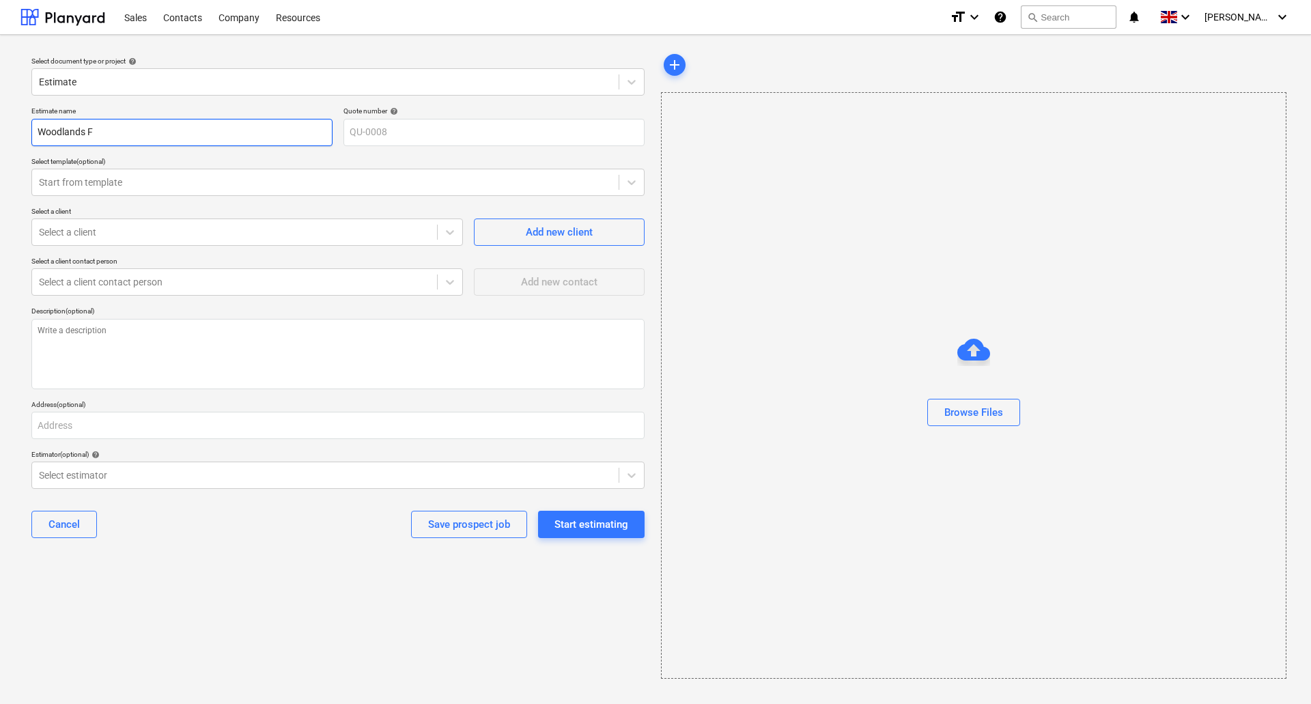
type textarea "x"
type input "Woodlands Fi"
type textarea "x"
type input "Woodlands Fir"
type textarea "x"
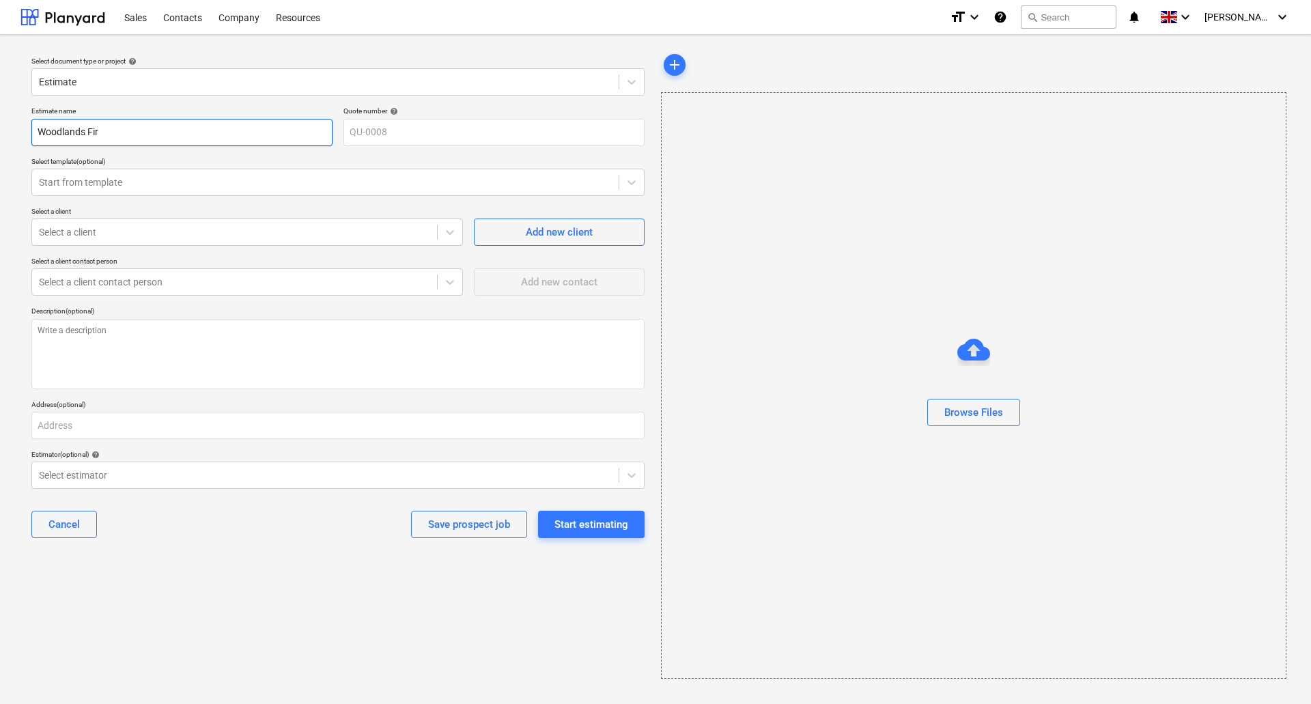
type input "Woodlands Fire"
type textarea "x"
type input "Woodlands Fire"
type textarea "x"
type input "Woodlands Fire D"
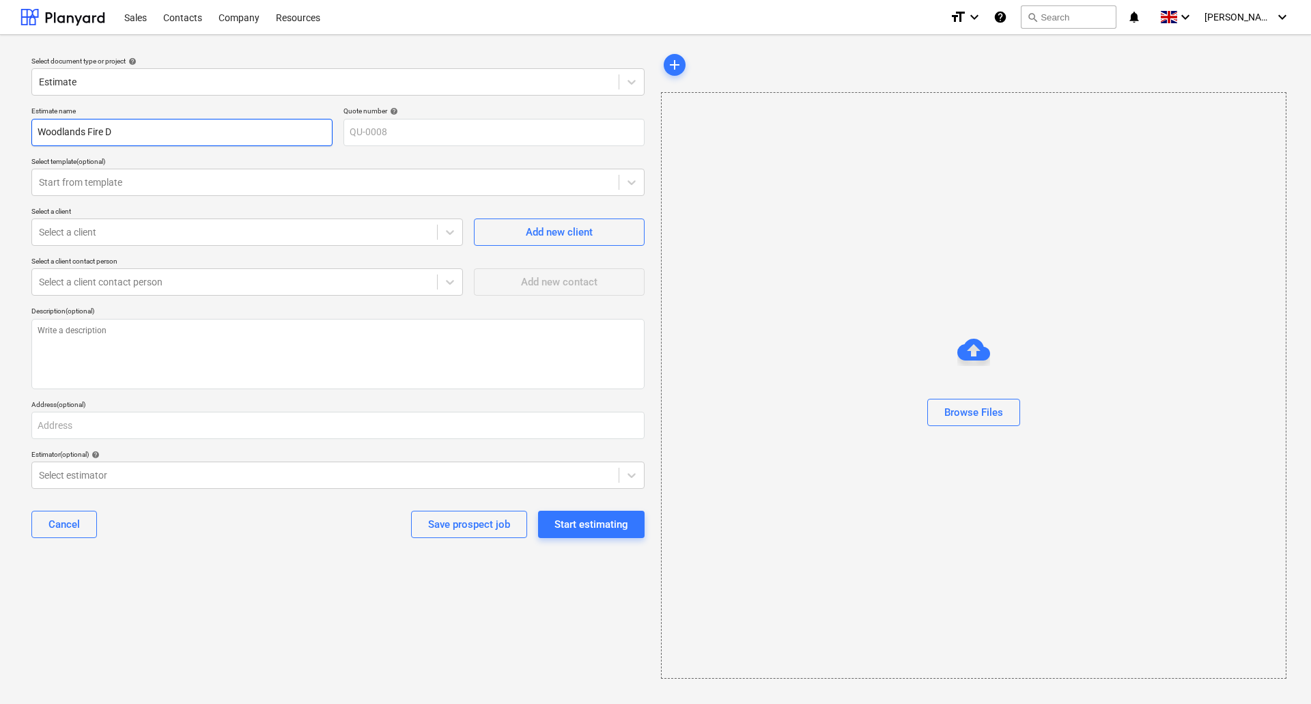
type textarea "x"
type input "Woodlands Fire Do"
type textarea "x"
type input "Woodlands Fire Doo"
type textarea "x"
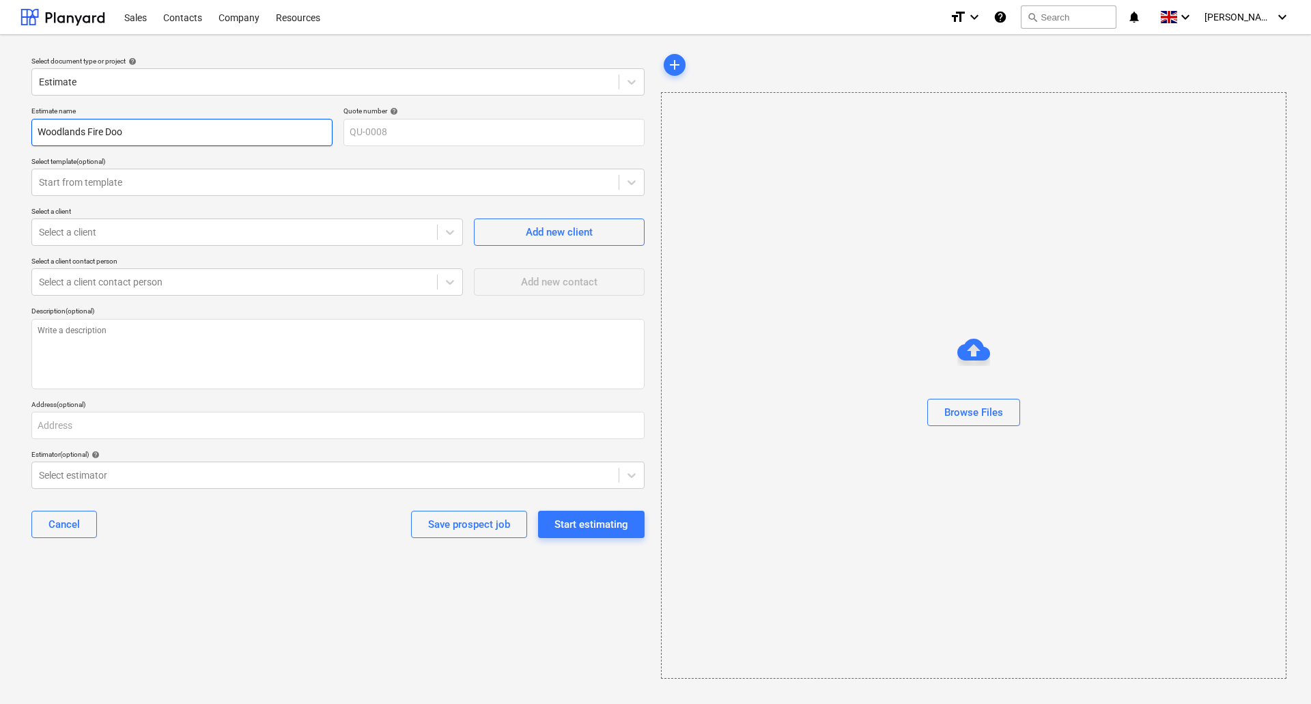
type input "Woodlands Fire Door"
type textarea "x"
type input "Woodlands Fire Door"
type textarea "x"
type input "Woodlands Fire Door R"
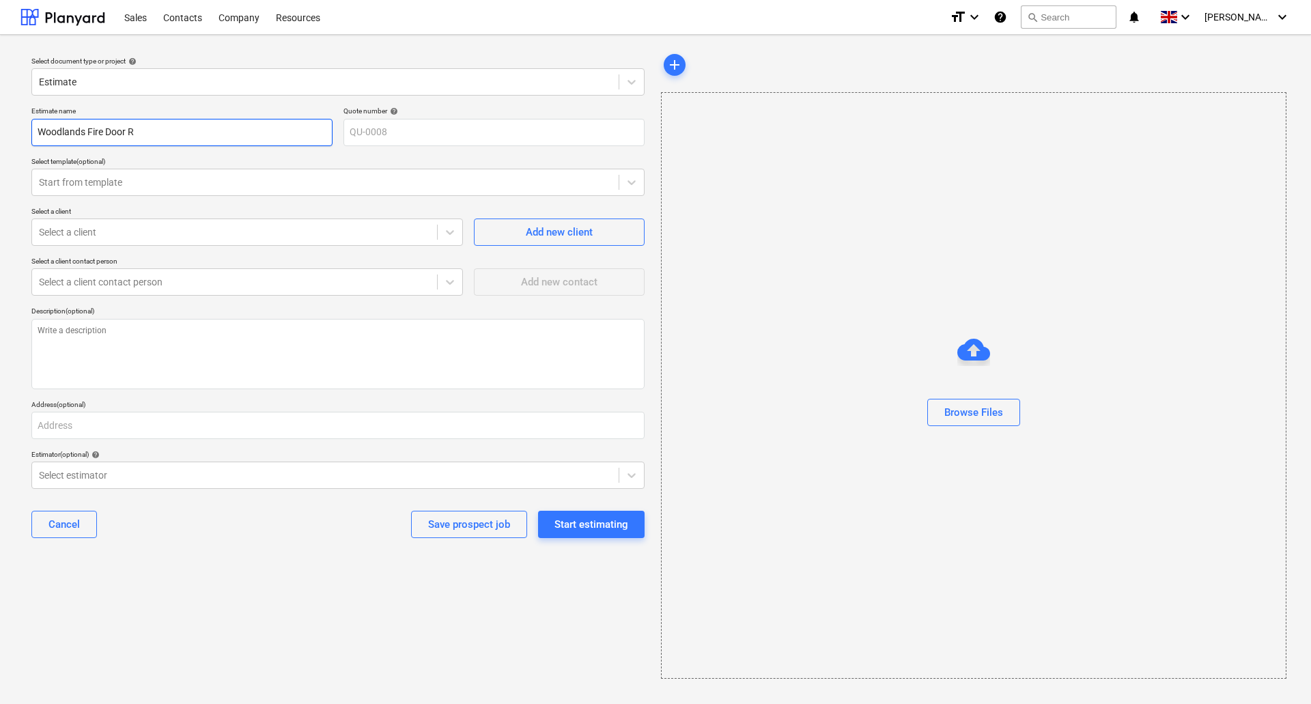
type textarea "x"
type input "Woodlands Fire Door Re"
type textarea "x"
type input "Woodlands Fire Door Rep"
type textarea "x"
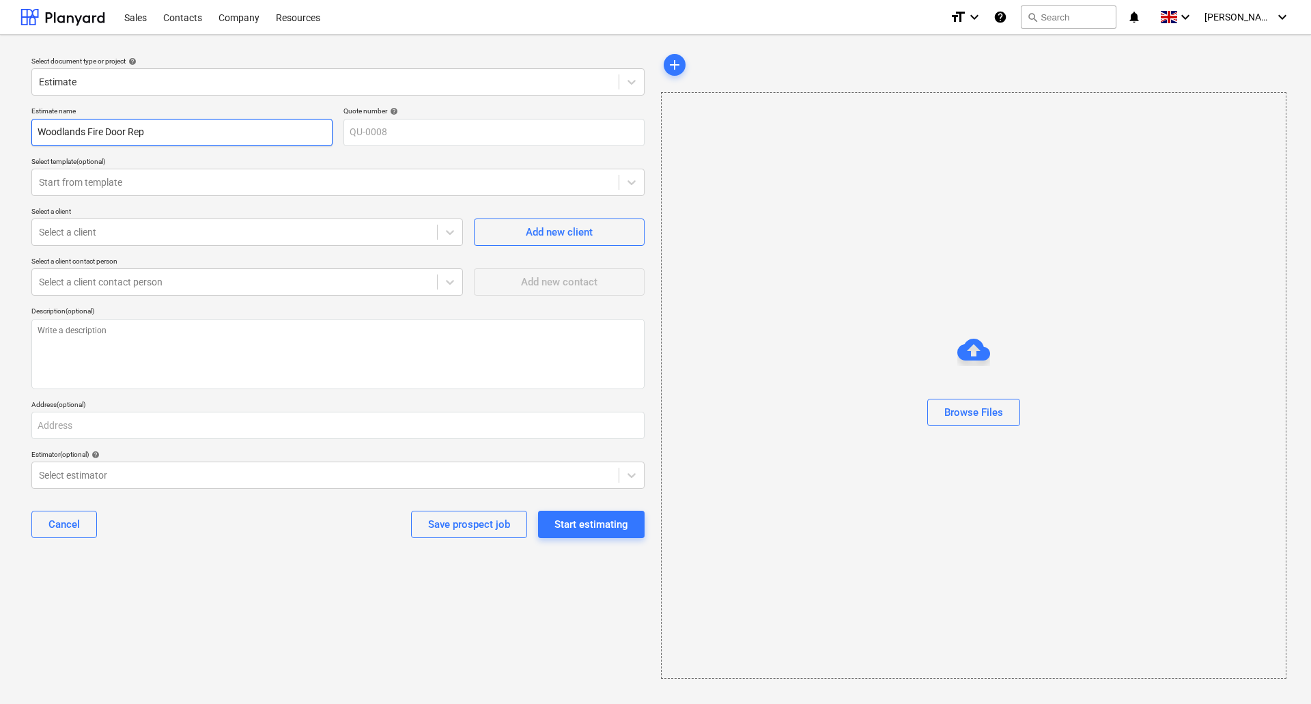
type input "Woodlands Fire Door Repa"
type textarea "x"
type input "Woodlands Fire Door Repai"
type textarea "x"
type input "Woodlands Fire Door Repair"
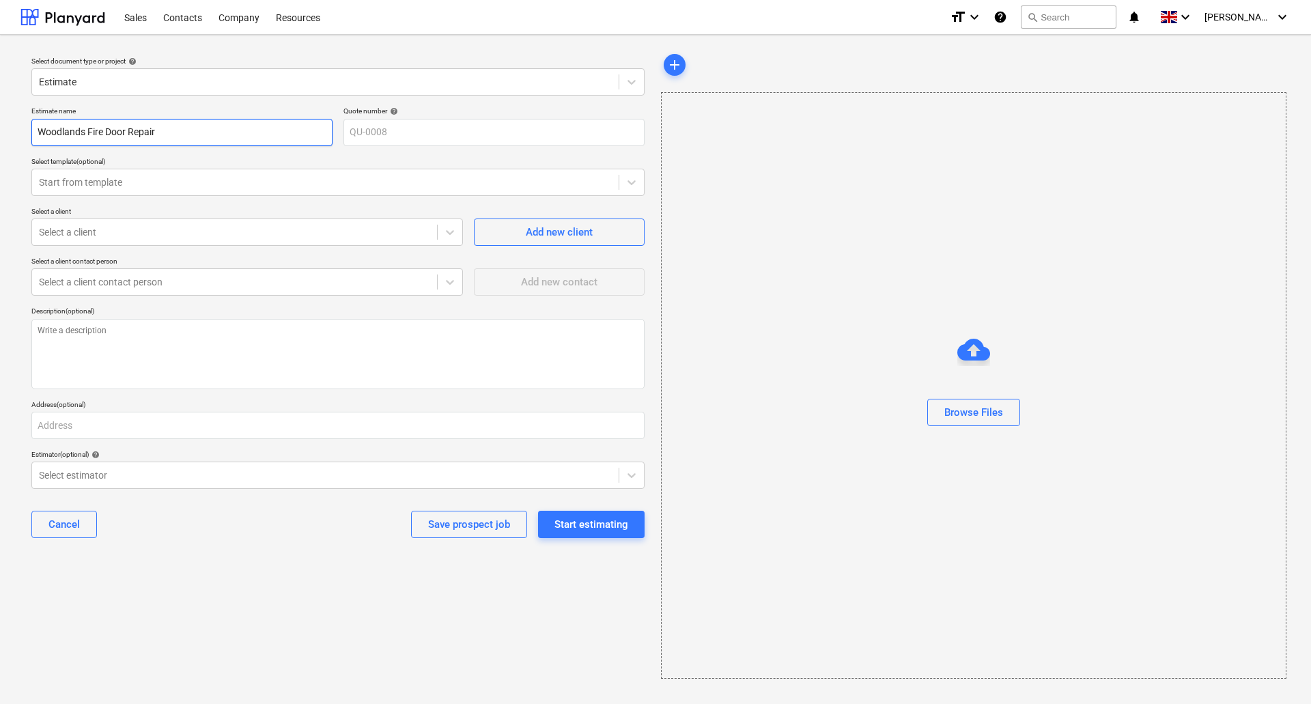
type textarea "x"
type input "Woodlands Fire Door Repairs"
type textarea "x"
type input "Woodlands Fire Door Repairs"
type textarea "x"
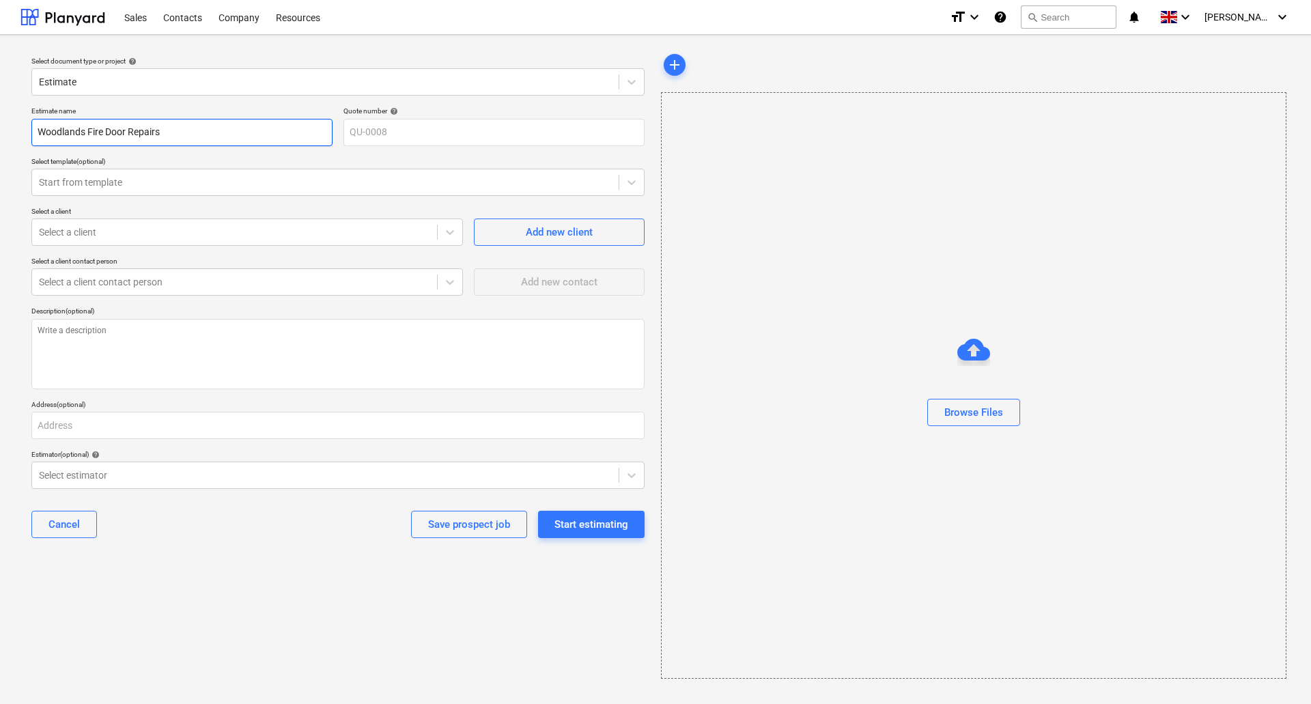
type input "Woodlands Fire Door Repairs O"
type textarea "x"
type input "Woodlands Fire Door Repairs Oc"
type textarea "x"
type input "Woodlands Fire Door Repairs Oct"
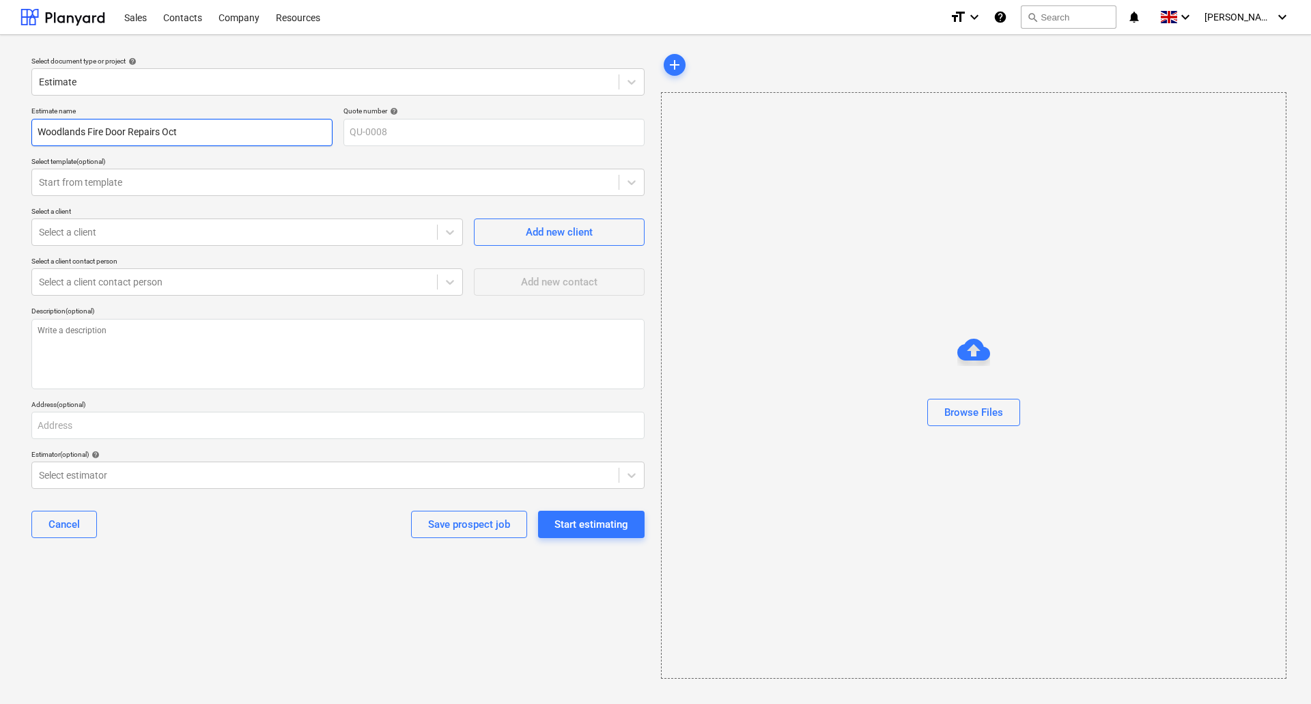
type textarea "x"
type input "Woodlands Fire Door Repairs Oct"
type textarea "x"
type input "Woodlands Fire Door Repairs [DATE]"
type textarea "x"
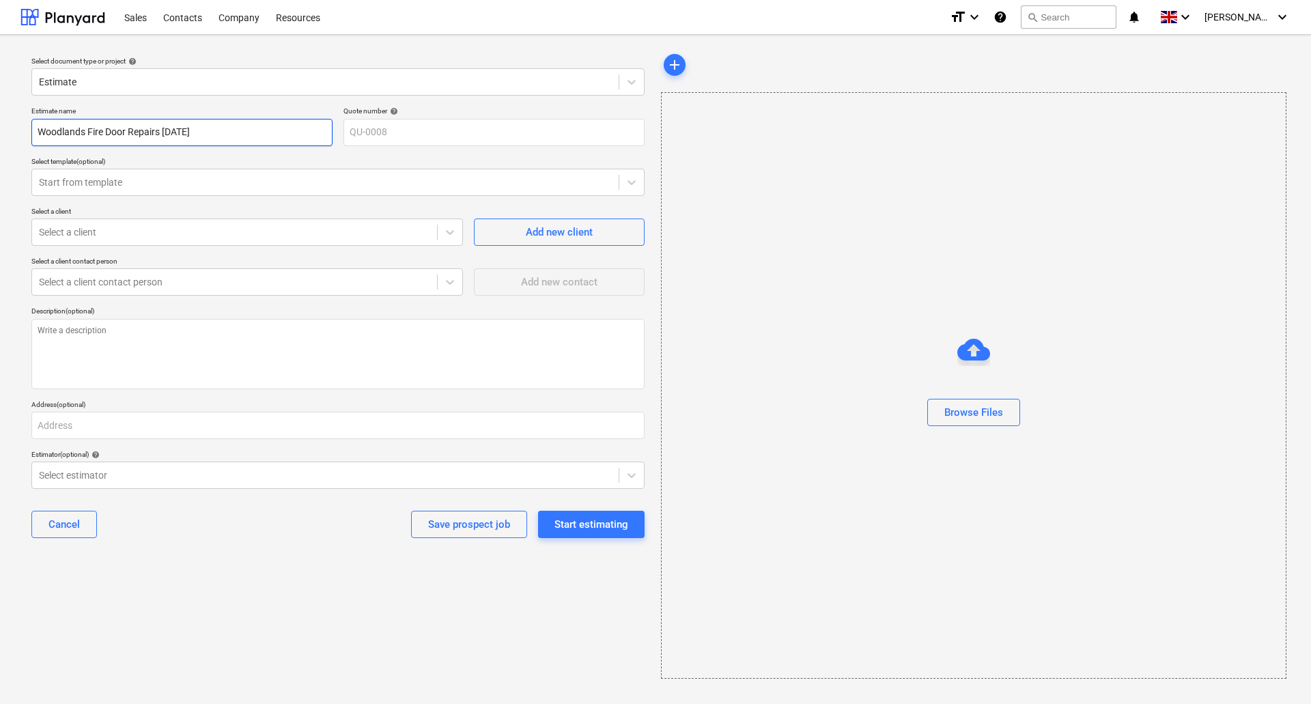
type input "Woodlands Fire Door Repairs [DATE]"
type textarea "x"
type input "Woodlands Fire Door Repairs Oct 202"
type textarea "x"
type input "Woodlands Fire Door Repairs [DATE]"
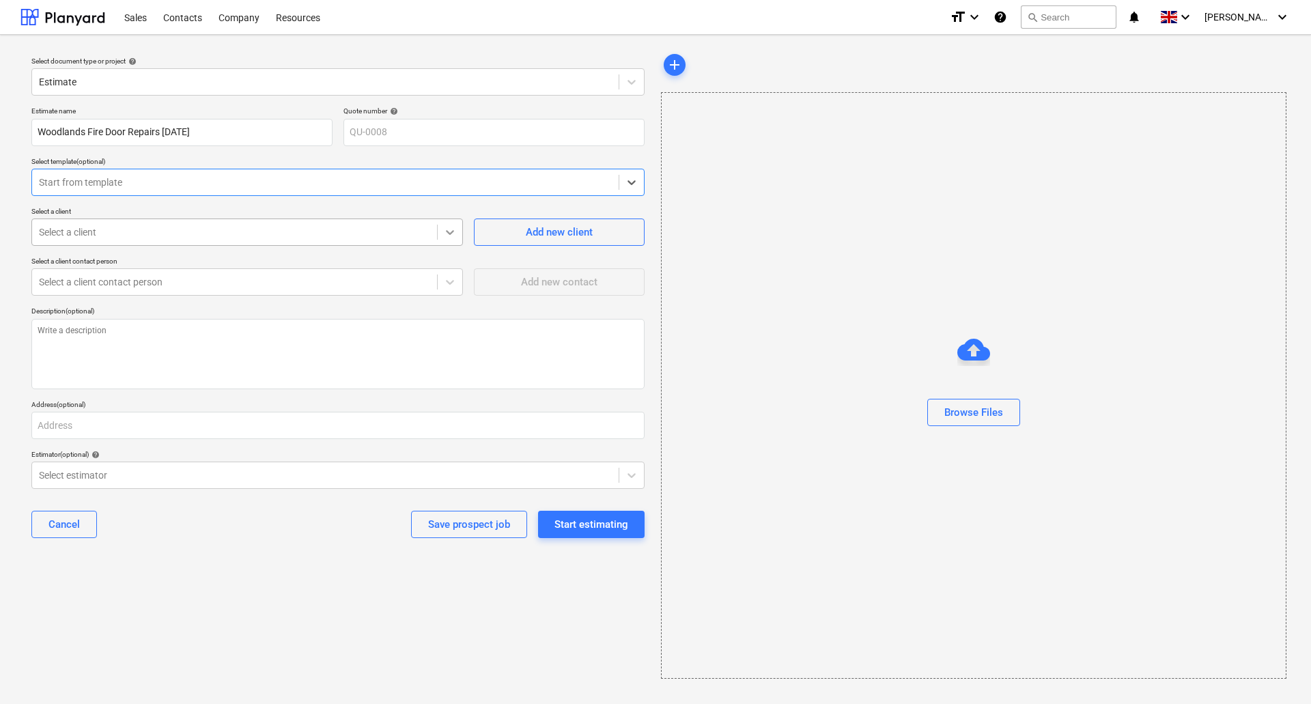
click at [453, 236] on icon at bounding box center [450, 232] width 14 height 14
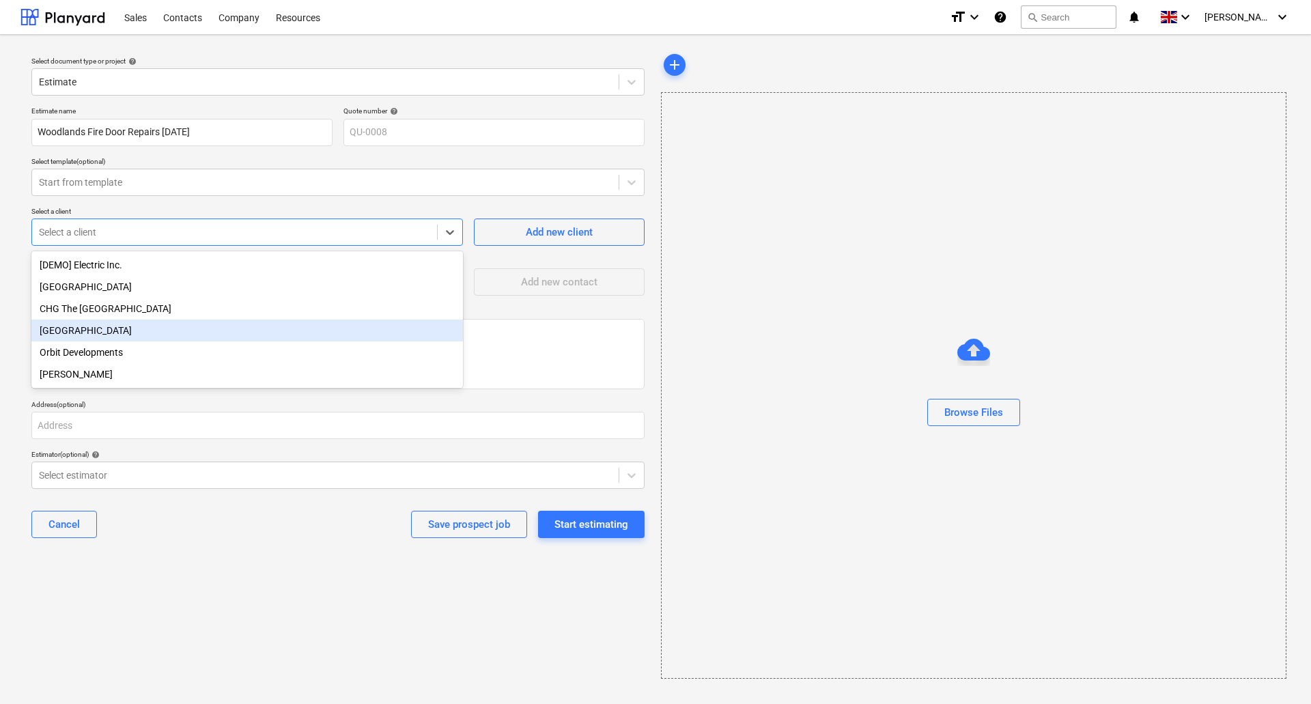
click at [149, 328] on div "[GEOGRAPHIC_DATA]" at bounding box center [247, 331] width 432 height 22
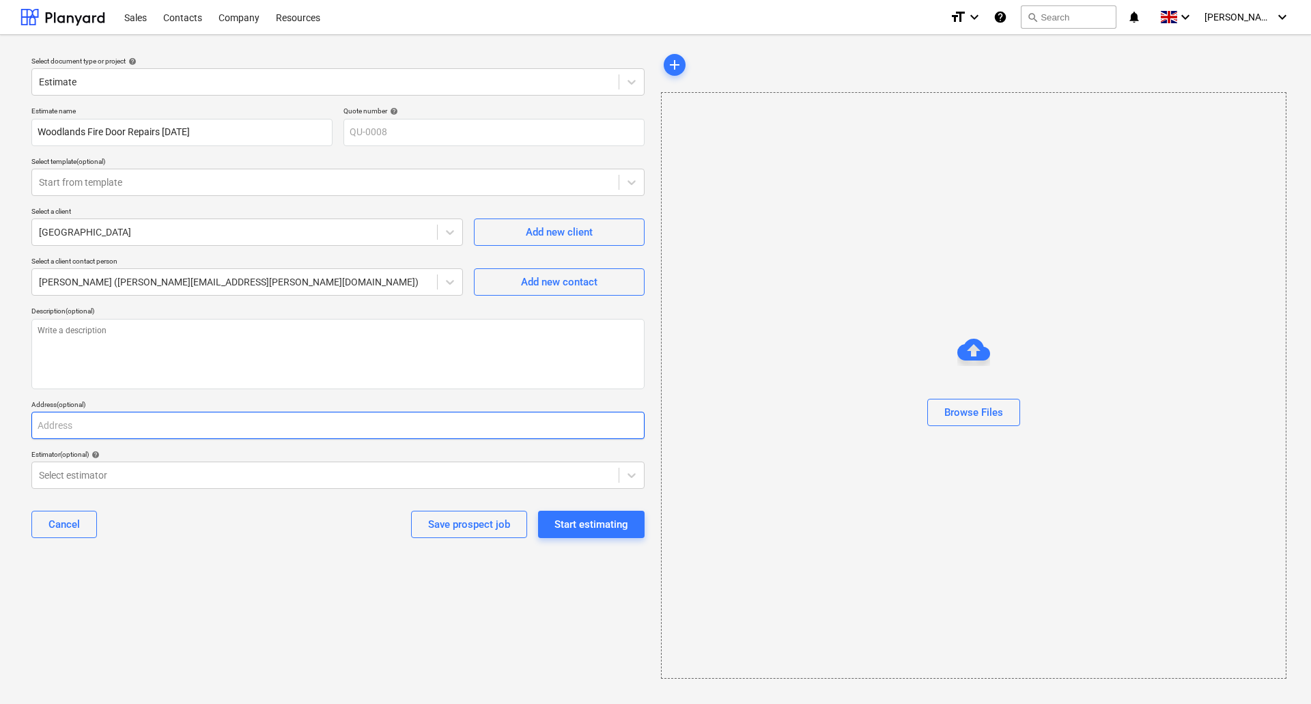
click at [324, 425] on input "text" at bounding box center [337, 425] width 613 height 27
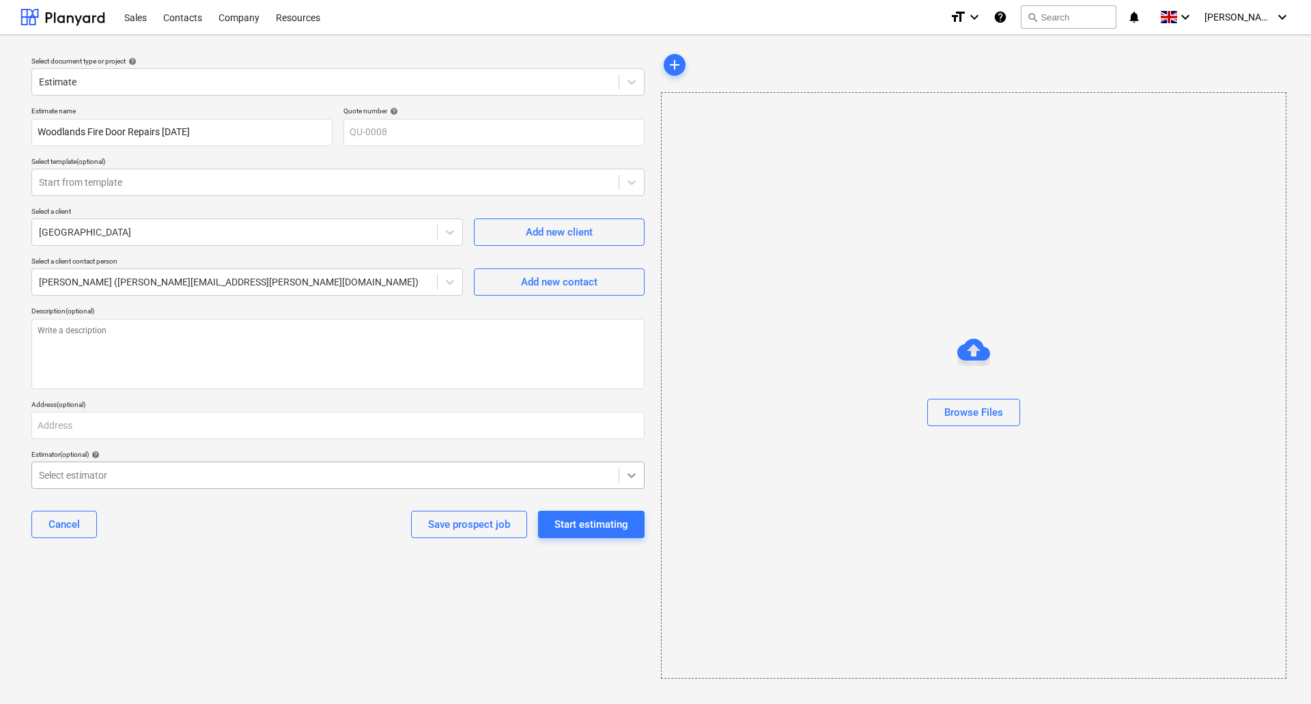
click at [630, 471] on icon at bounding box center [632, 475] width 14 height 14
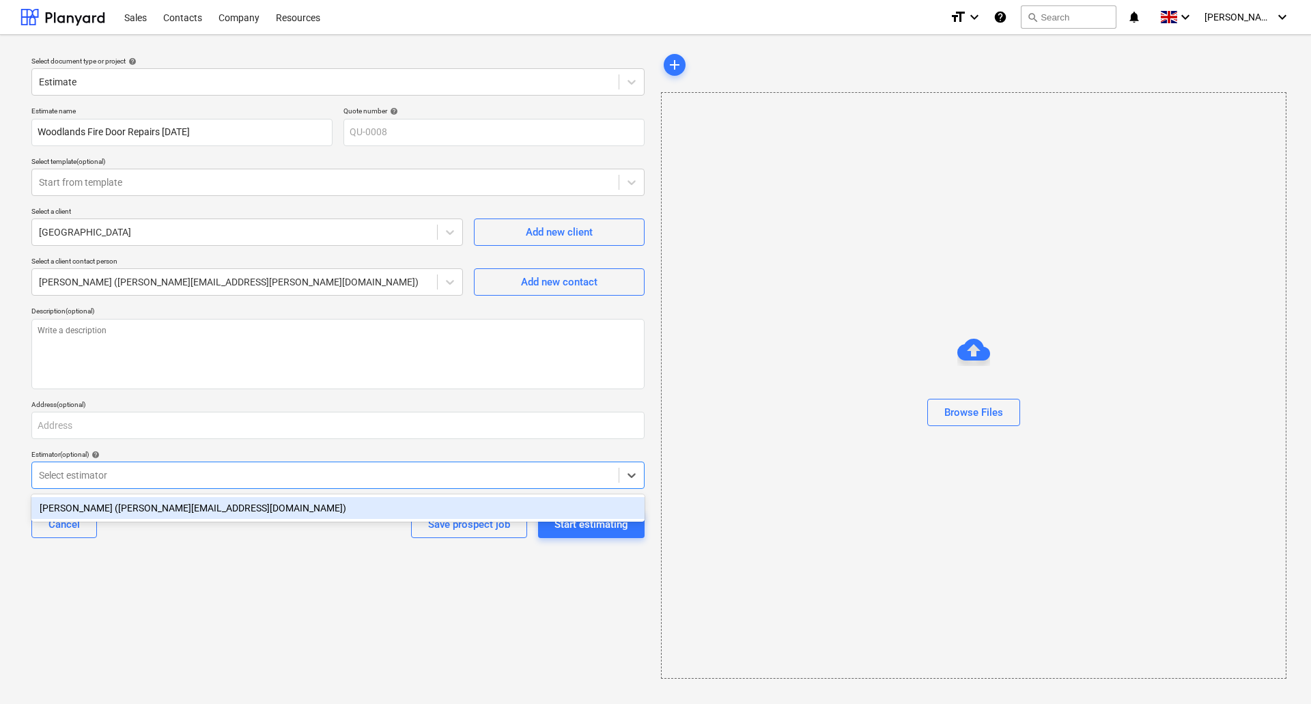
click at [566, 503] on div "[PERSON_NAME] ([PERSON_NAME][EMAIL_ADDRESS][DOMAIN_NAME])" at bounding box center [337, 508] width 613 height 22
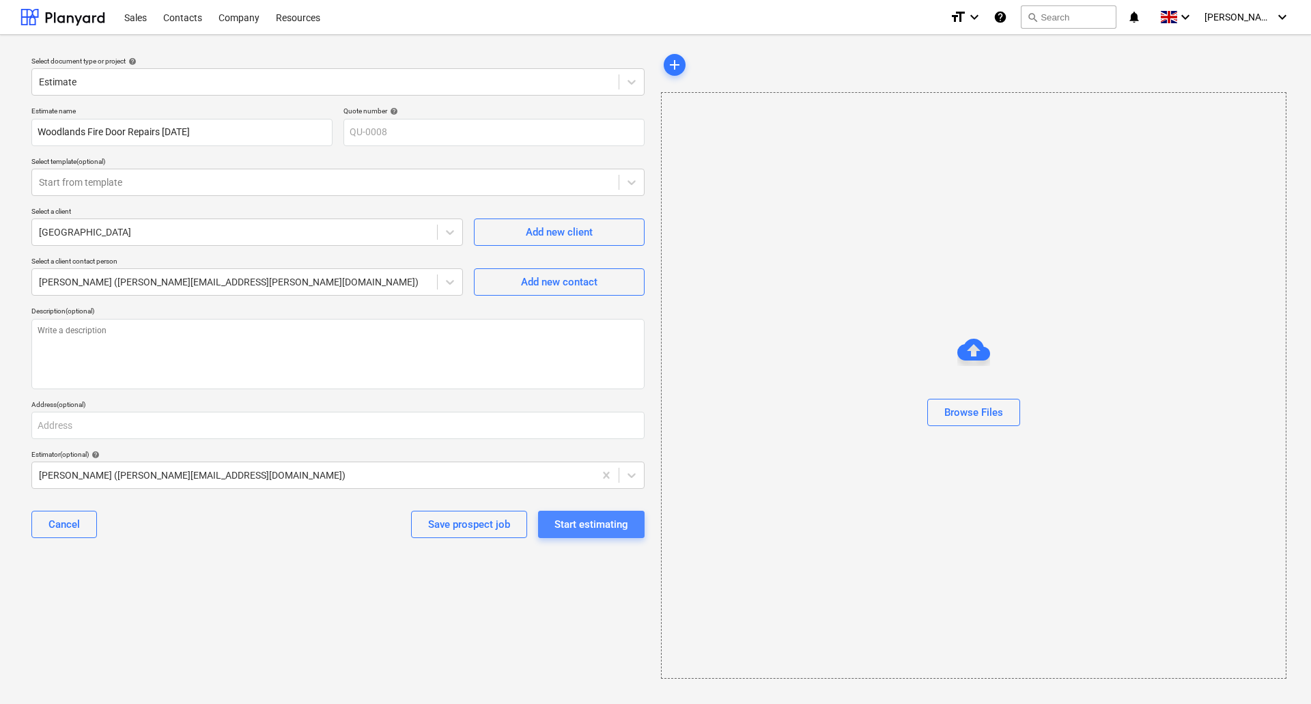
click at [588, 524] on div "Start estimating" at bounding box center [591, 525] width 74 height 18
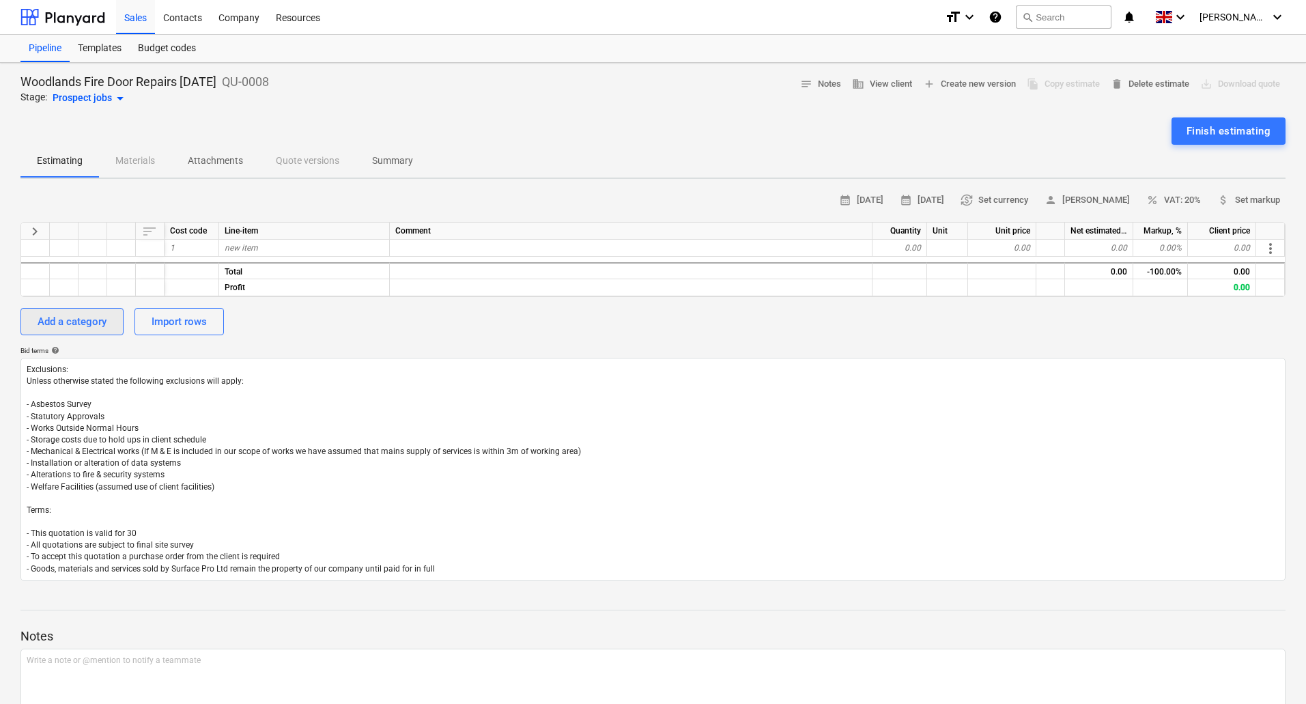
click at [82, 319] on div "Add a category" at bounding box center [72, 322] width 69 height 18
type textarea "x"
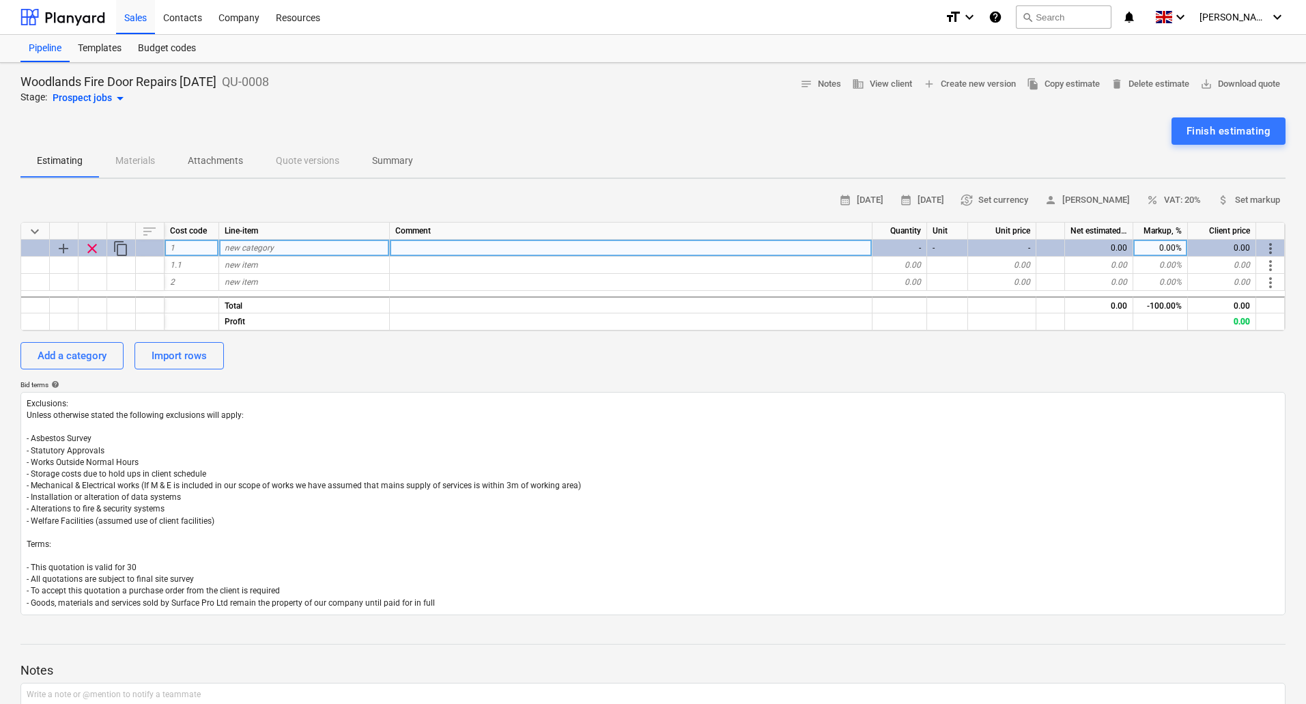
click at [264, 247] on span "new category" at bounding box center [249, 248] width 49 height 10
type input "ACU Door Protection"
type textarea "x"
click at [269, 265] on div "new item" at bounding box center [304, 265] width 171 height 17
type input "1/2 Height Door Face protection"
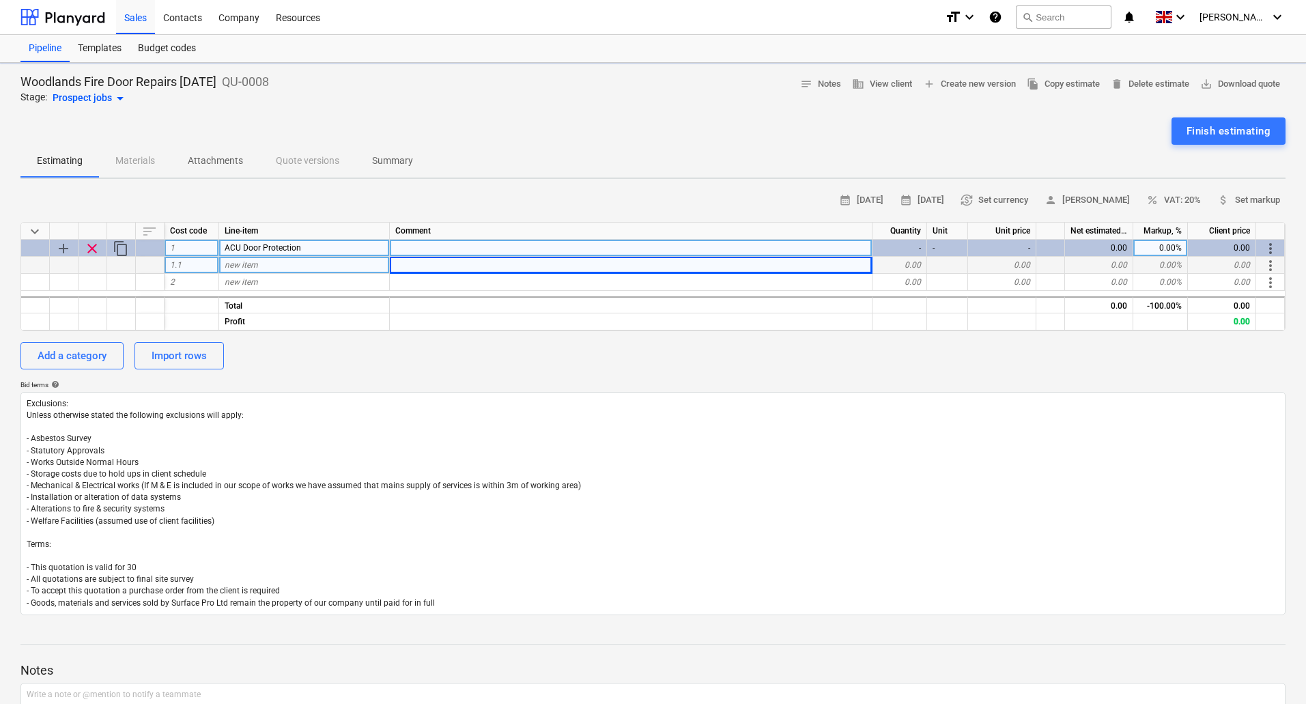
type textarea "x"
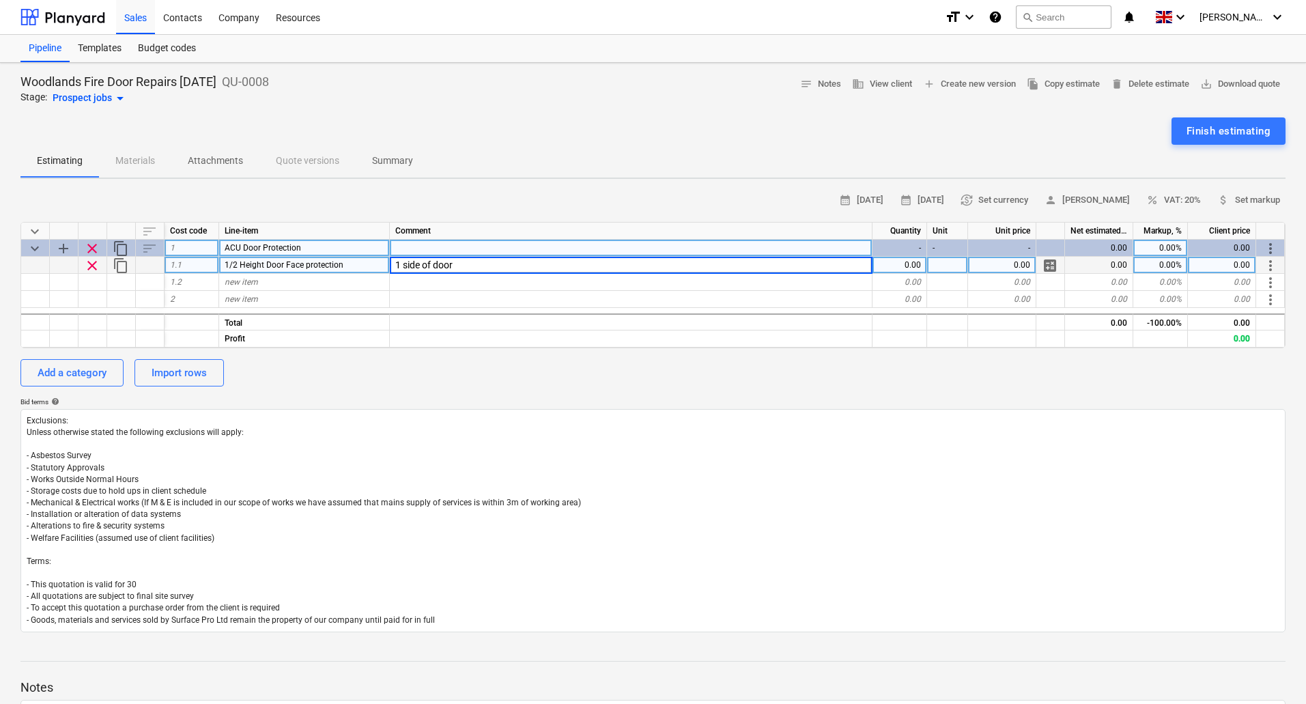
type input "1 side of doors"
type textarea "x"
click at [296, 262] on span "1/2 Height Door Face protection" at bounding box center [284, 265] width 119 height 10
click at [315, 267] on input "1/2 Height Door Face protection" at bounding box center [304, 265] width 170 height 16
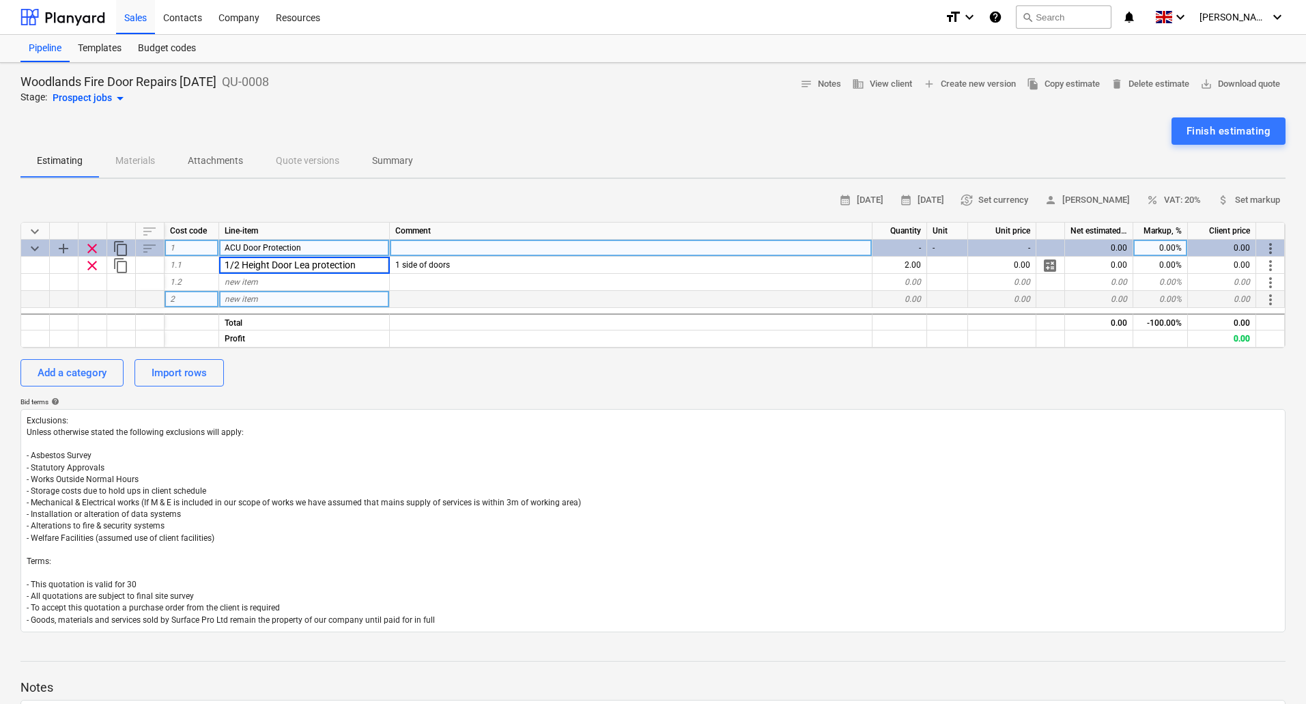
type input "1/2 Height Door Leaf protection"
type textarea "x"
type input "Full Height Door Edge Protection"
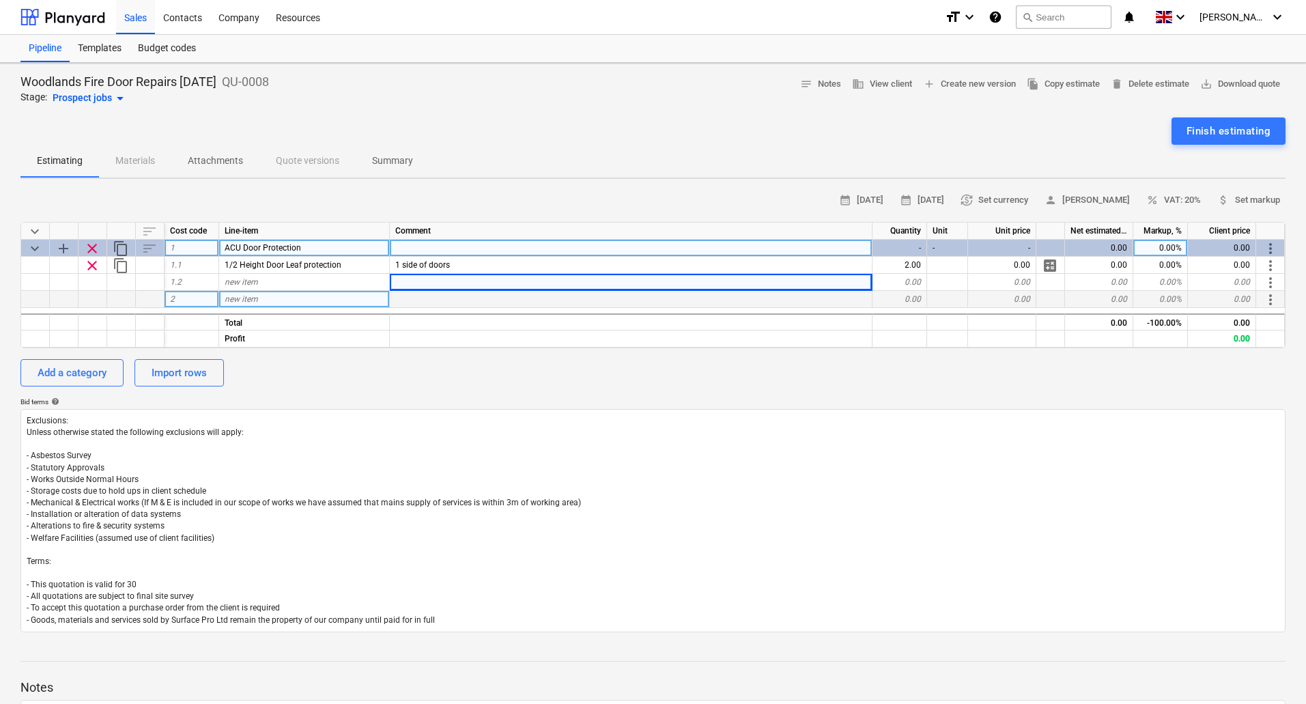
type textarea "x"
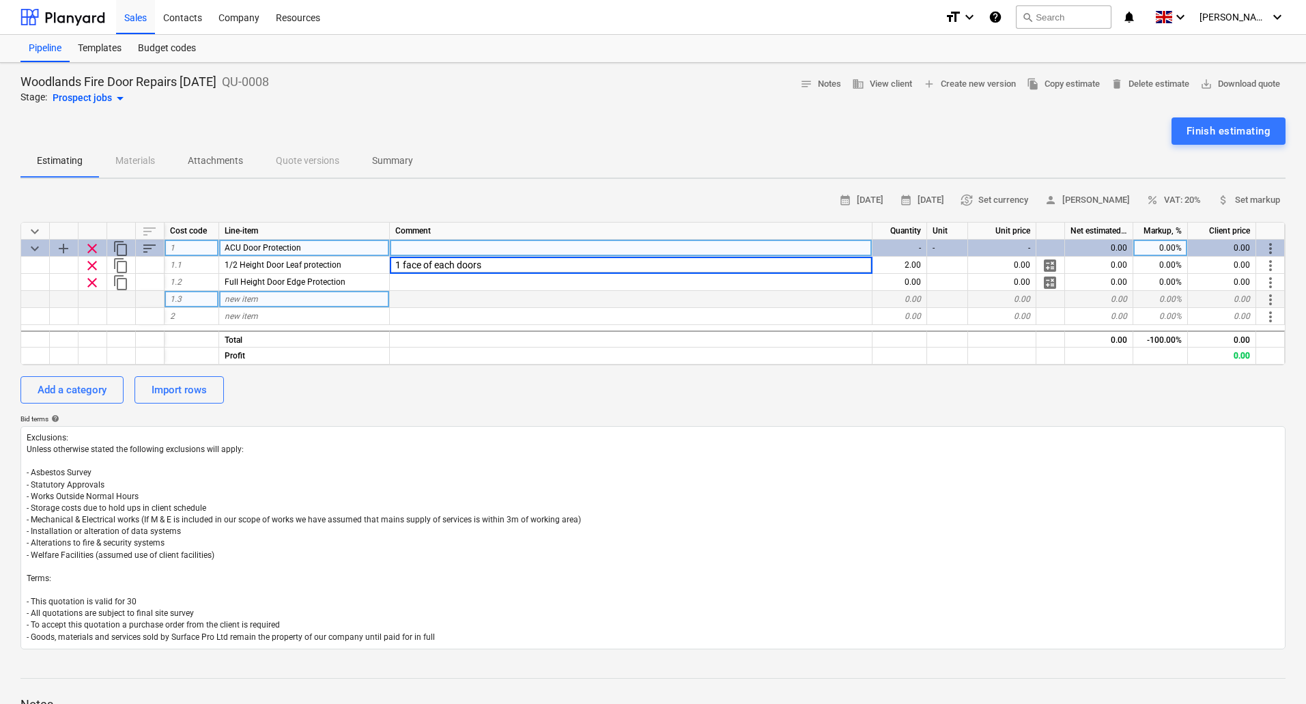
type input "1 face of each door"
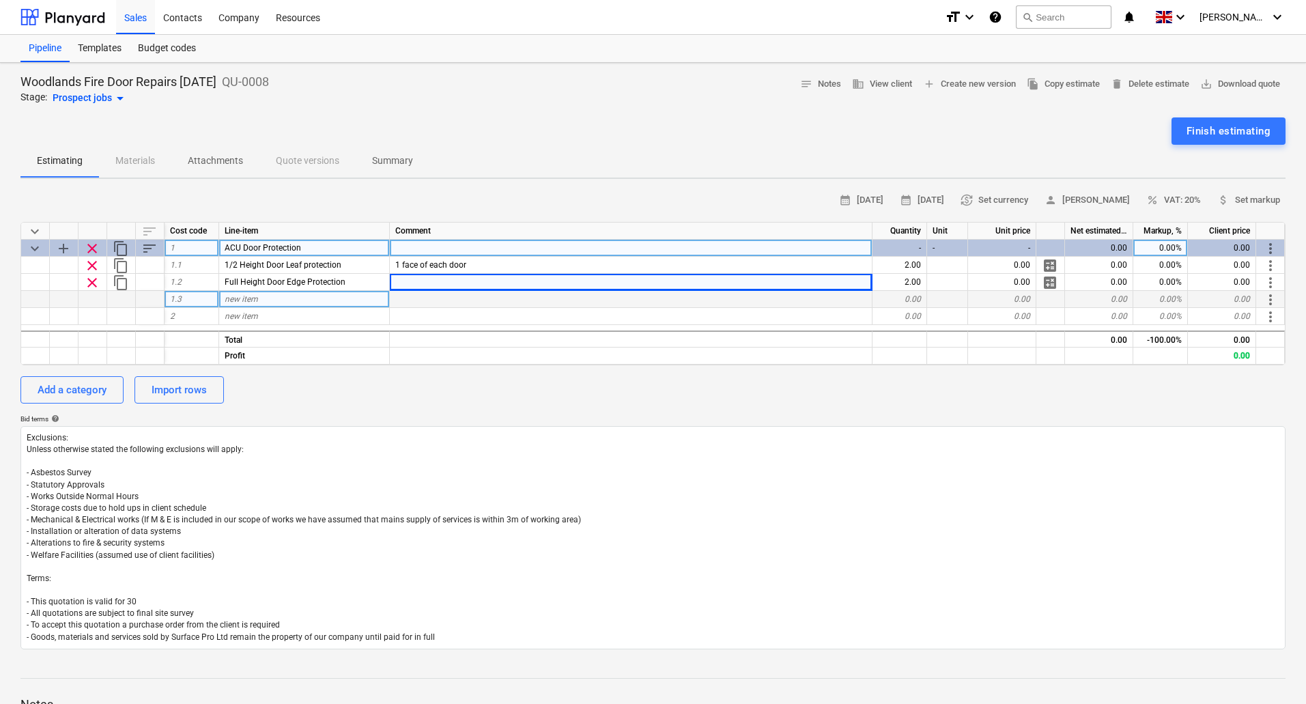
type textarea "x"
type input "1 Per Door"
type textarea "x"
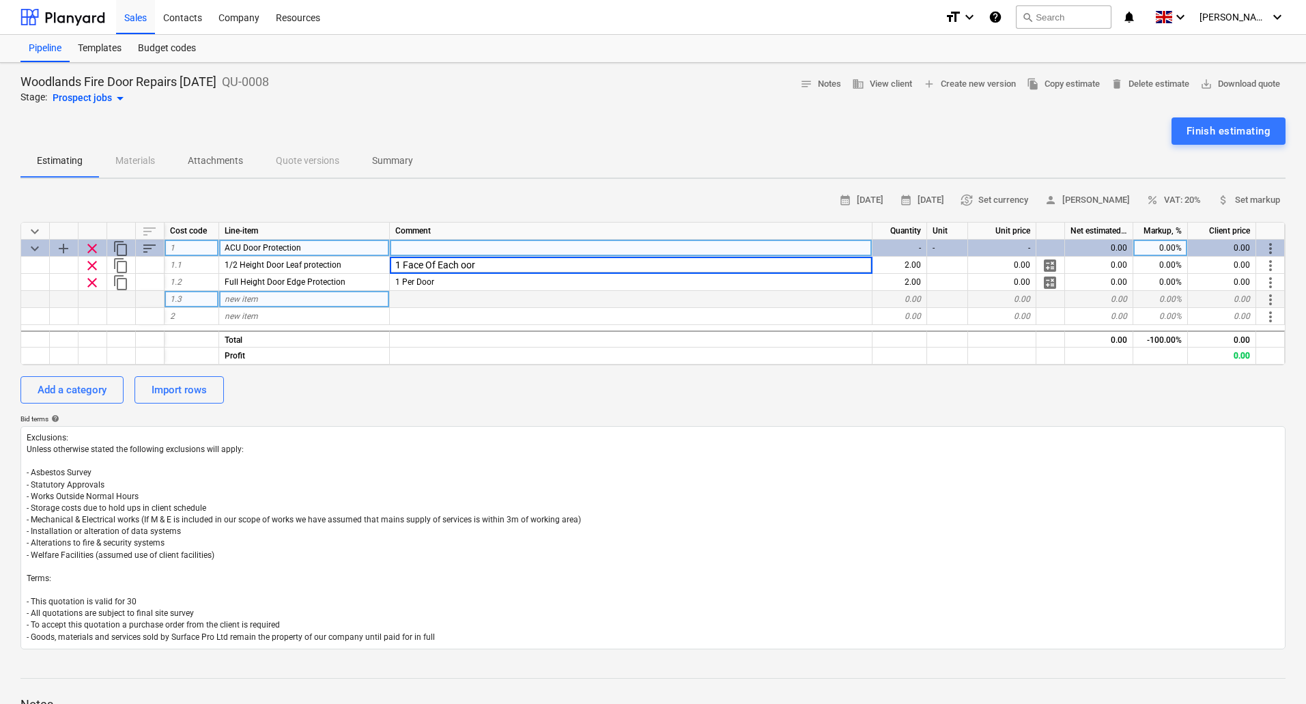
type input "1 Face Of Each Door"
type textarea "x"
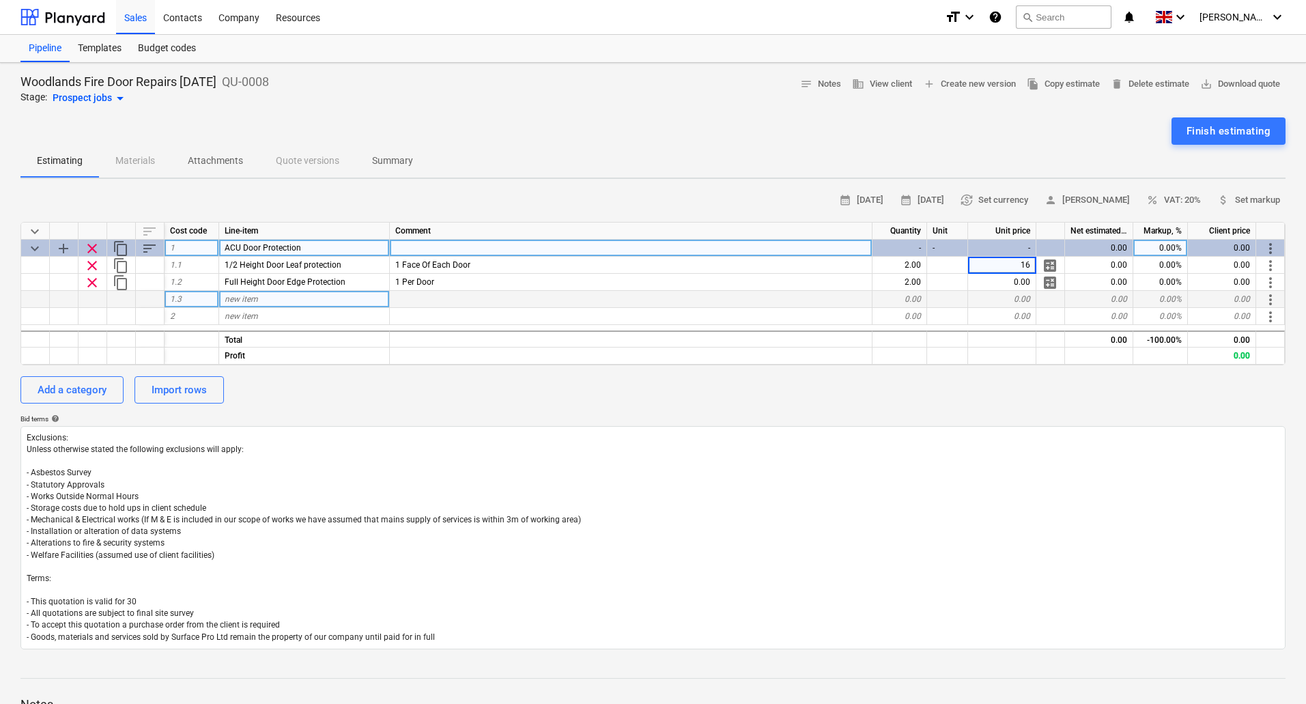
type input "165"
type textarea "x"
type input "225"
type textarea "x"
type input "20"
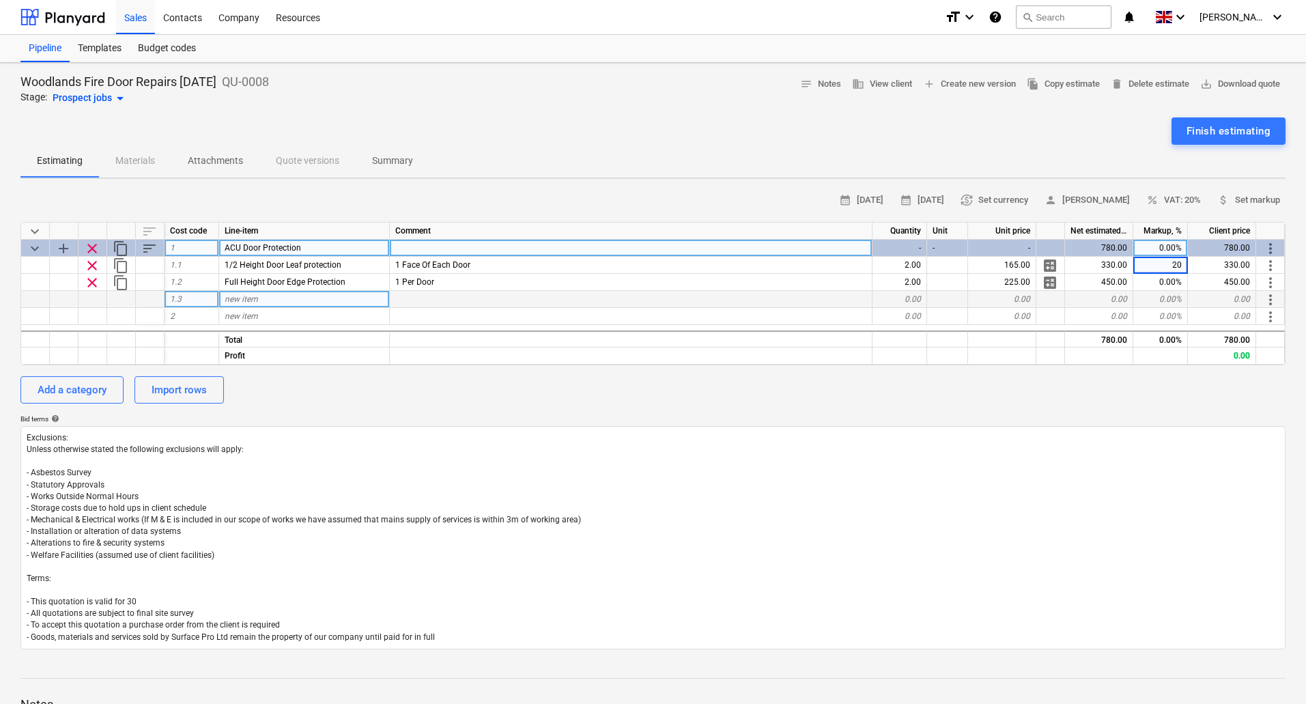
type textarea "x"
type input "20"
type textarea "x"
type input "15"
type textarea "x"
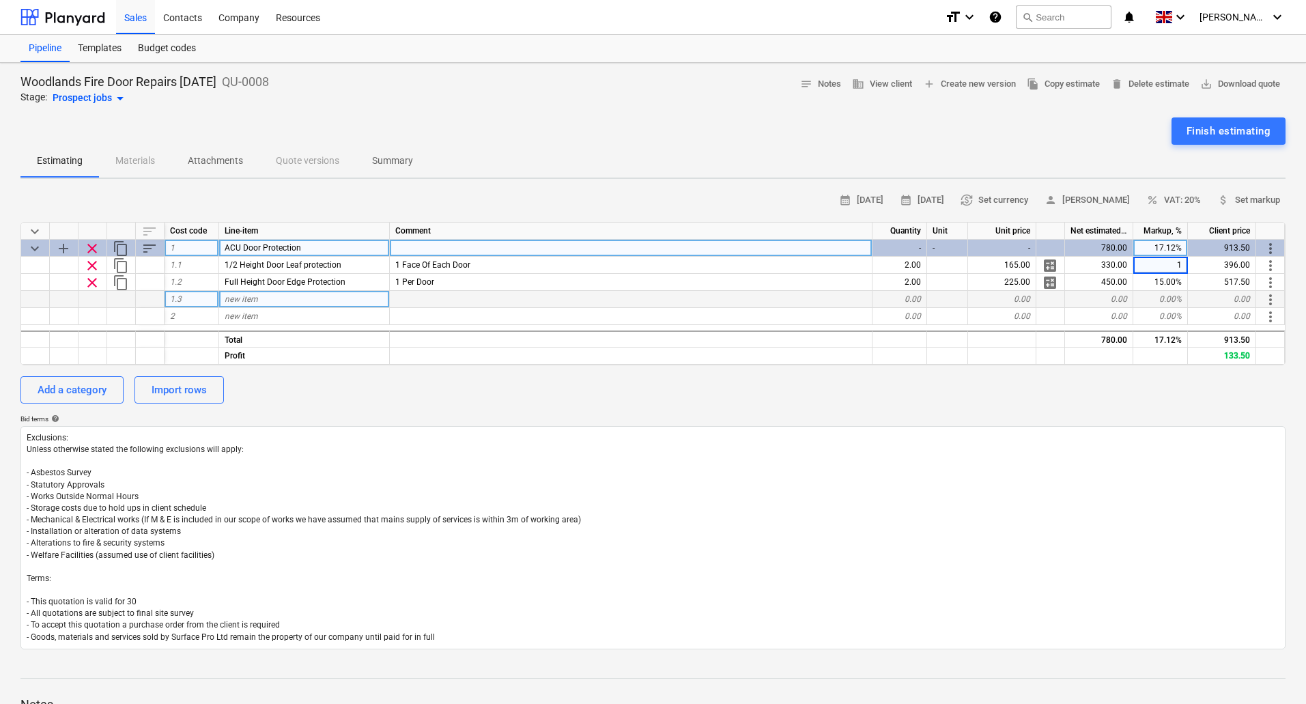
type input "15"
type textarea "x"
type input "Install"
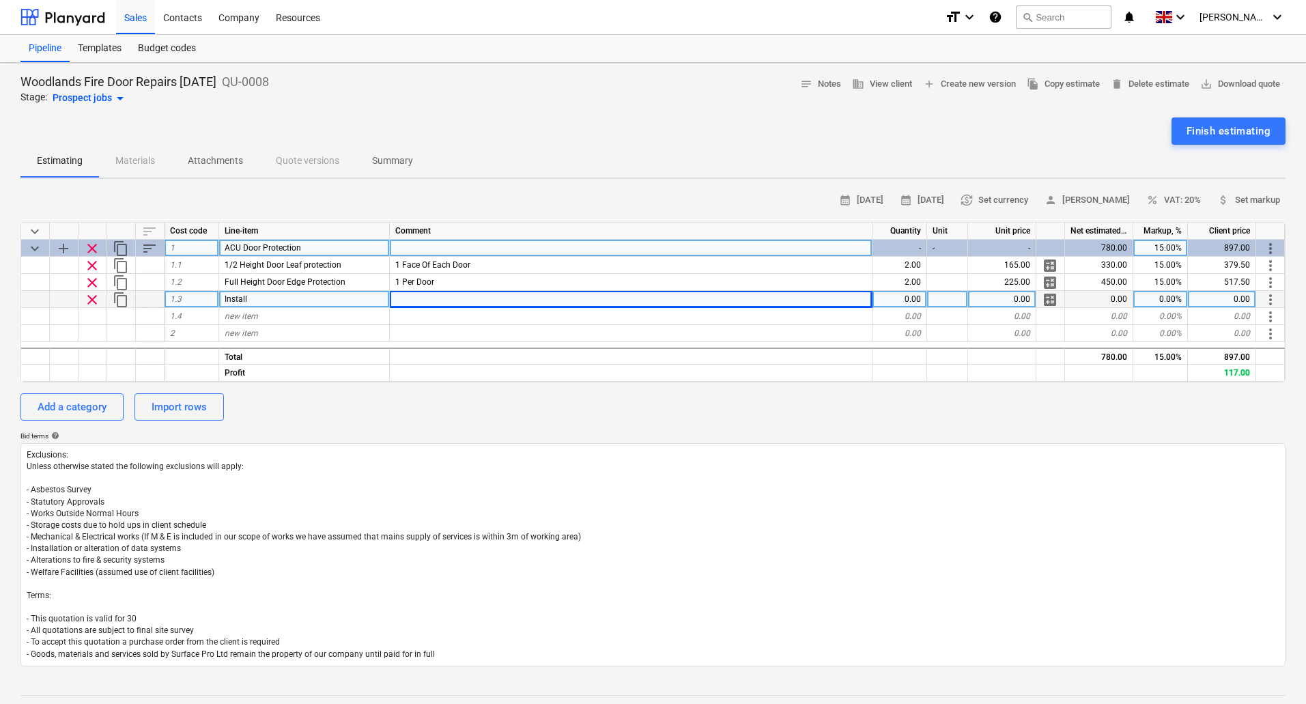
click at [909, 302] on div "0.00" at bounding box center [900, 299] width 55 height 17
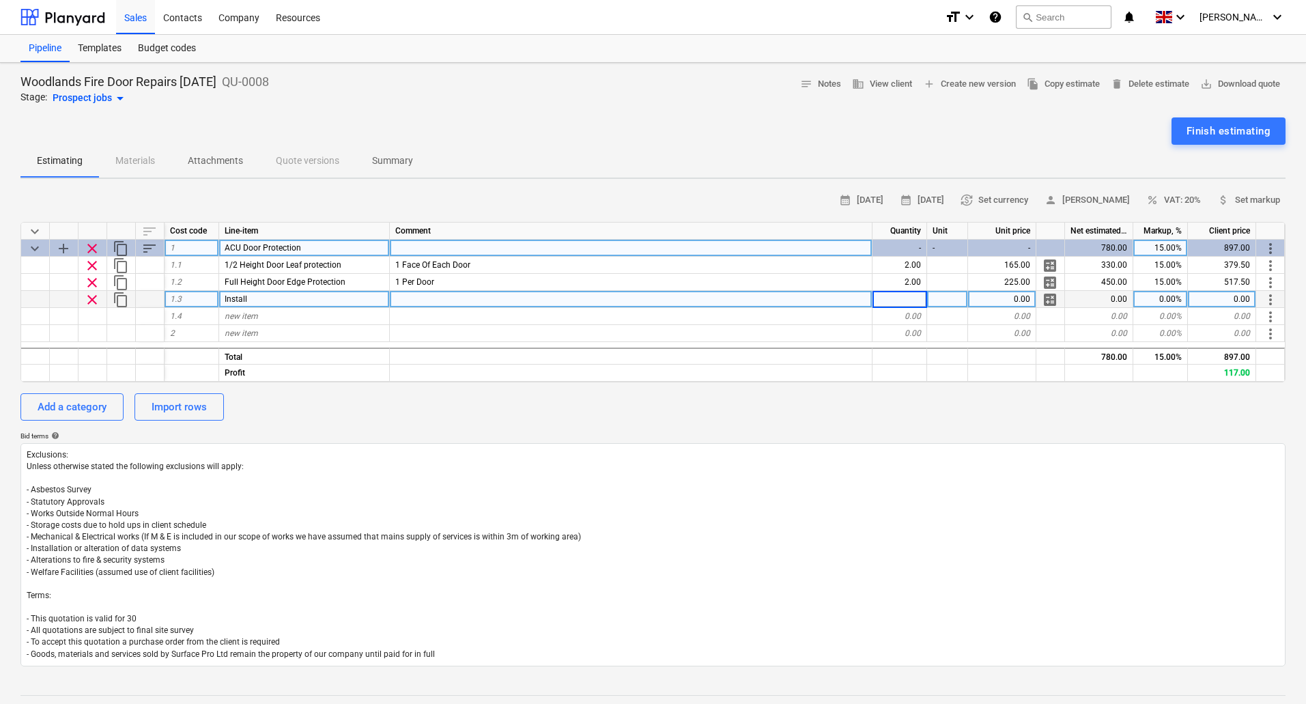
click at [1054, 297] on span "calculate" at bounding box center [1050, 300] width 16 height 16
type textarea "x"
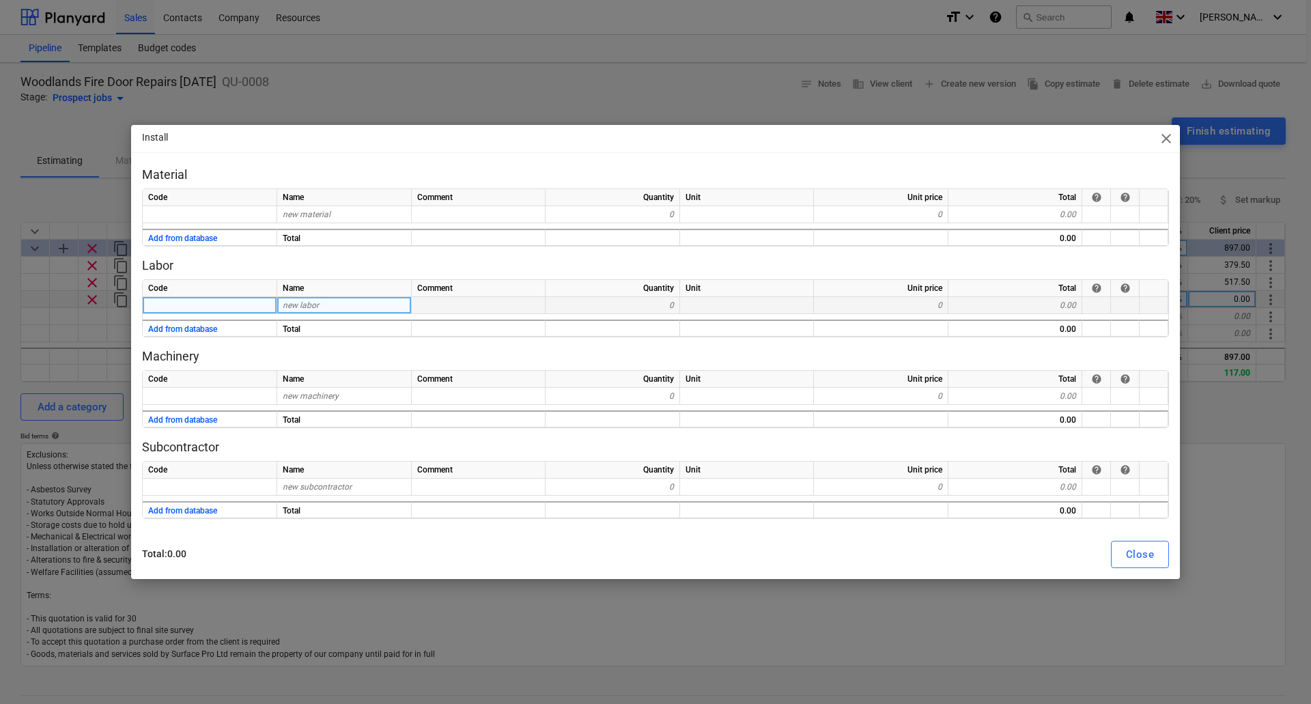
click at [360, 307] on div "new labor" at bounding box center [344, 305] width 135 height 17
type input "Labour"
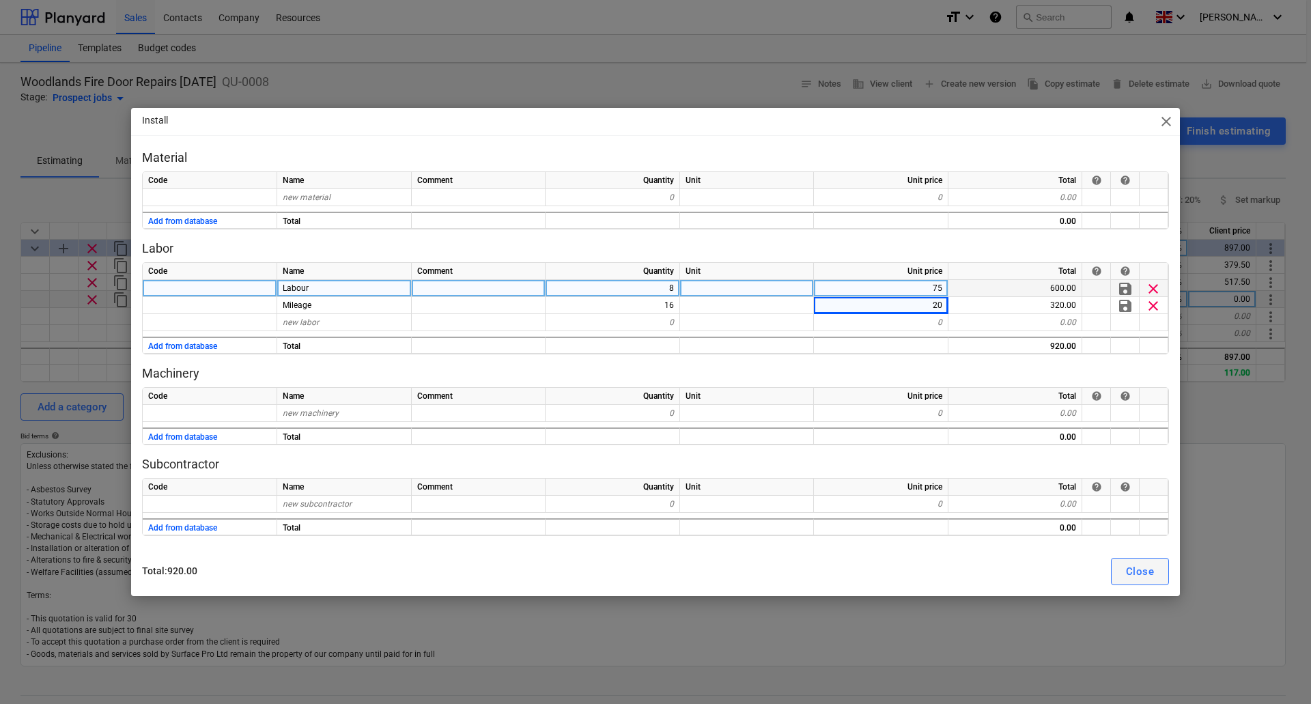
click at [1140, 570] on div "Close" at bounding box center [1140, 572] width 28 height 18
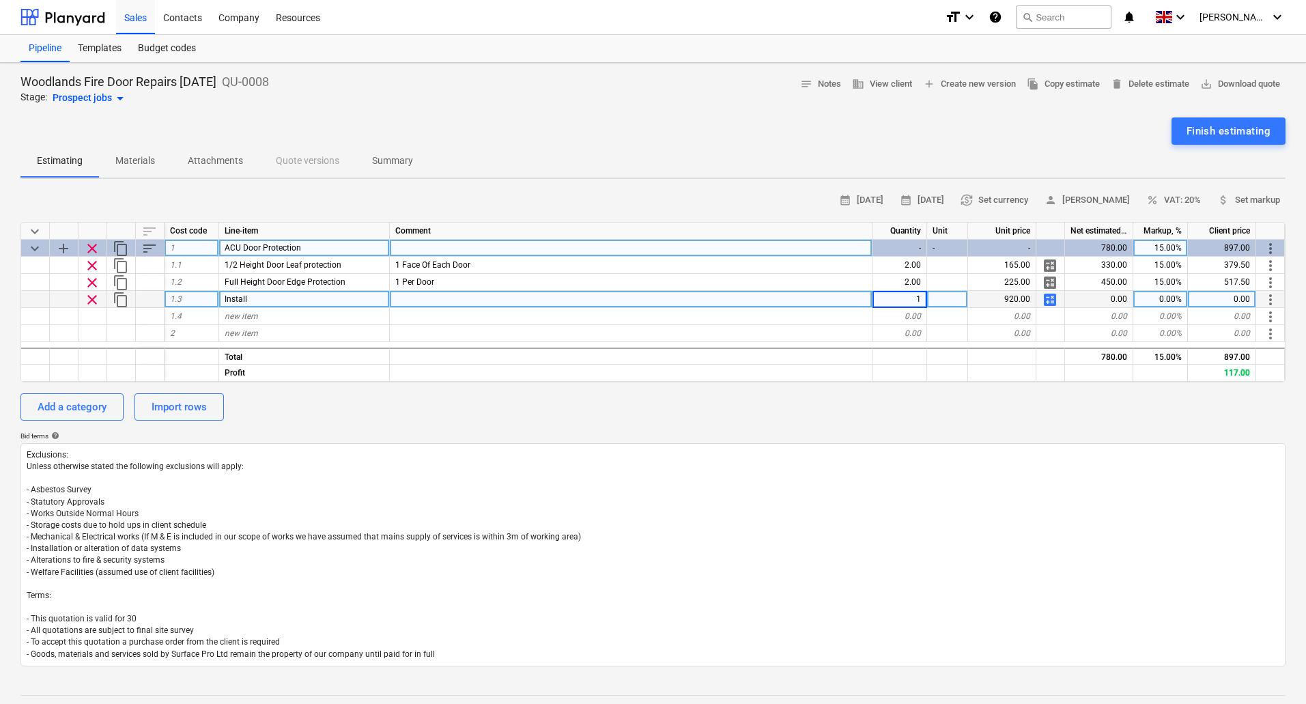
click at [953, 402] on div "Add a category Import rows" at bounding box center [652, 406] width 1265 height 27
click at [1166, 295] on div "0.00%" at bounding box center [1161, 299] width 55 height 17
click at [1131, 436] on div "Bid terms help" at bounding box center [652, 436] width 1265 height 9
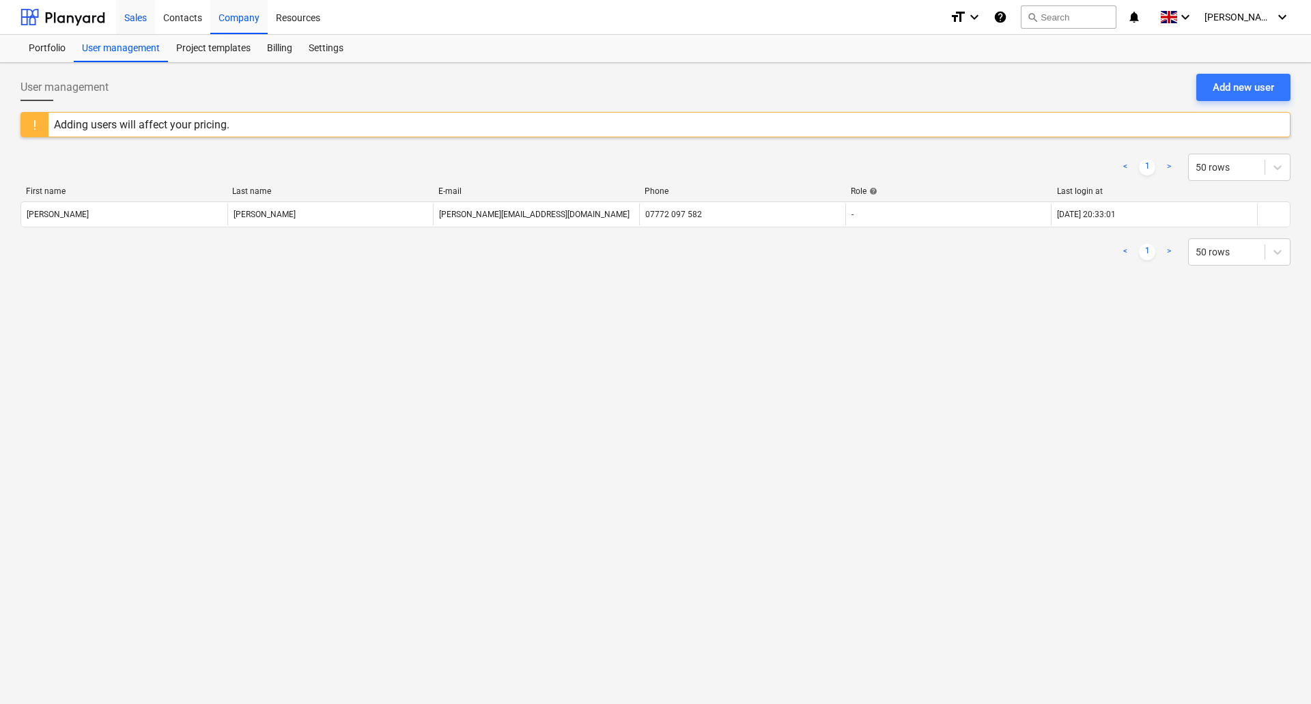
click at [138, 17] on div "Sales" at bounding box center [135, 16] width 39 height 35
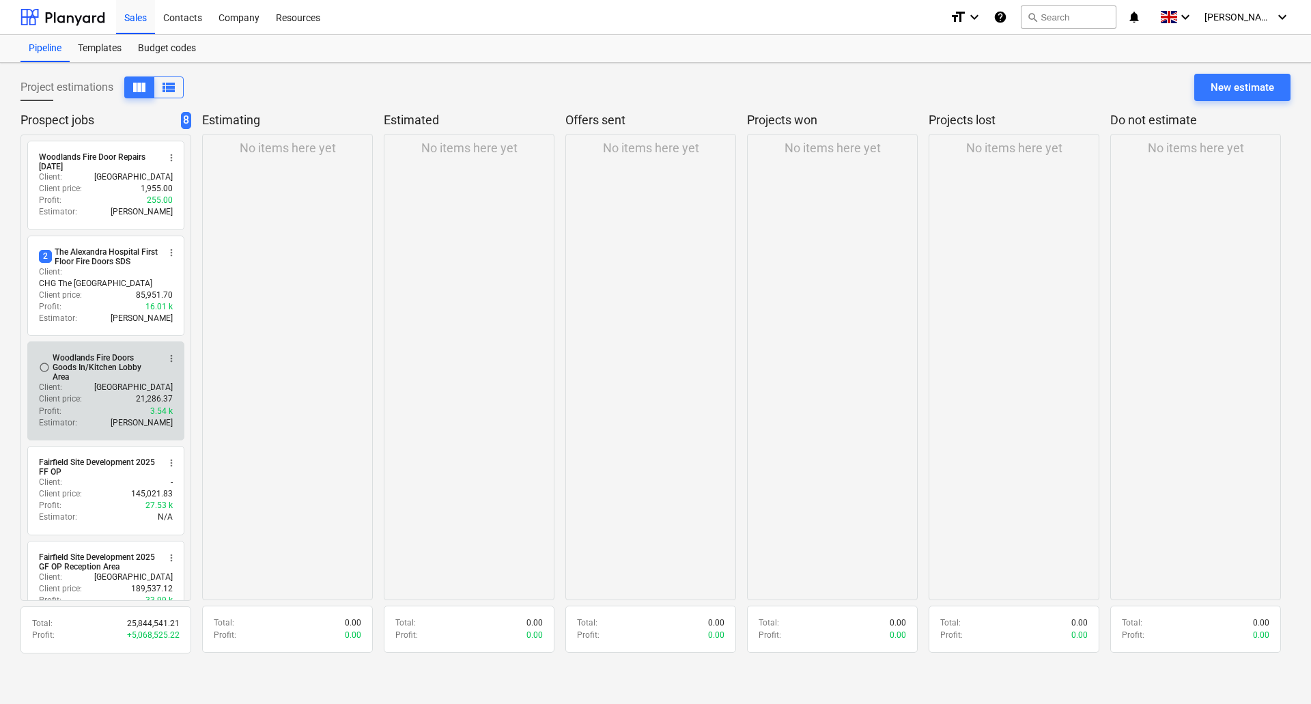
click at [105, 382] on p "[GEOGRAPHIC_DATA]" at bounding box center [133, 388] width 79 height 12
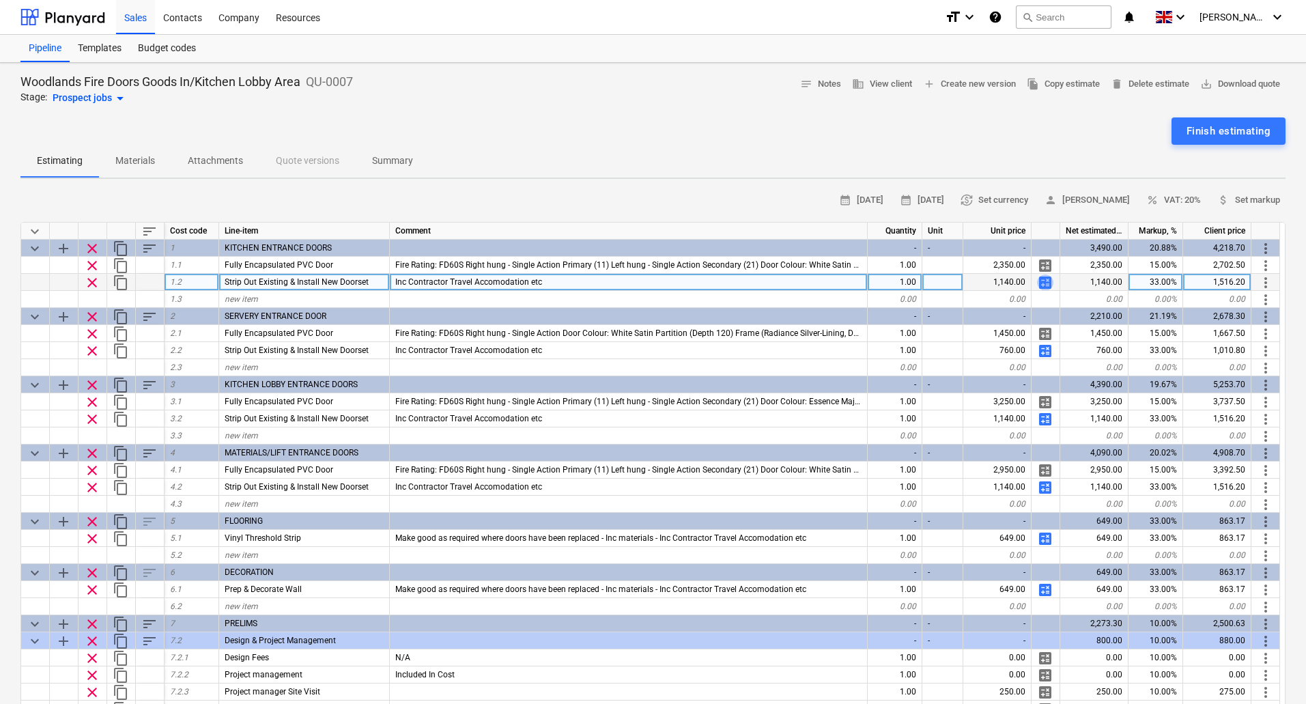
click at [1045, 280] on span "calculate" at bounding box center [1045, 283] width 16 height 16
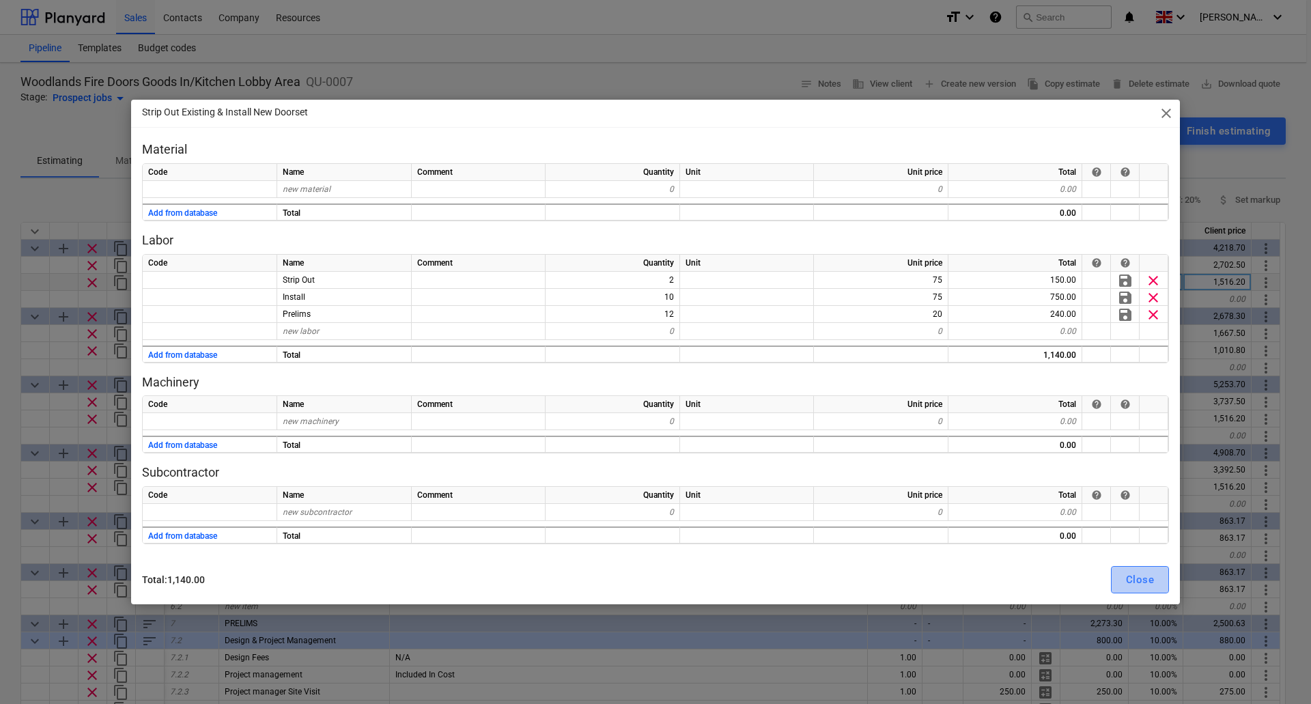
click at [1147, 579] on div "Close" at bounding box center [1140, 580] width 28 height 18
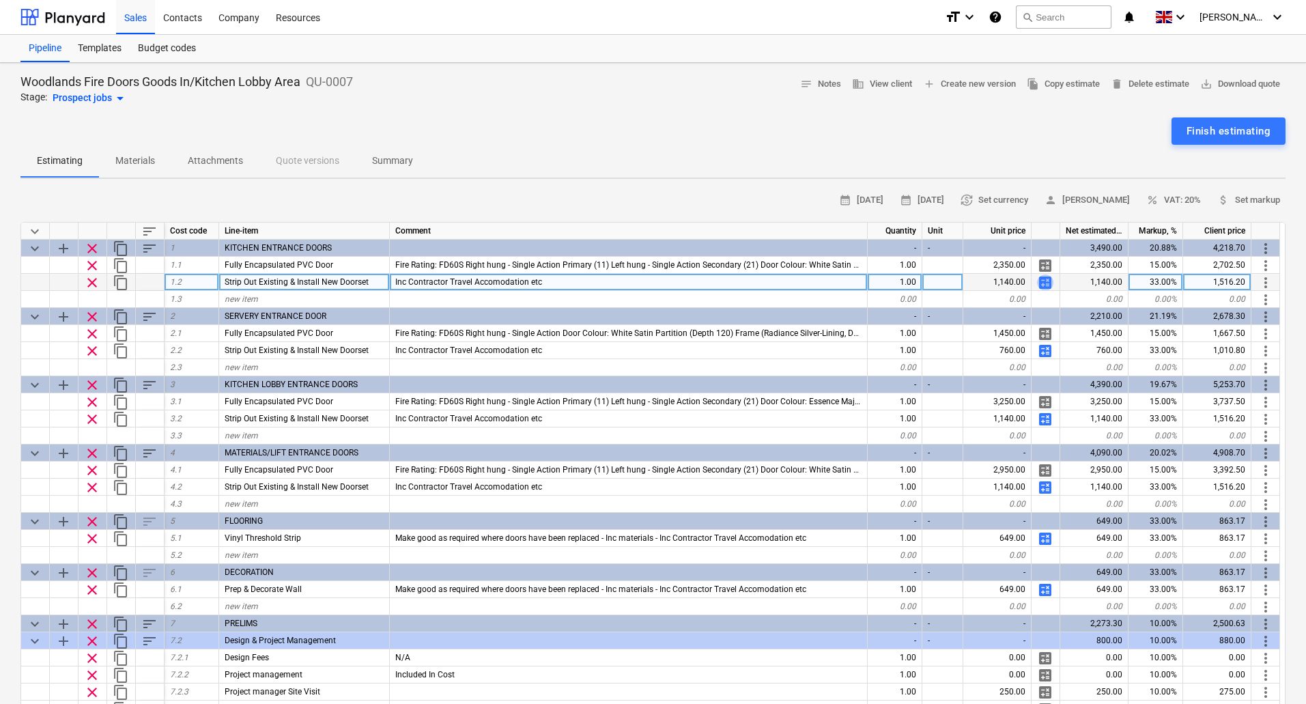
click at [1040, 281] on span "calculate" at bounding box center [1045, 283] width 16 height 16
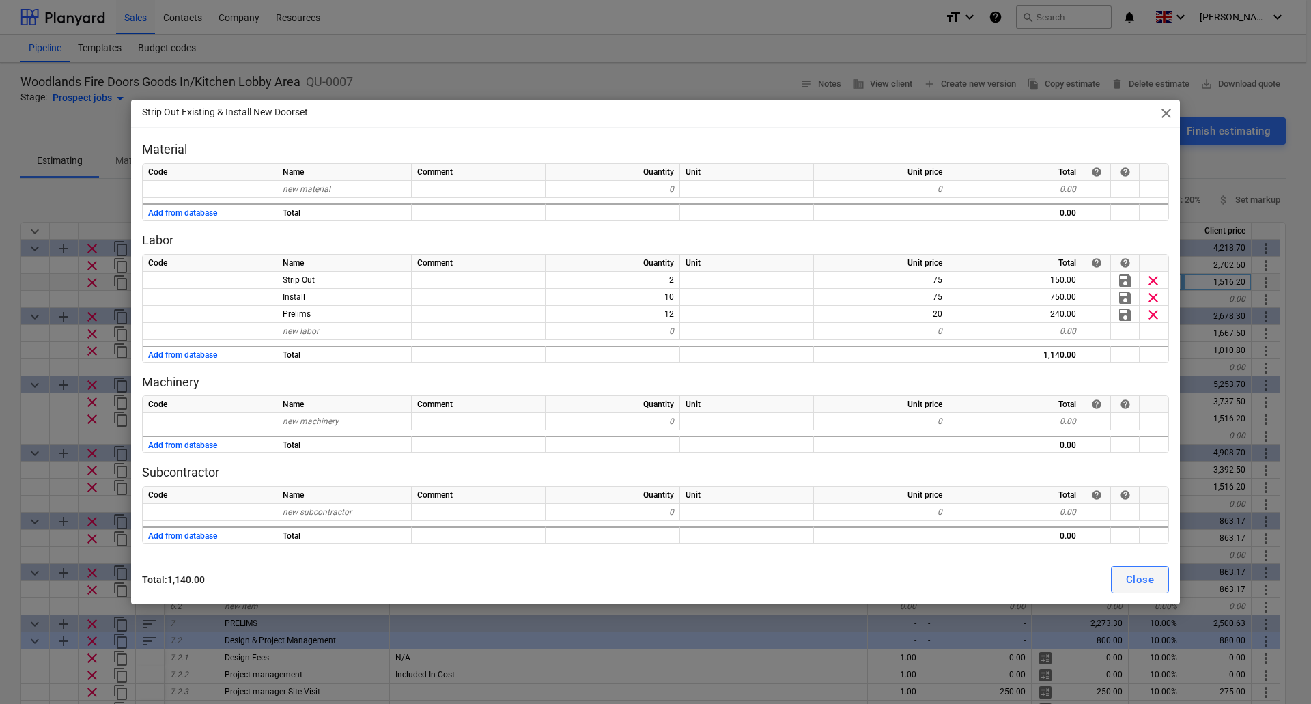
click at [1140, 572] on div "Close" at bounding box center [1140, 580] width 28 height 18
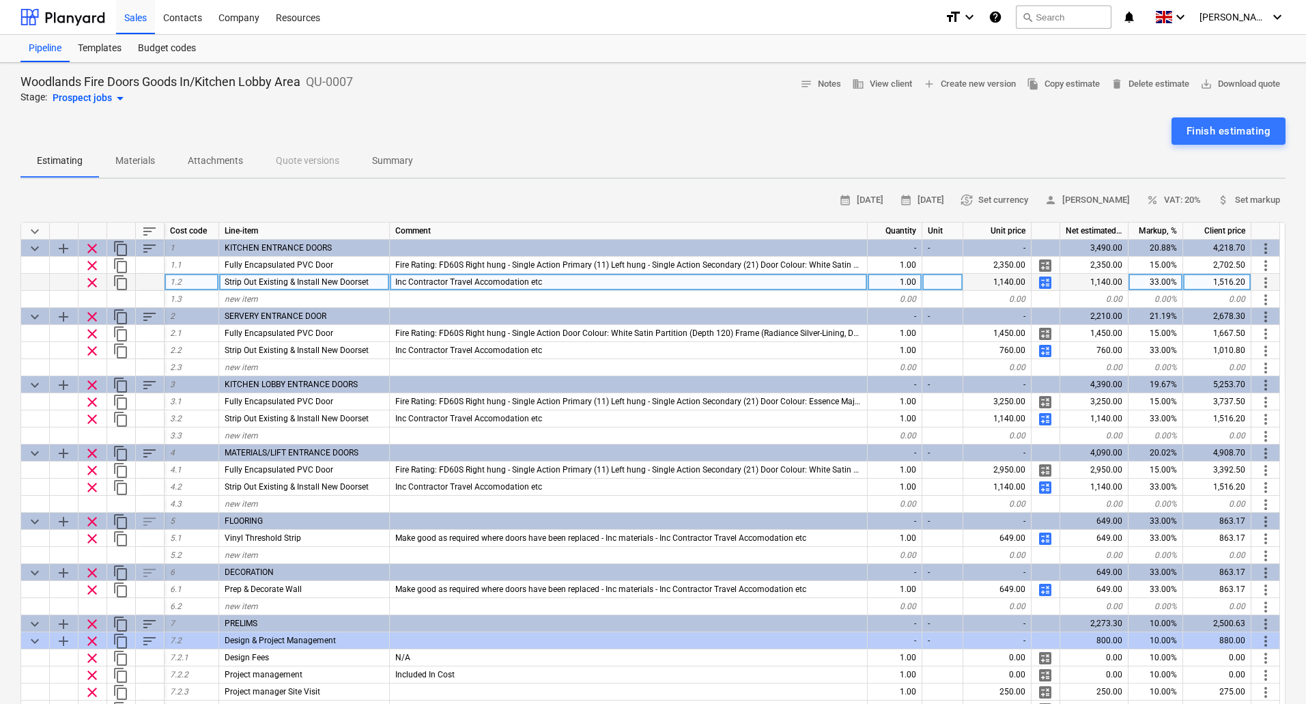
click at [1045, 283] on span "calculate" at bounding box center [1045, 283] width 16 height 16
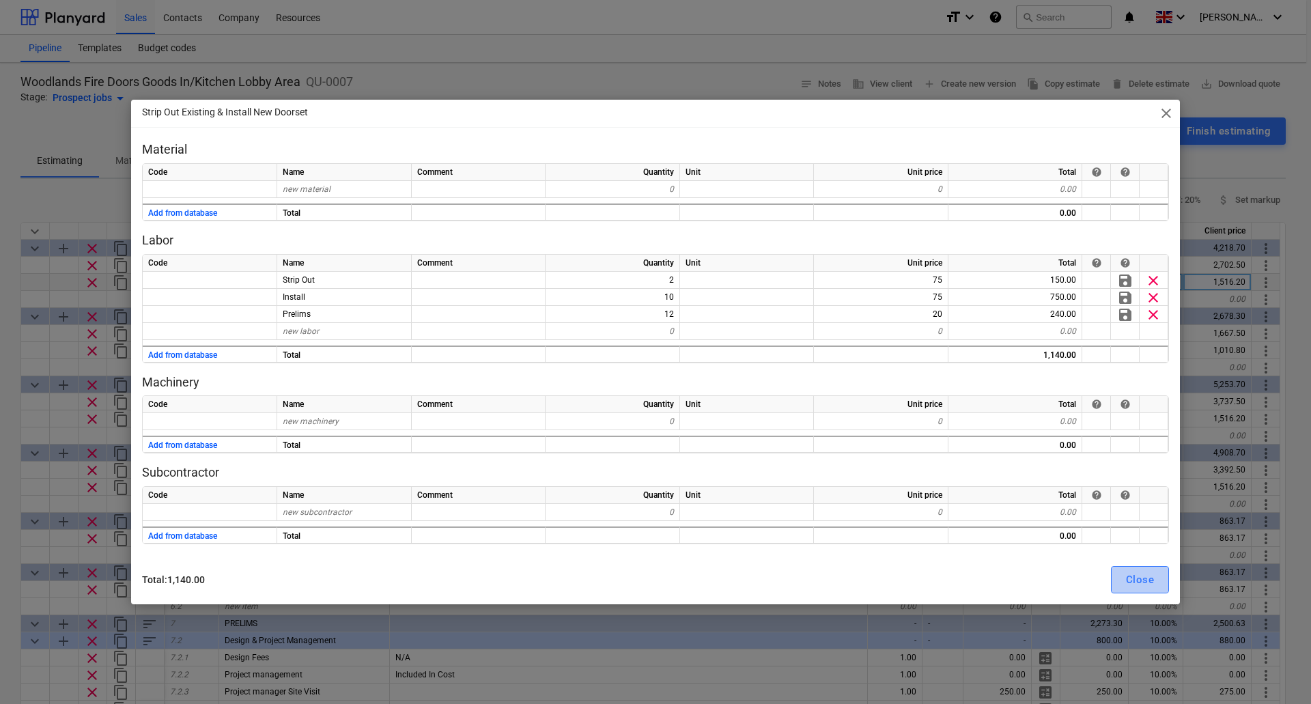
click at [1139, 578] on div "Close" at bounding box center [1140, 580] width 28 height 18
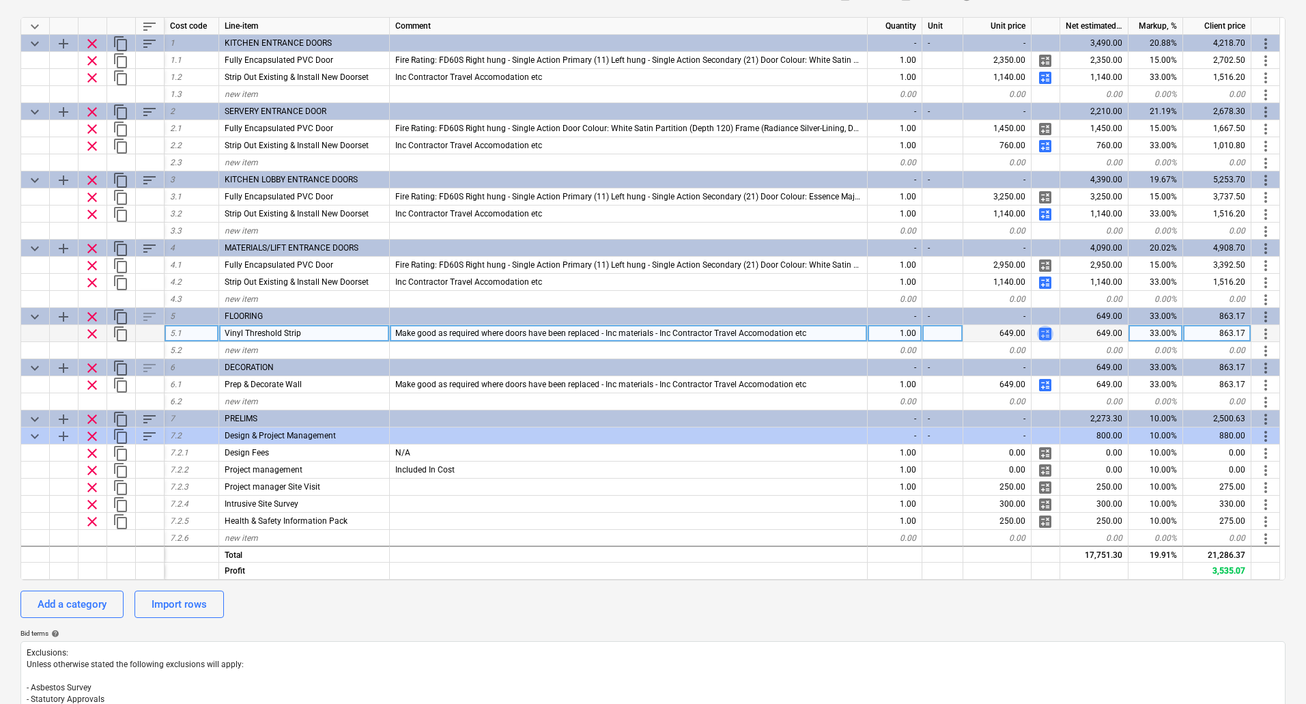
click at [1043, 335] on span "calculate" at bounding box center [1045, 334] width 16 height 16
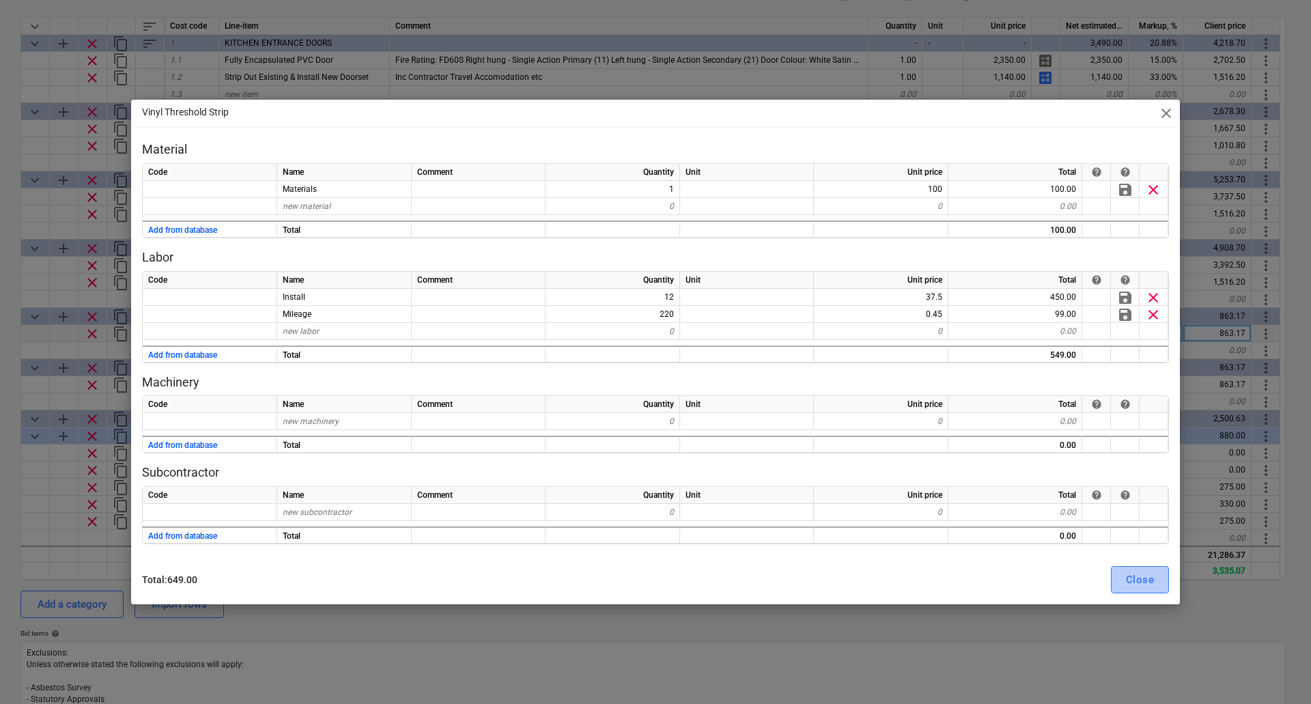
click at [1122, 575] on button "Close" at bounding box center [1140, 579] width 58 height 27
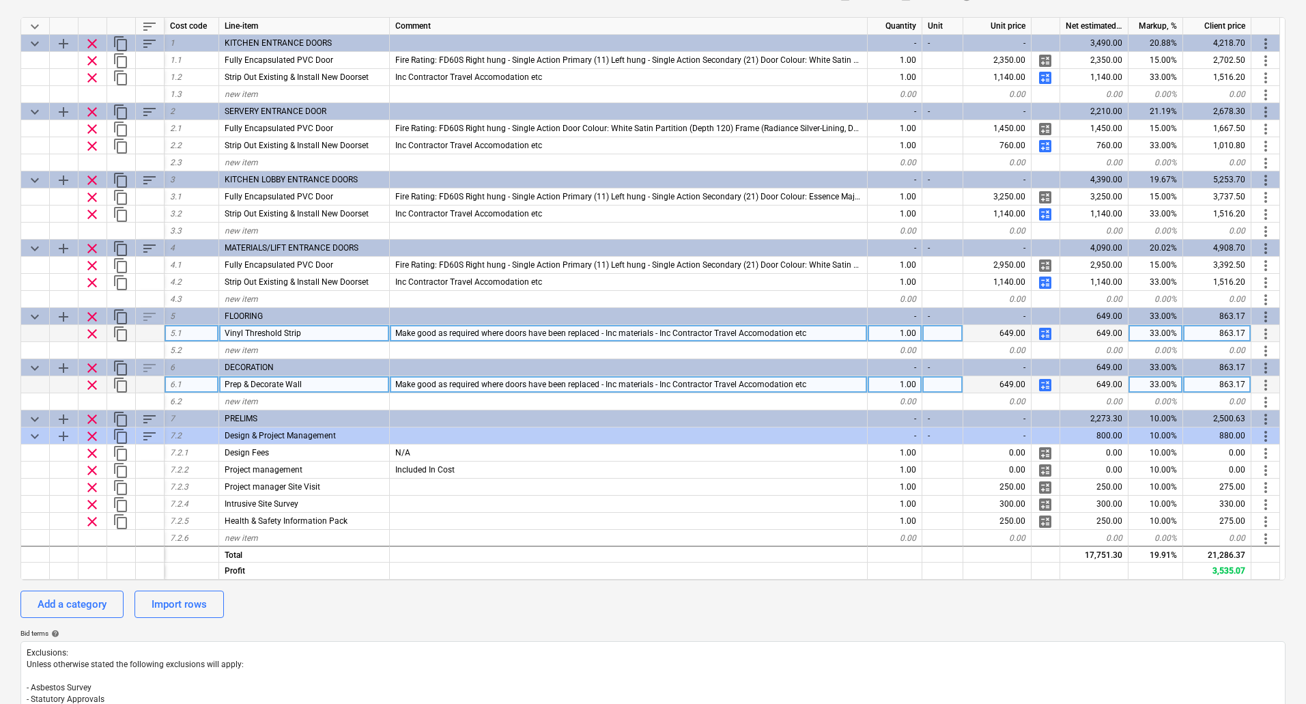
click at [1043, 384] on span "calculate" at bounding box center [1045, 385] width 16 height 16
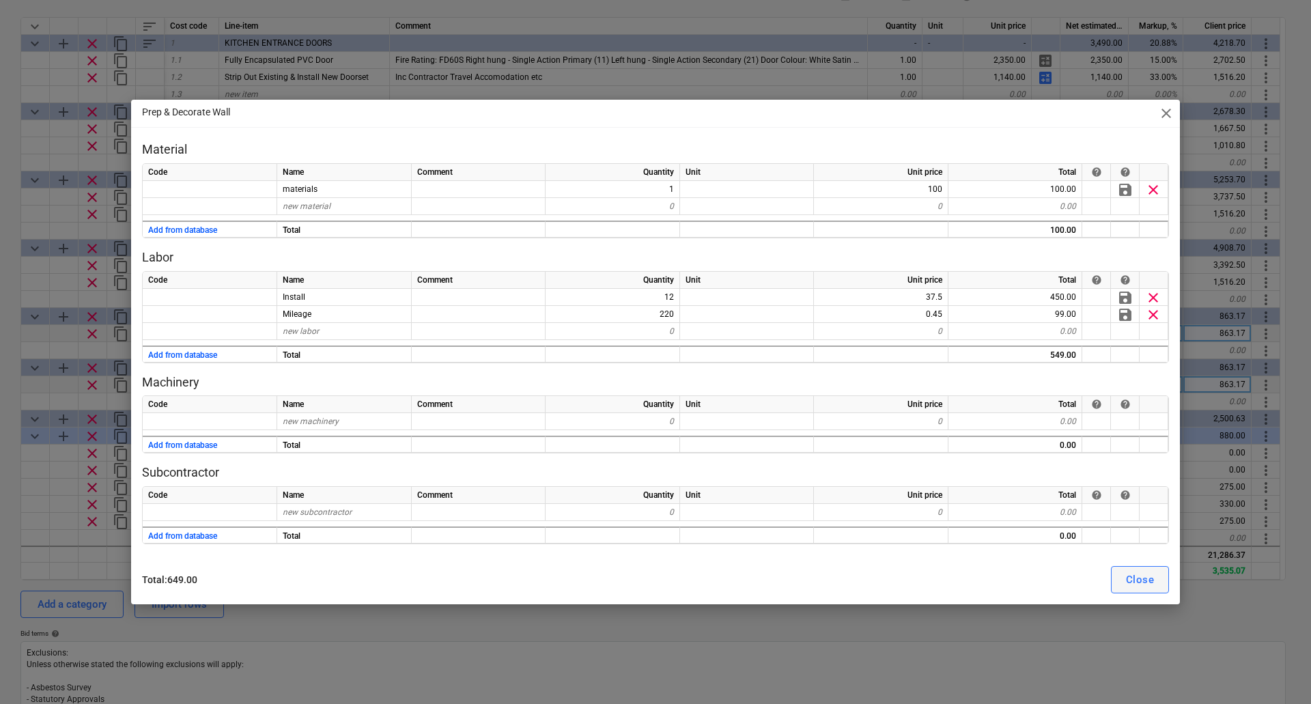
click at [1143, 579] on div "Close" at bounding box center [1140, 580] width 28 height 18
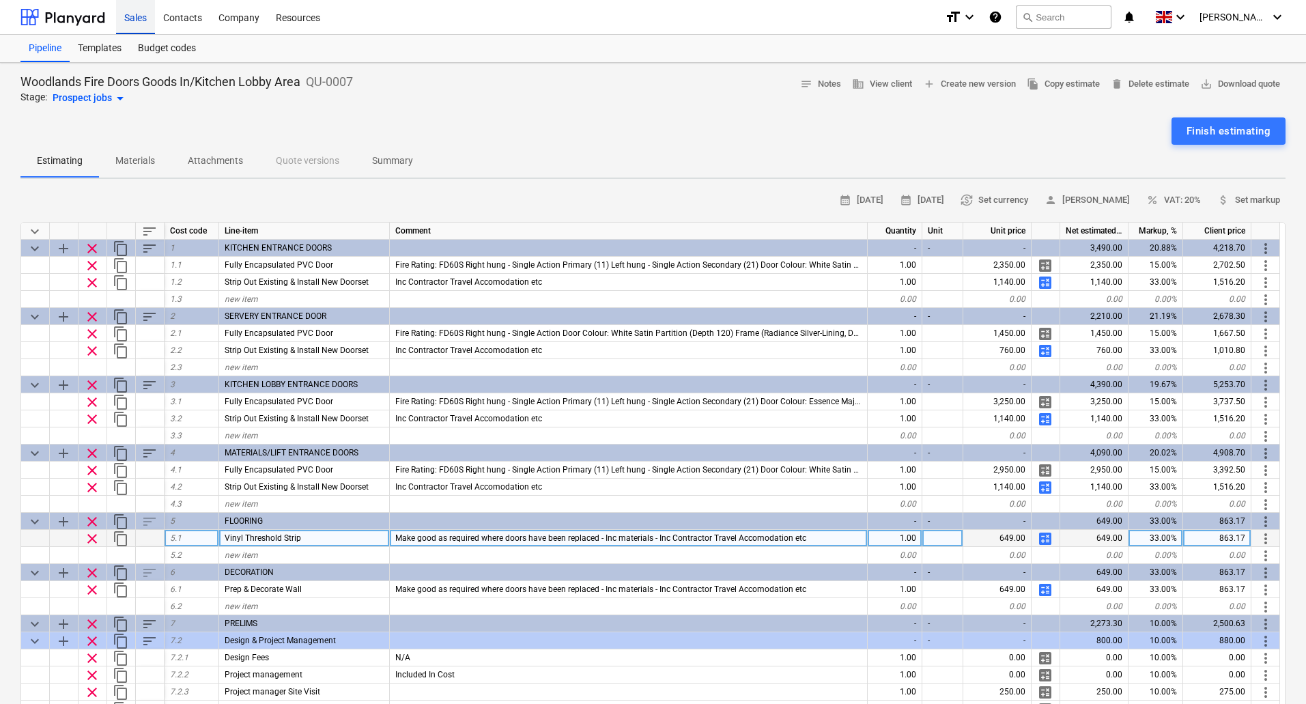
click at [129, 20] on div "Sales" at bounding box center [135, 16] width 39 height 35
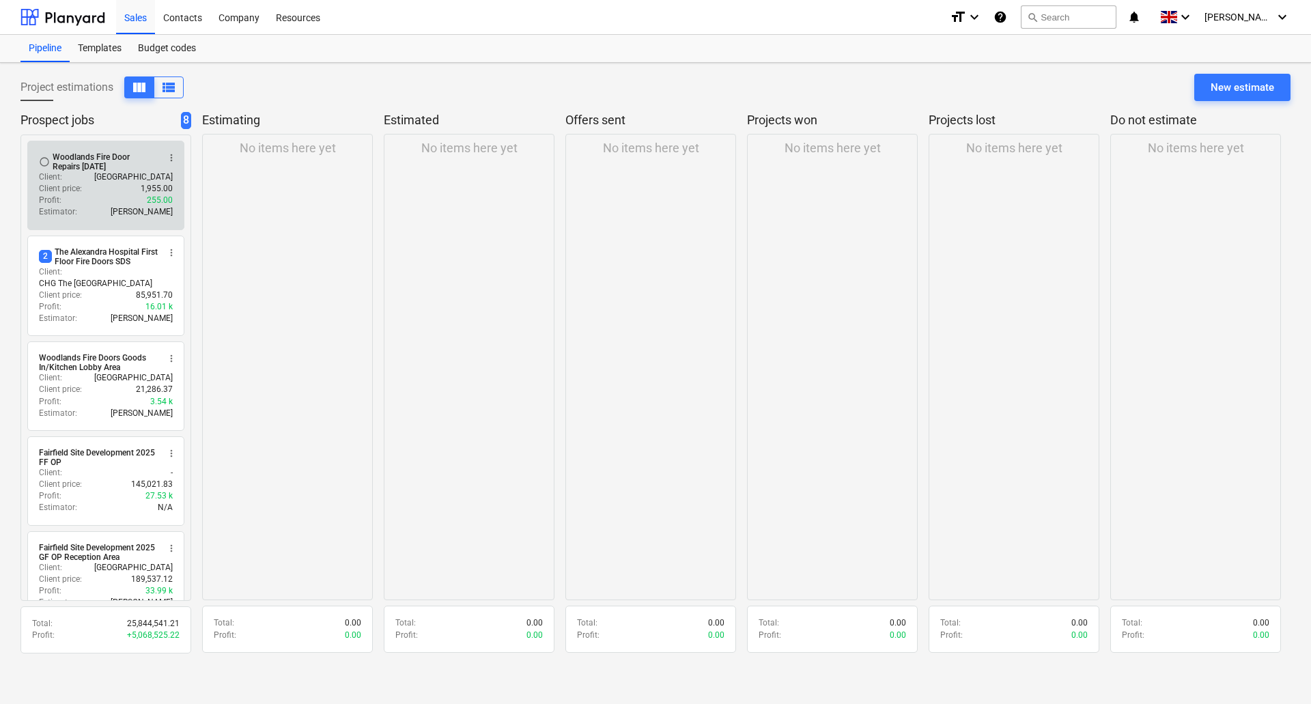
click at [94, 203] on div "Profit : 255.00" at bounding box center [106, 201] width 134 height 12
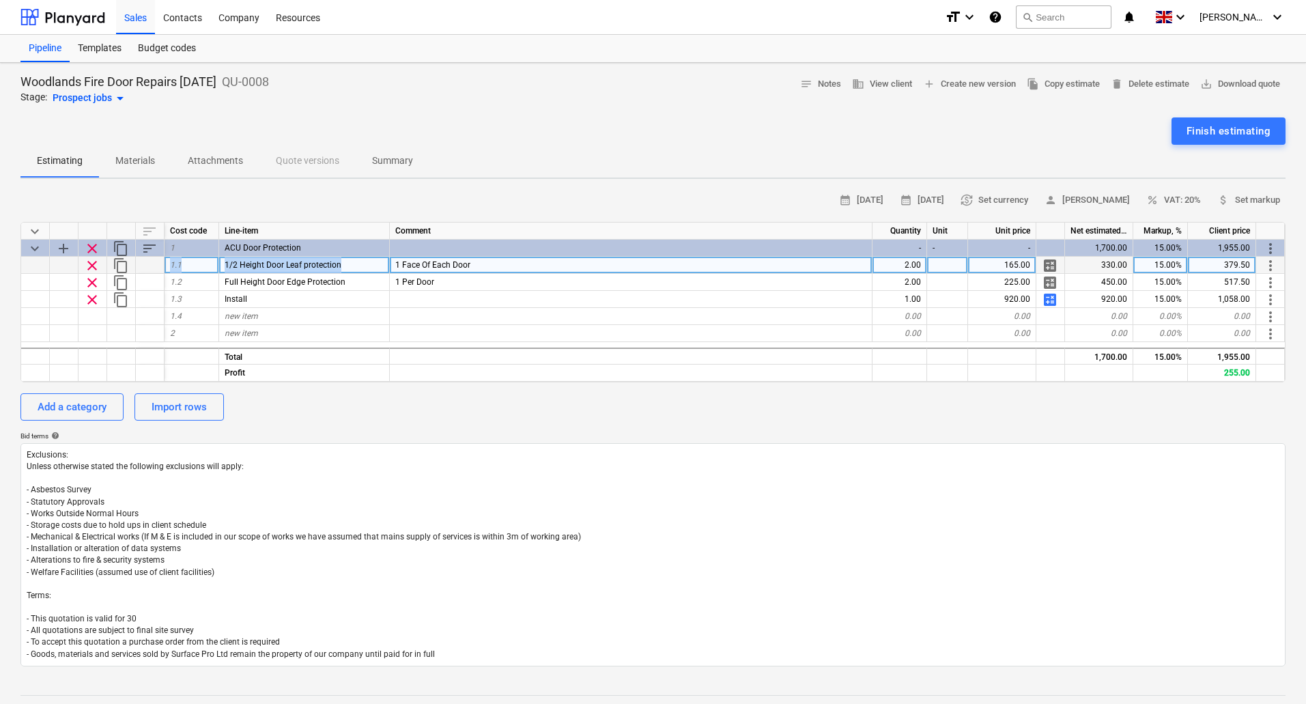
drag, startPoint x: 363, startPoint y: 262, endPoint x: 170, endPoint y: 262, distance: 193.2
click at [0, 0] on div "clear content_copy 1.1 1/2 Height Door Leaf protection 1 Face Of Each Door 2.00…" at bounding box center [0, 0] width 0 height 0
click at [387, 260] on div "1/2 Height Door Leaf protection" at bounding box center [304, 265] width 171 height 17
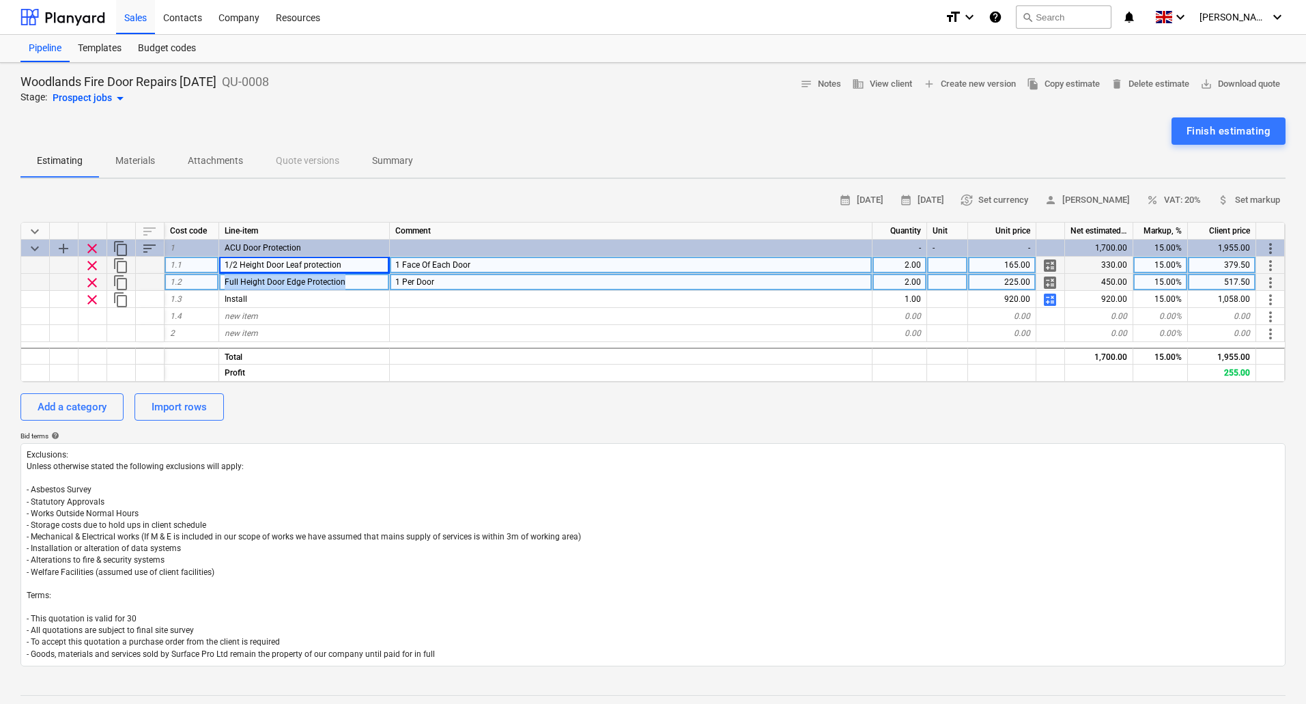
drag, startPoint x: 370, startPoint y: 280, endPoint x: 226, endPoint y: 281, distance: 144.1
click at [226, 281] on div "Full Height Door Edge Protection" at bounding box center [304, 282] width 171 height 17
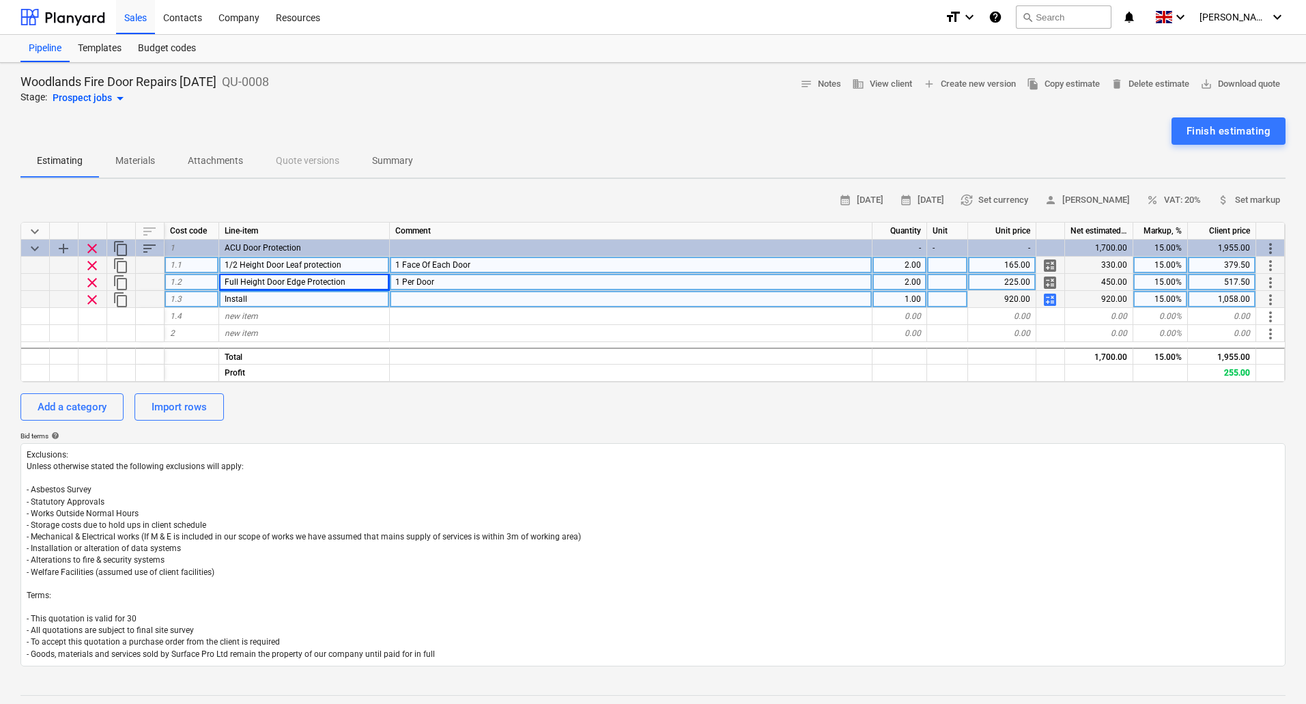
click at [1053, 302] on span "calculate" at bounding box center [1050, 300] width 16 height 16
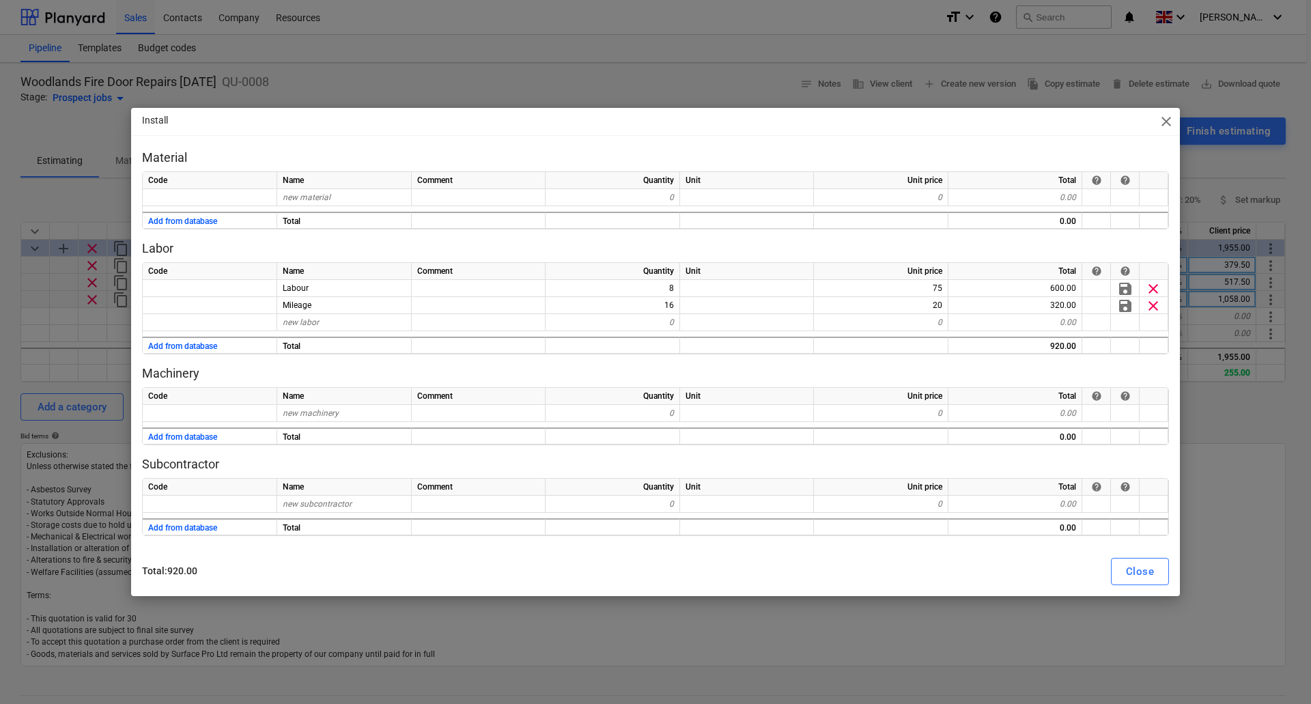
click at [1164, 120] on span "close" at bounding box center [1166, 121] width 16 height 16
type textarea "x"
